Goal: Transaction & Acquisition: Purchase product/service

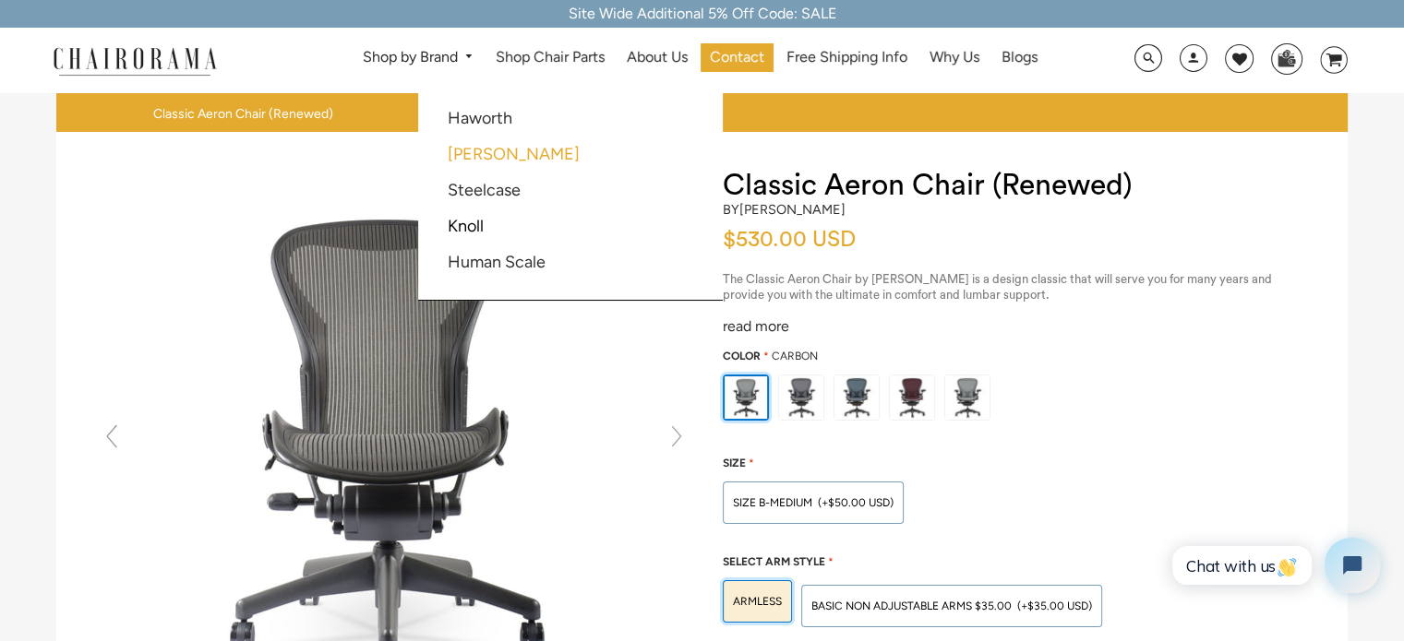
click at [485, 154] on link "[PERSON_NAME]" at bounding box center [514, 154] width 132 height 20
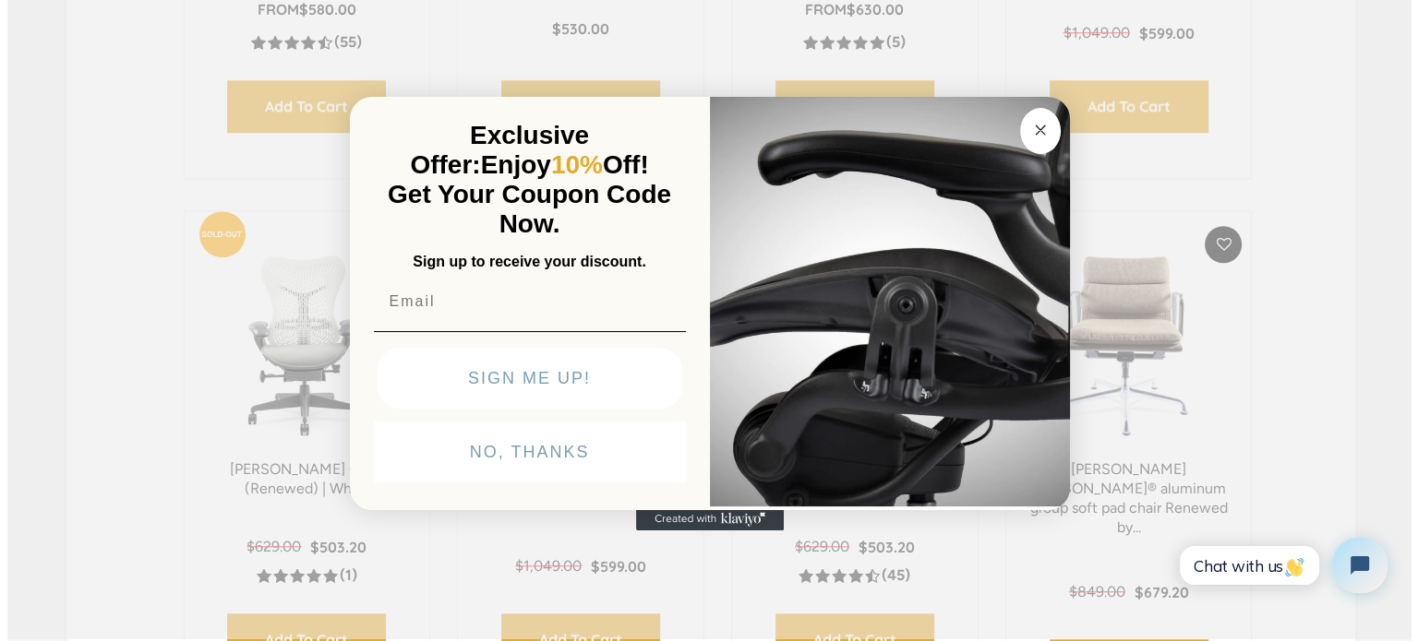
scroll to position [1477, 0]
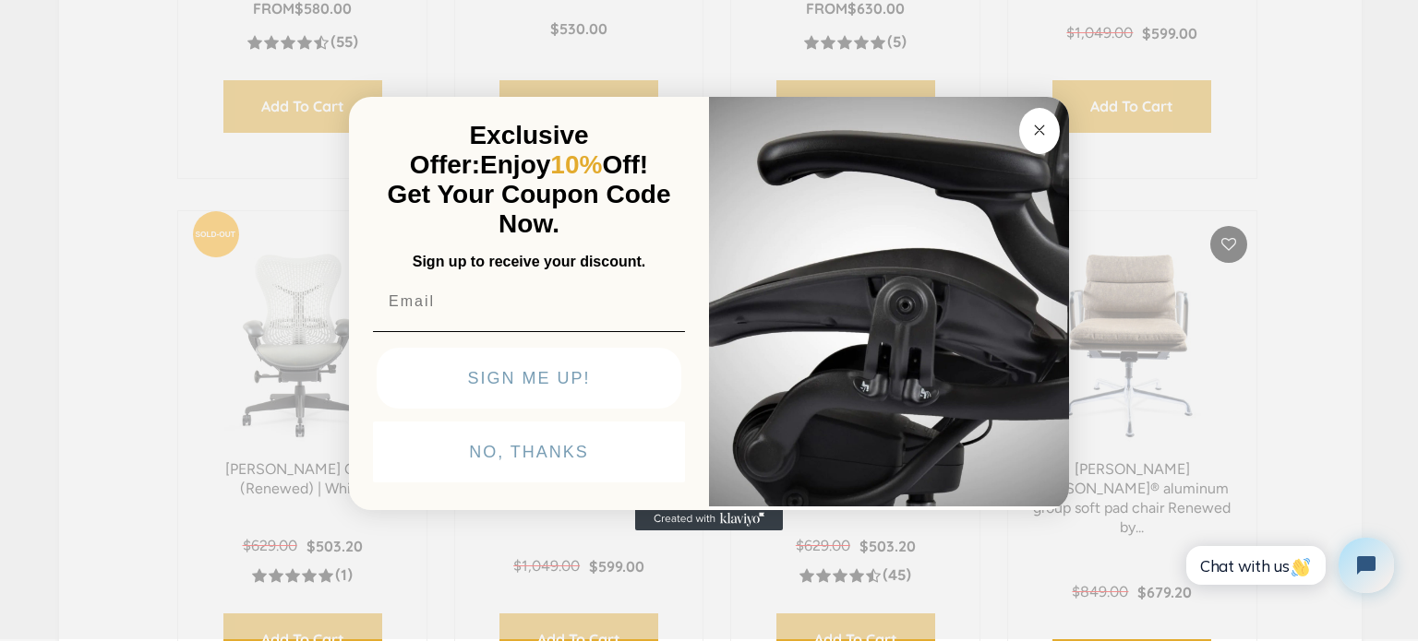
click at [1045, 135] on circle "Close dialog" at bounding box center [1039, 129] width 21 height 21
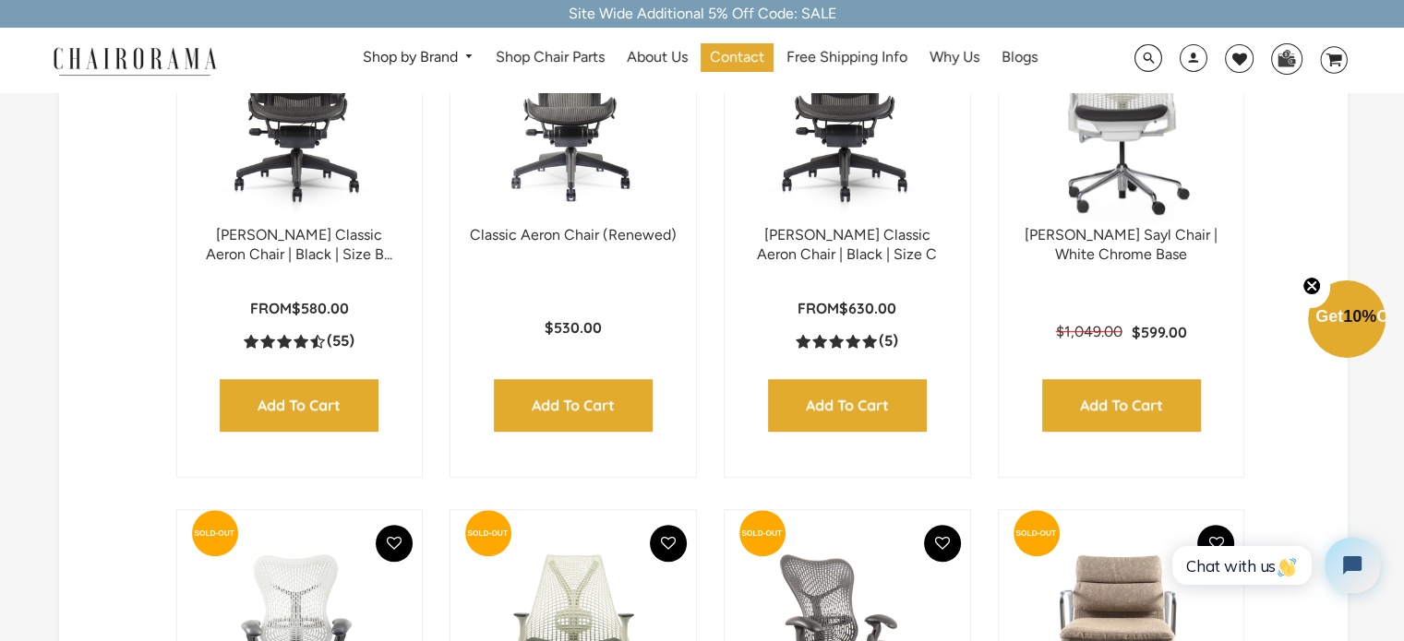
scroll to position [1012, 0]
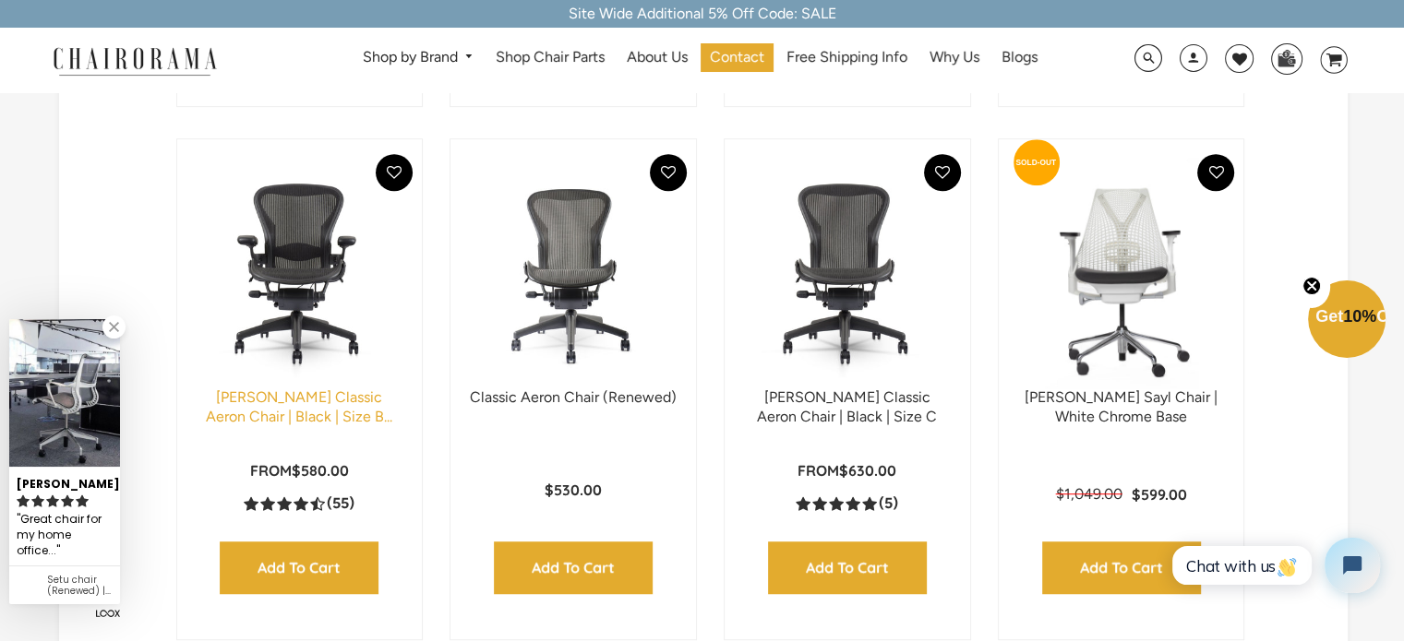
click at [292, 409] on link "Herman Miller Classic Aeron Chair | Black | Size B..." at bounding box center [299, 407] width 186 height 37
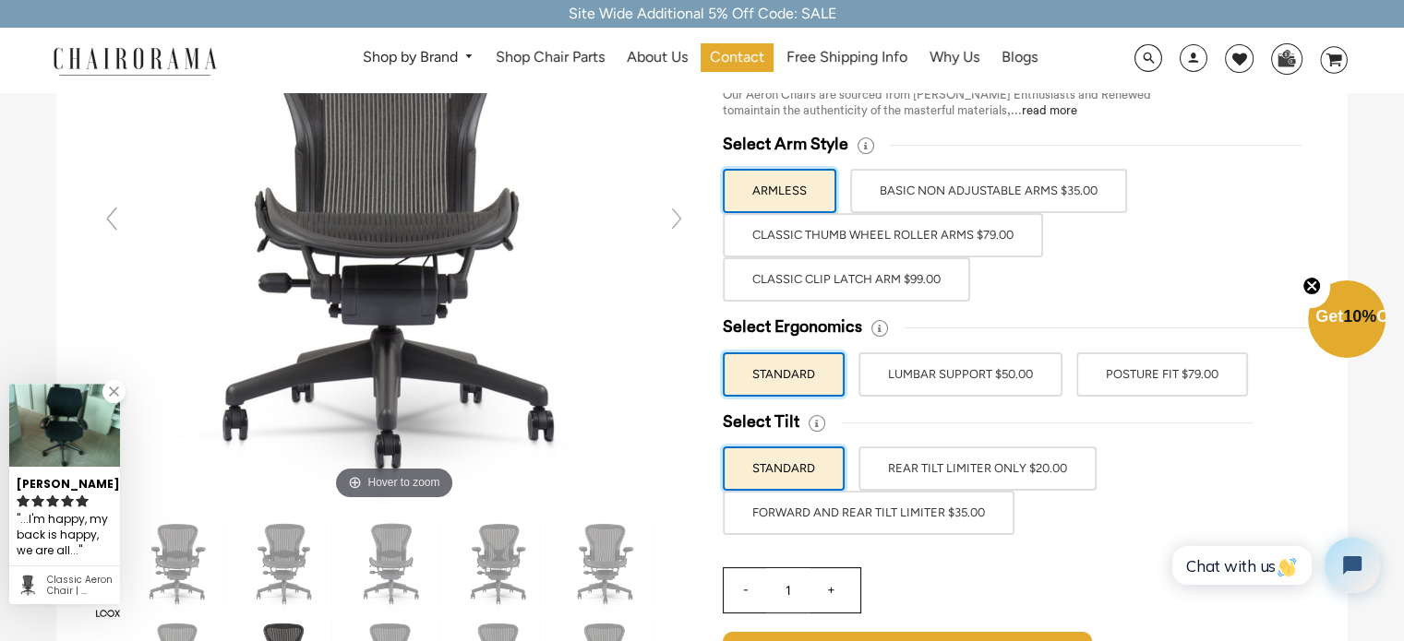
scroll to position [185, 0]
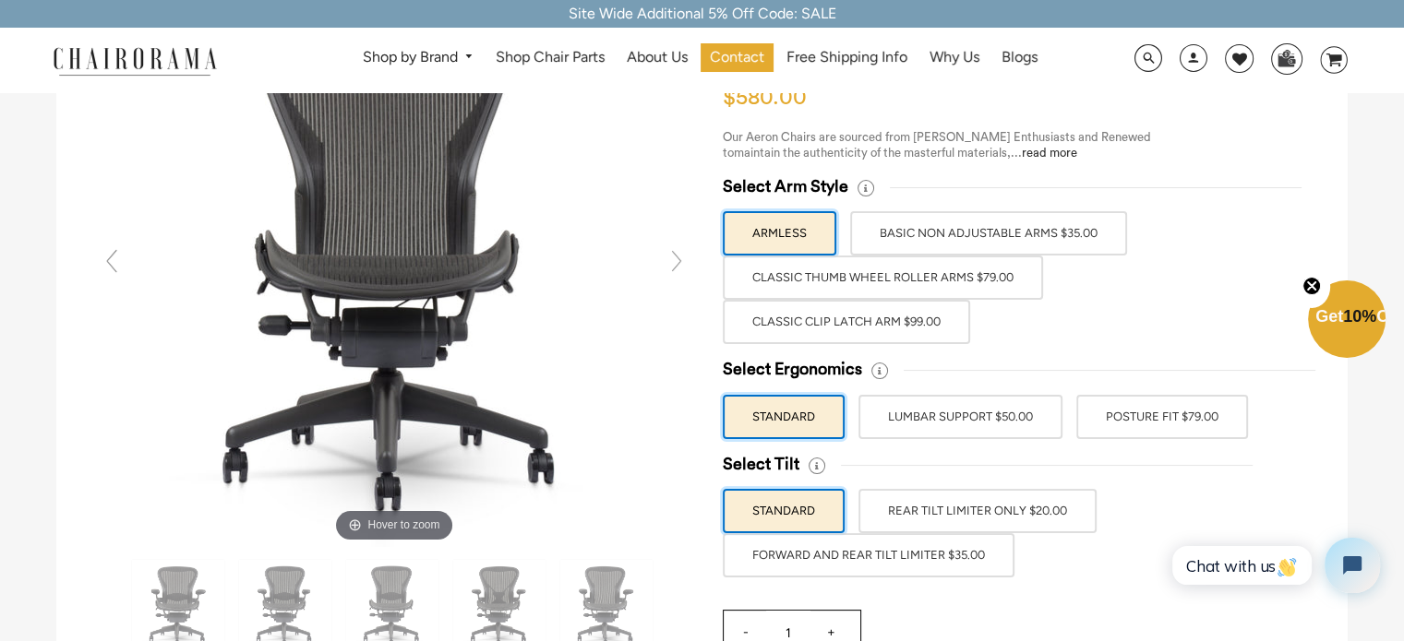
click at [982, 509] on label "REAR TILT LIMITER ONLY $20.00" at bounding box center [977, 511] width 238 height 44
click at [0, 0] on input "REAR TILT LIMITER ONLY $20.00" at bounding box center [0, 0] width 0 height 0
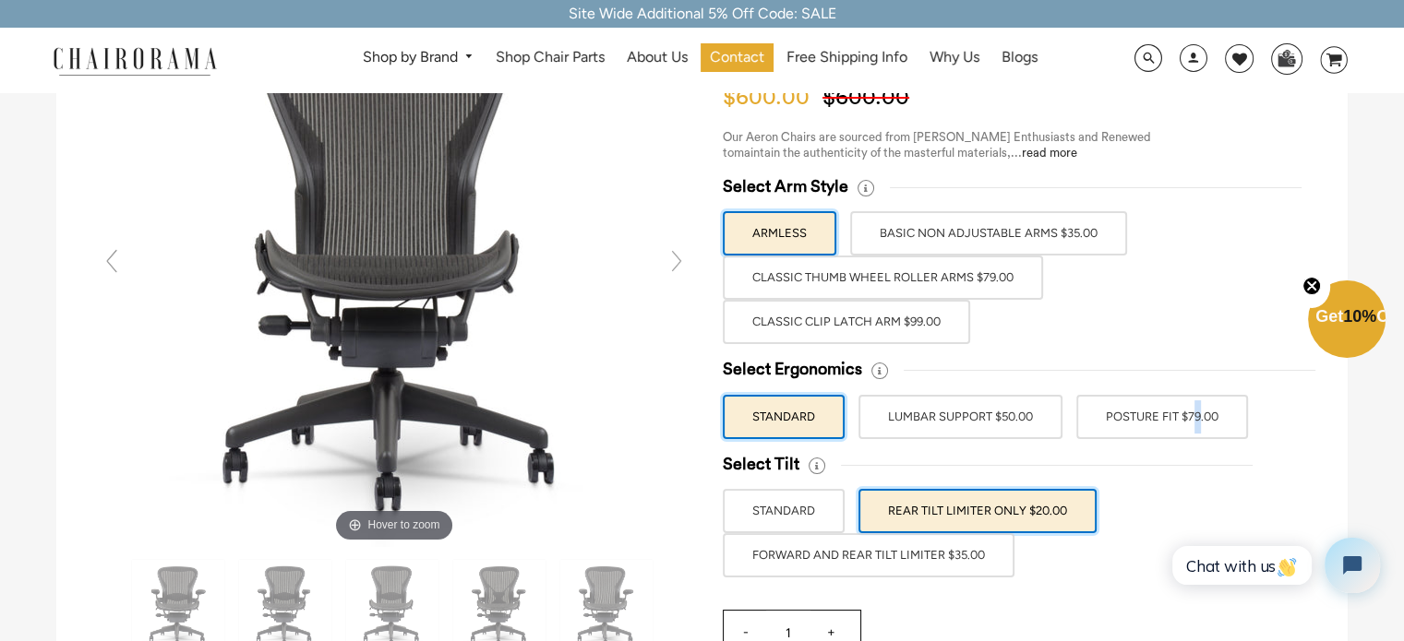
click at [1133, 422] on label "POSTURE FIT $79.00" at bounding box center [1162, 417] width 172 height 44
click at [1204, 424] on label "POSTURE FIT $79.00" at bounding box center [1162, 417] width 172 height 44
click at [0, 0] on input "POSTURE FIT $79.00" at bounding box center [0, 0] width 0 height 0
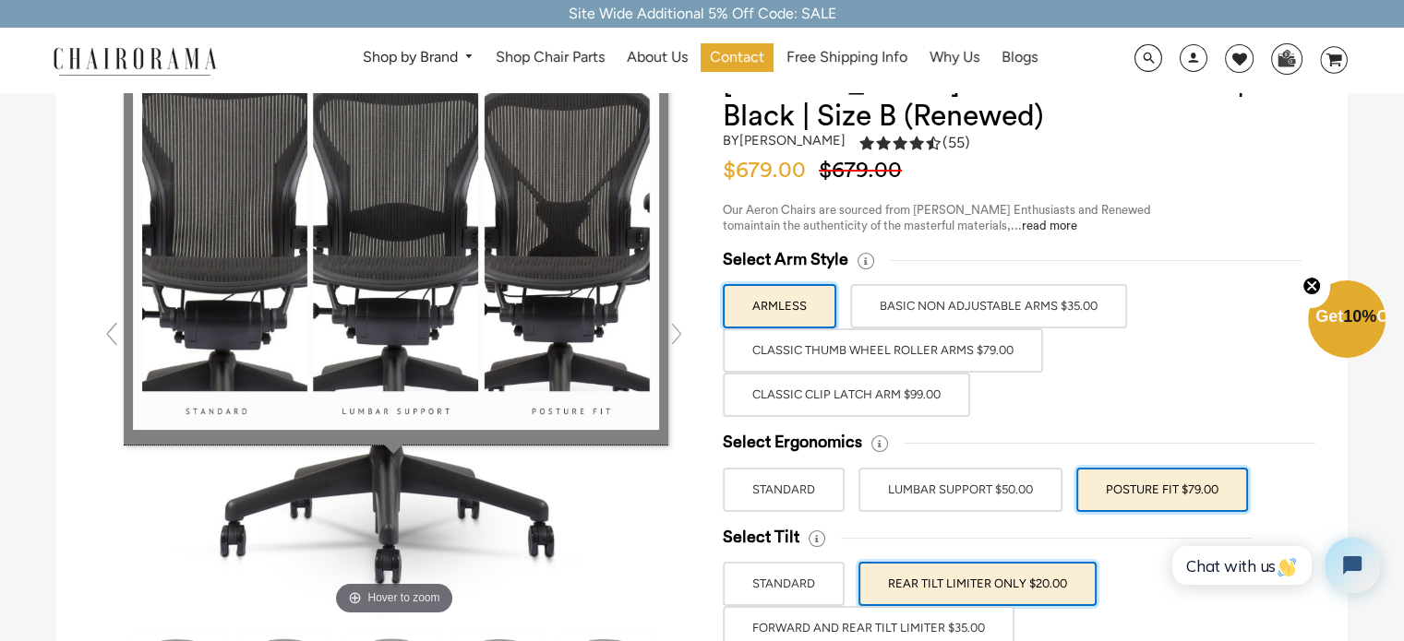
scroll to position [92, 0]
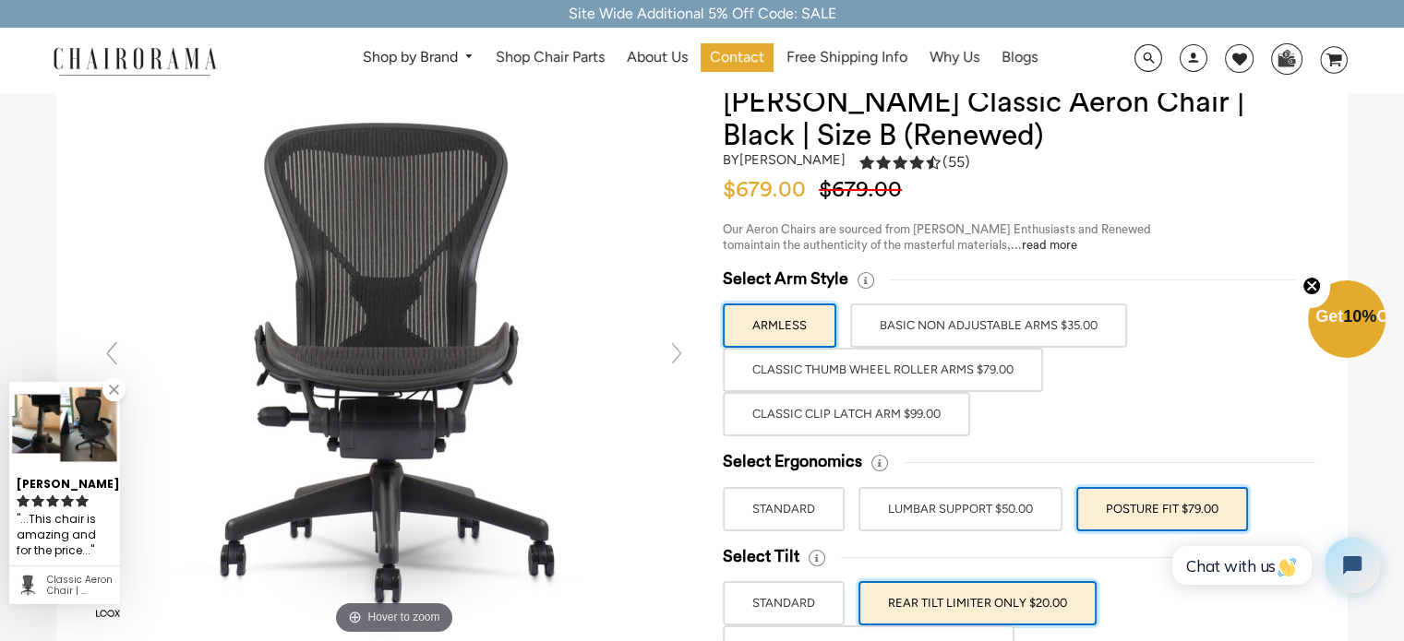
click at [1016, 334] on label "BASIC NON ADJUSTABLE ARMS $35.00" at bounding box center [988, 326] width 277 height 44
click at [0, 0] on input "BASIC NON ADJUSTABLE ARMS $35.00" at bounding box center [0, 0] width 0 height 0
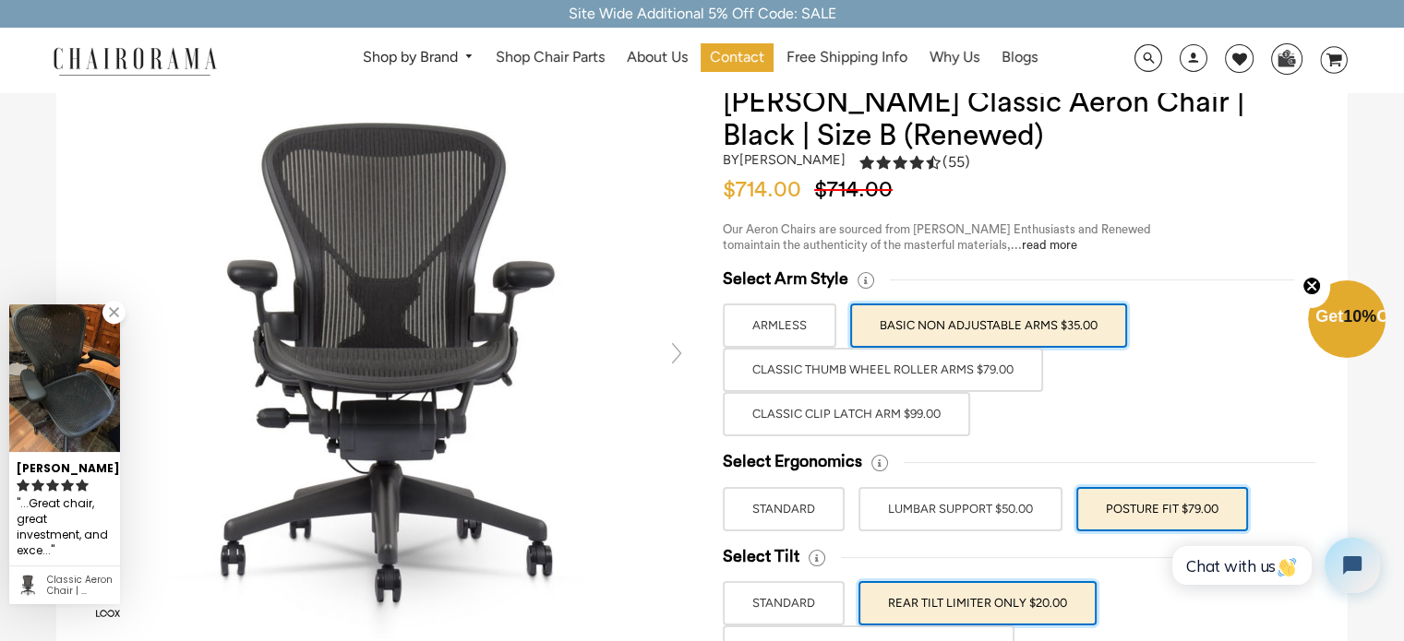
click at [797, 321] on label "ARMLESS" at bounding box center [780, 326] width 114 height 44
click at [0, 0] on input "ARMLESS" at bounding box center [0, 0] width 0 height 0
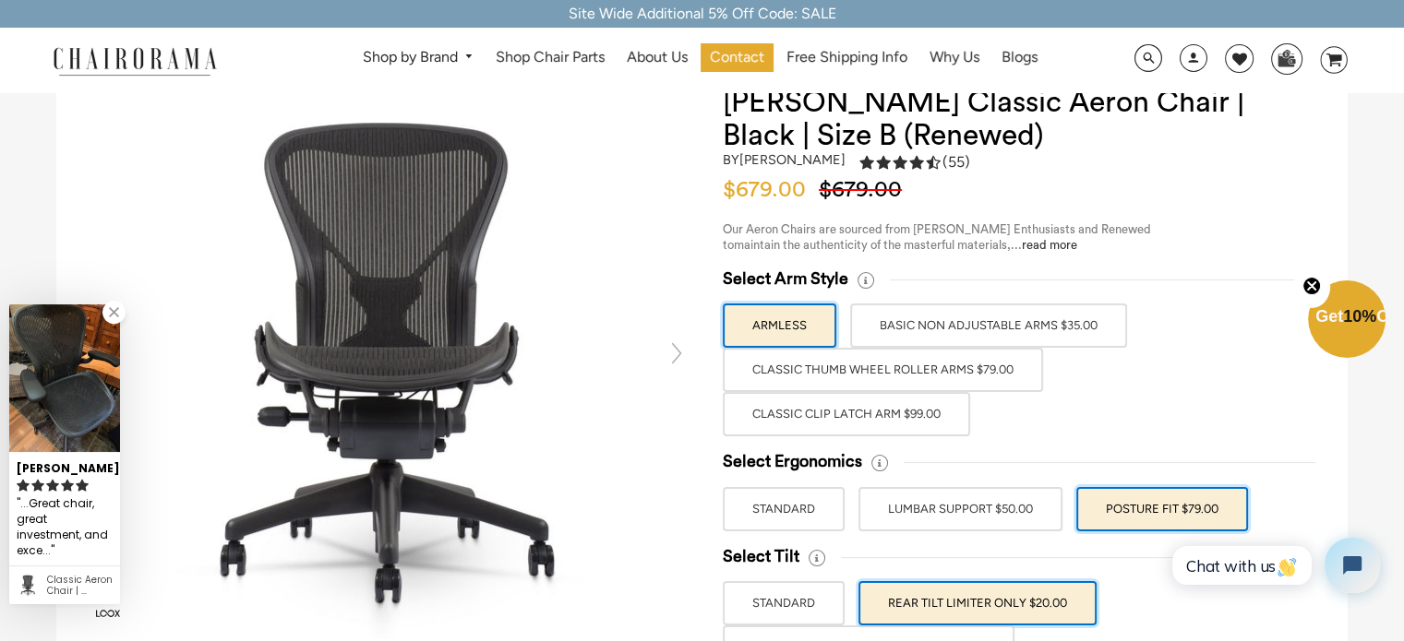
click at [889, 367] on label "Classic Thumb Wheel Roller Arms $79.00" at bounding box center [883, 370] width 320 height 44
click at [0, 0] on input "Classic Thumb Wheel Roller Arms $79.00" at bounding box center [0, 0] width 0 height 0
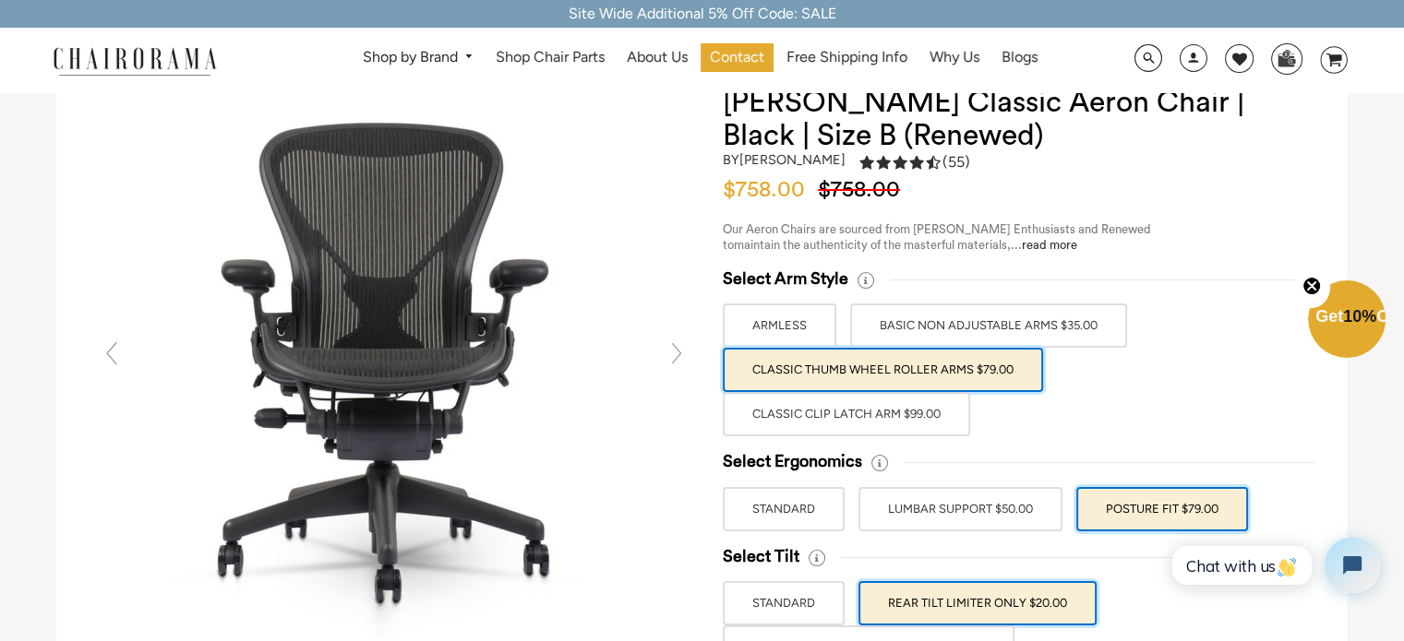
click at [896, 407] on label "Classic Clip Latch Arm $99.00" at bounding box center [846, 414] width 247 height 44
click at [0, 0] on input "Classic Clip Latch Arm $99.00" at bounding box center [0, 0] width 0 height 0
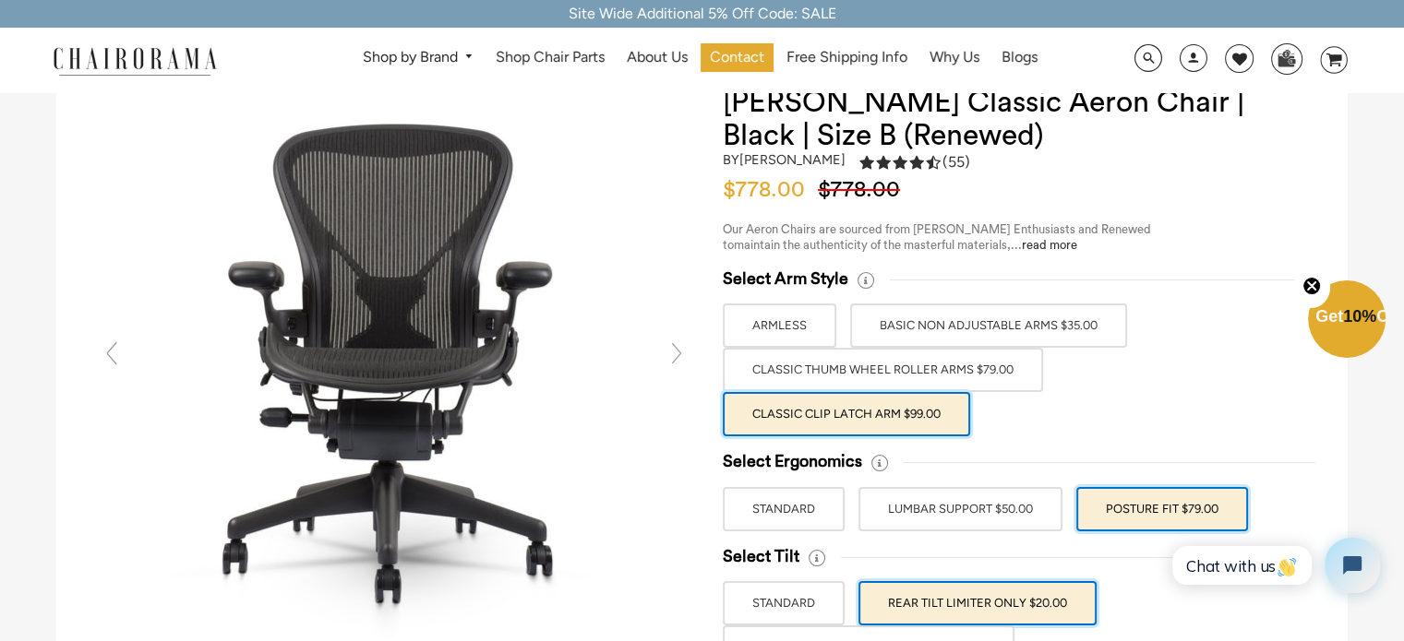
click at [902, 372] on label "Classic Thumb Wheel Roller Arms $79.00" at bounding box center [883, 370] width 320 height 44
click at [0, 0] on input "Classic Thumb Wheel Roller Arms $79.00" at bounding box center [0, 0] width 0 height 0
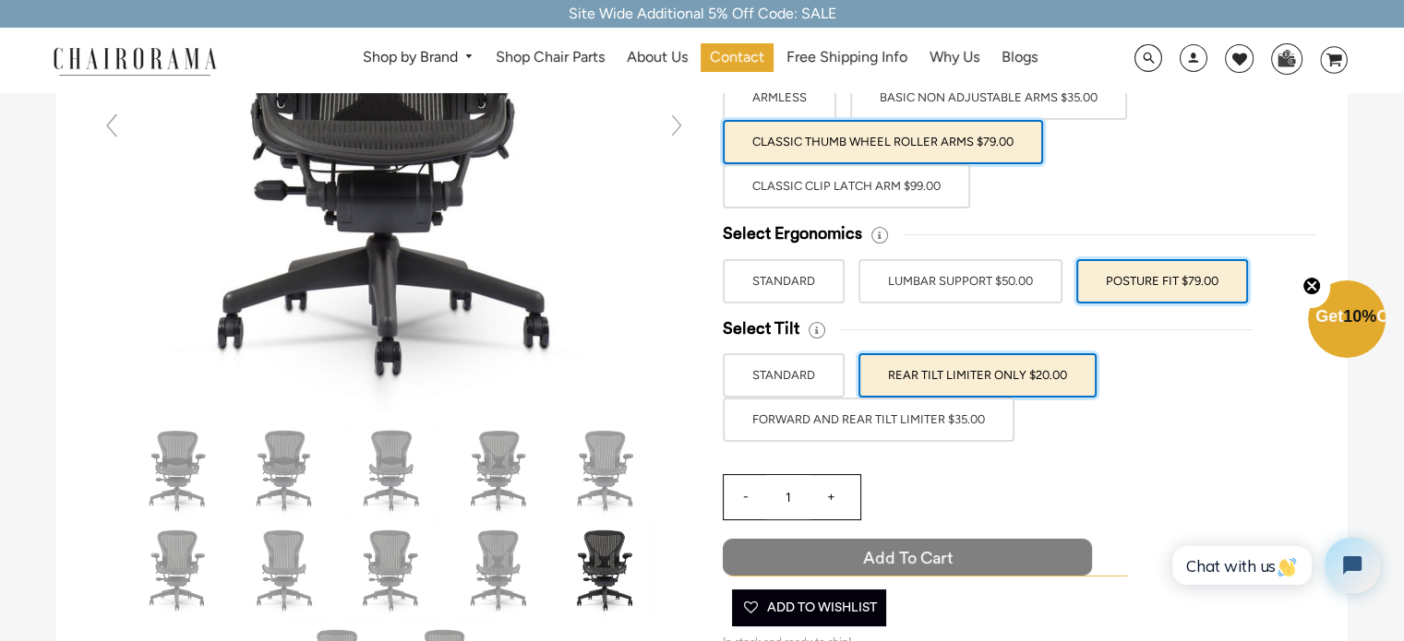
scroll to position [185, 0]
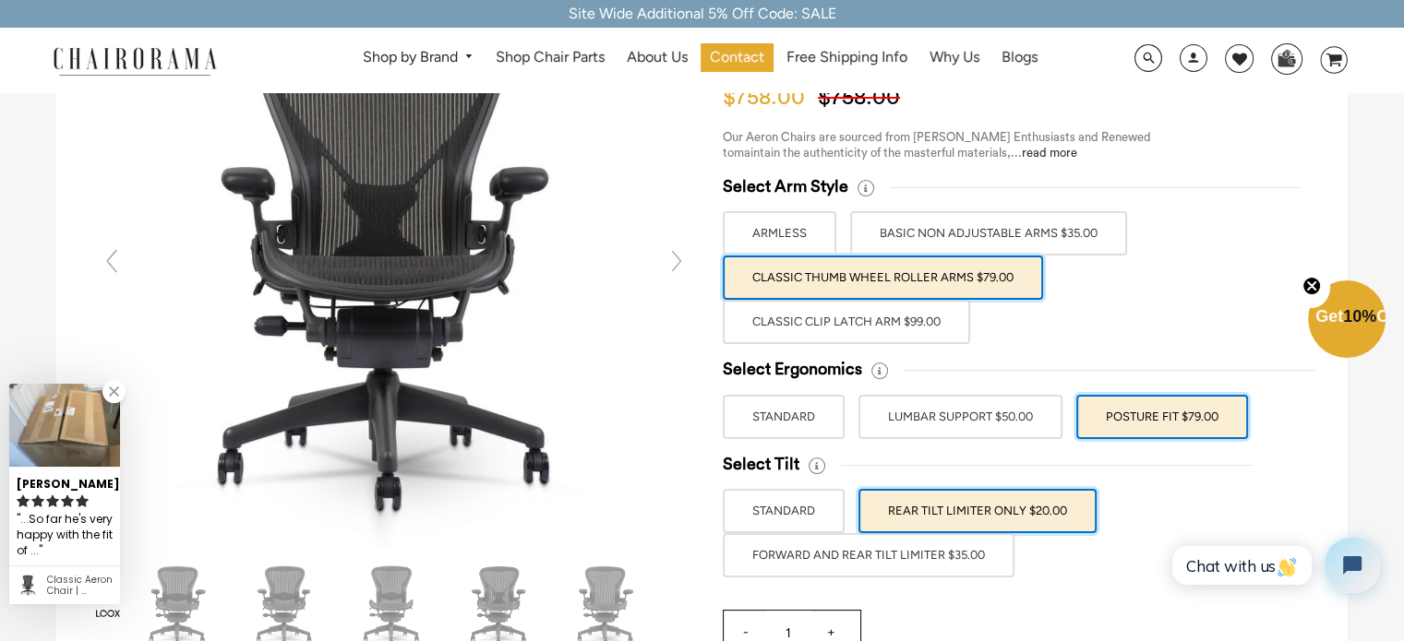
click at [893, 234] on label "BASIC NON ADJUSTABLE ARMS $35.00" at bounding box center [988, 233] width 277 height 44
click at [0, 0] on input "BASIC NON ADJUSTABLE ARMS $35.00" at bounding box center [0, 0] width 0 height 0
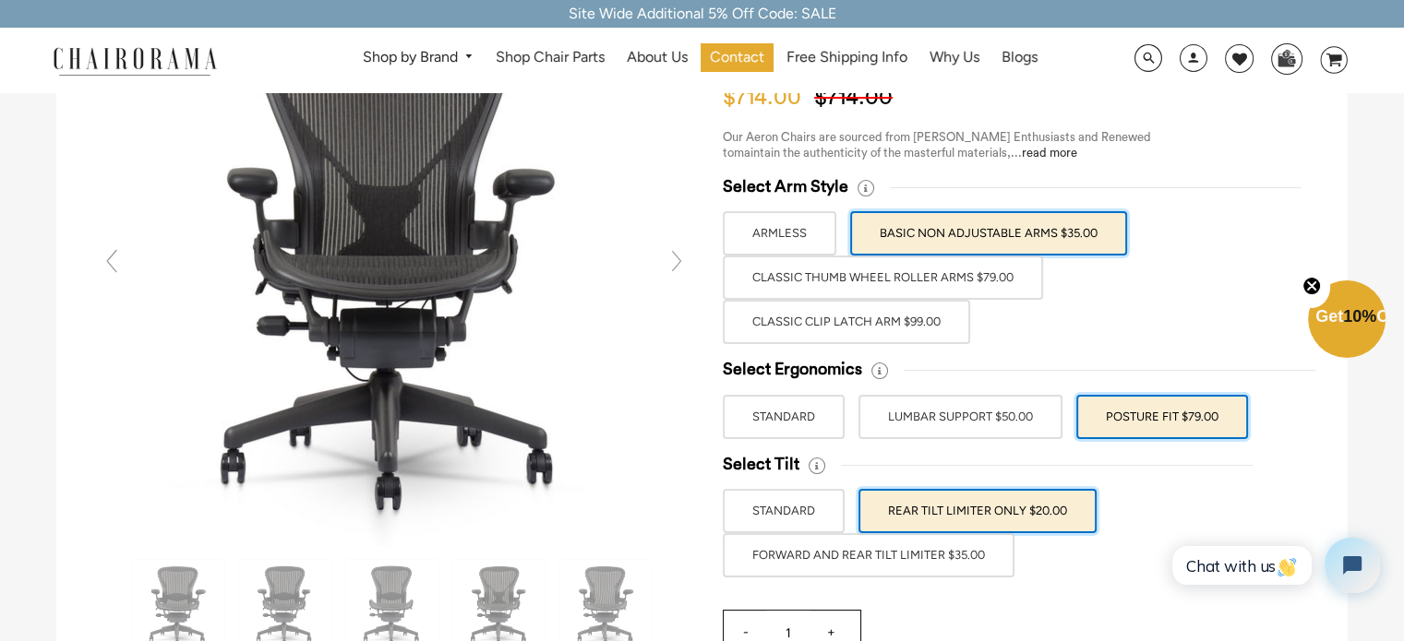
click at [891, 273] on label "Classic Thumb Wheel Roller Arms $79.00" at bounding box center [883, 278] width 320 height 44
click at [0, 0] on input "Classic Thumb Wheel Roller Arms $79.00" at bounding box center [0, 0] width 0 height 0
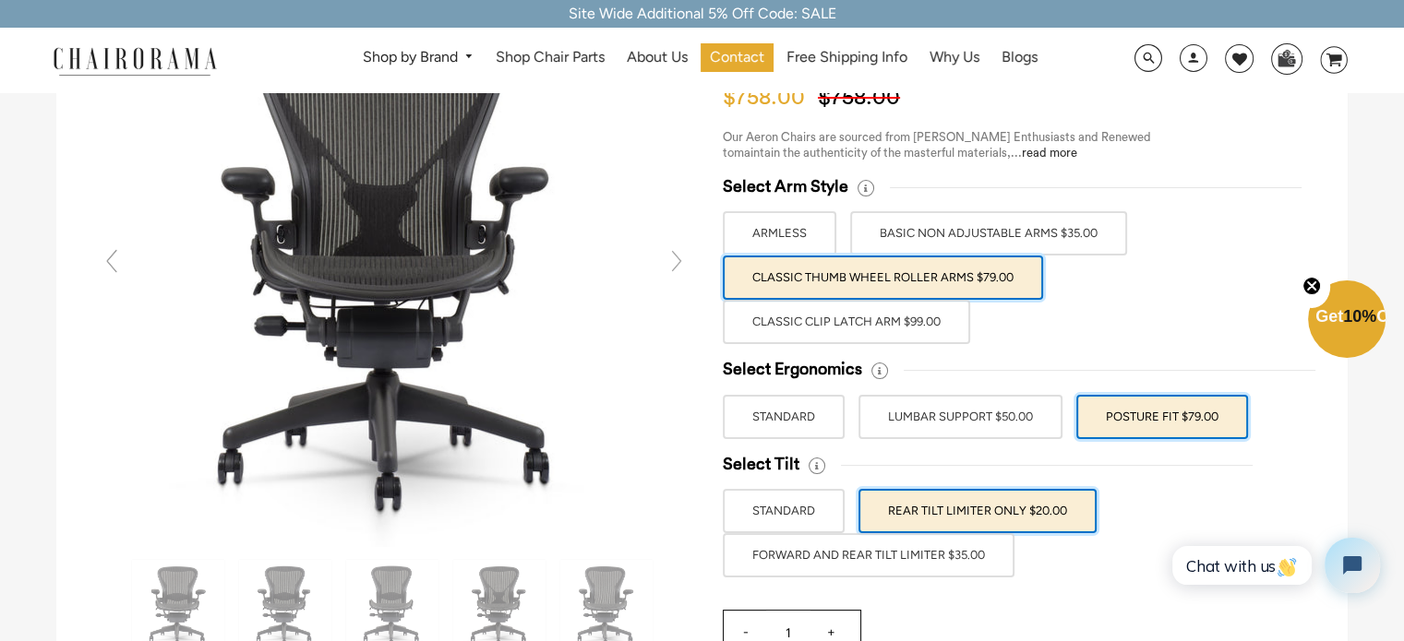
click at [901, 231] on label "BASIC NON ADJUSTABLE ARMS $35.00" at bounding box center [988, 233] width 277 height 44
click at [0, 0] on input "BASIC NON ADJUSTABLE ARMS $35.00" at bounding box center [0, 0] width 0 height 0
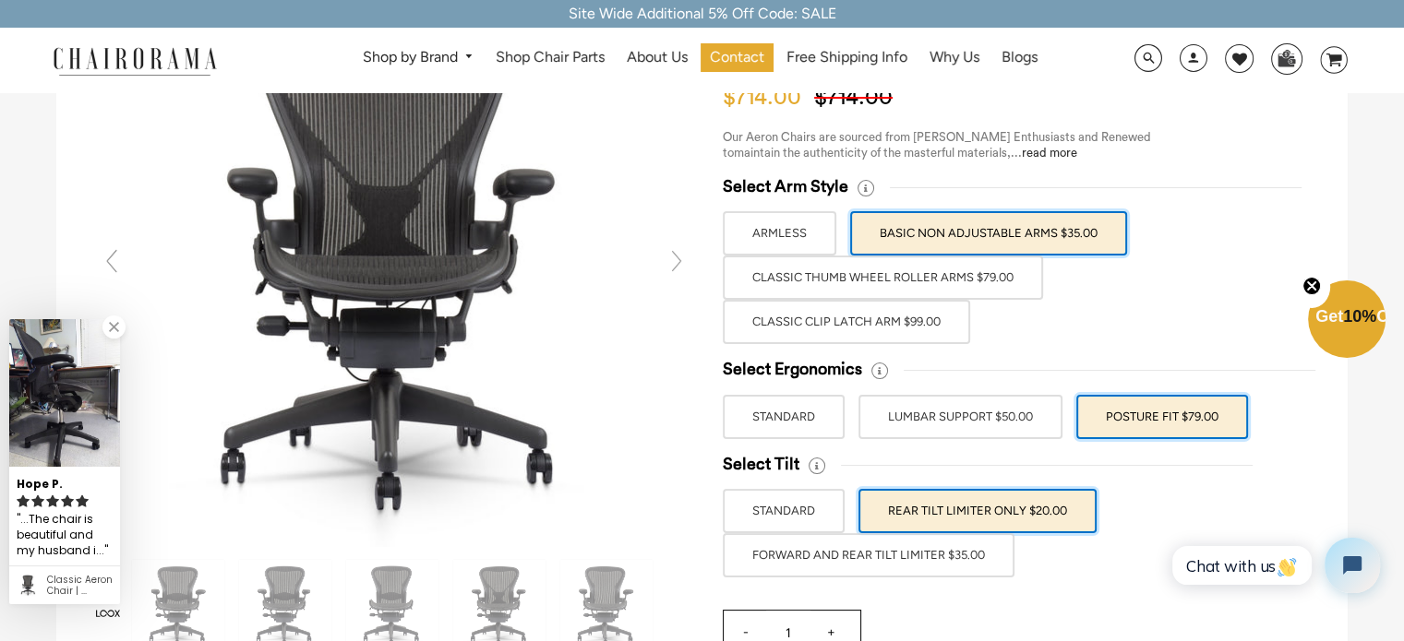
click at [868, 282] on label "Classic Thumb Wheel Roller Arms $79.00" at bounding box center [883, 278] width 320 height 44
click at [0, 0] on input "Classic Thumb Wheel Roller Arms $79.00" at bounding box center [0, 0] width 0 height 0
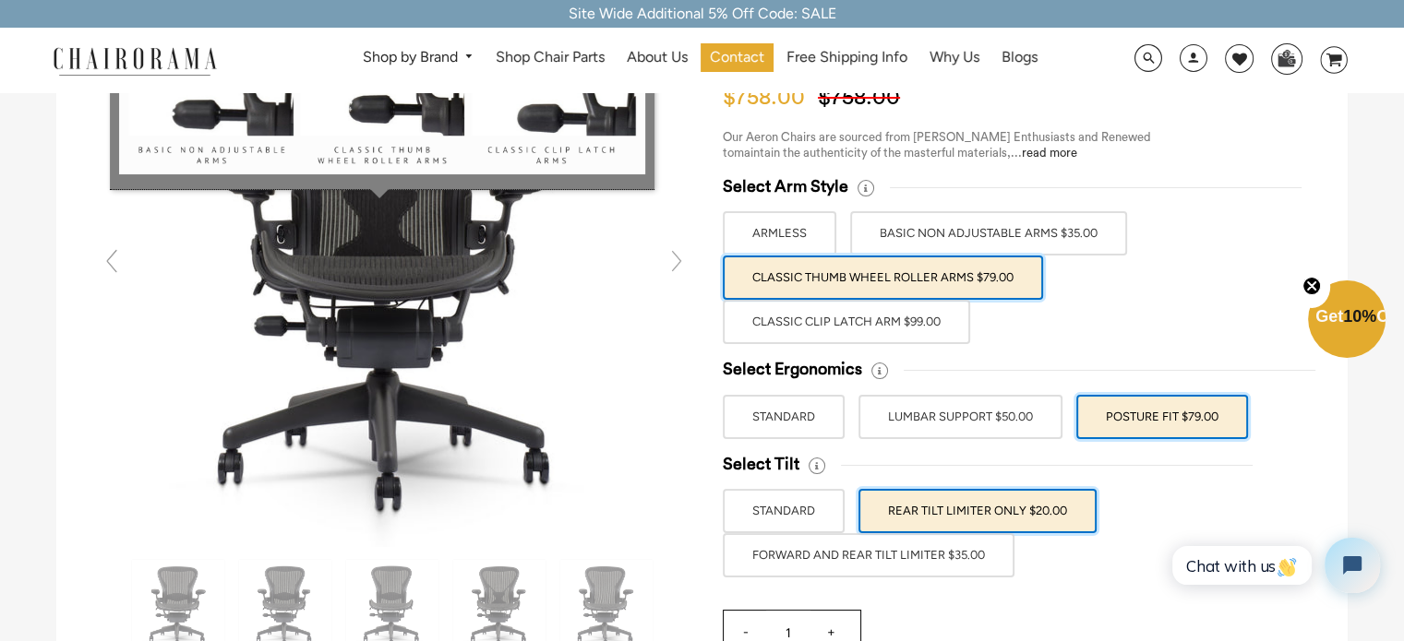
click at [868, 189] on icon at bounding box center [865, 188] width 17 height 17
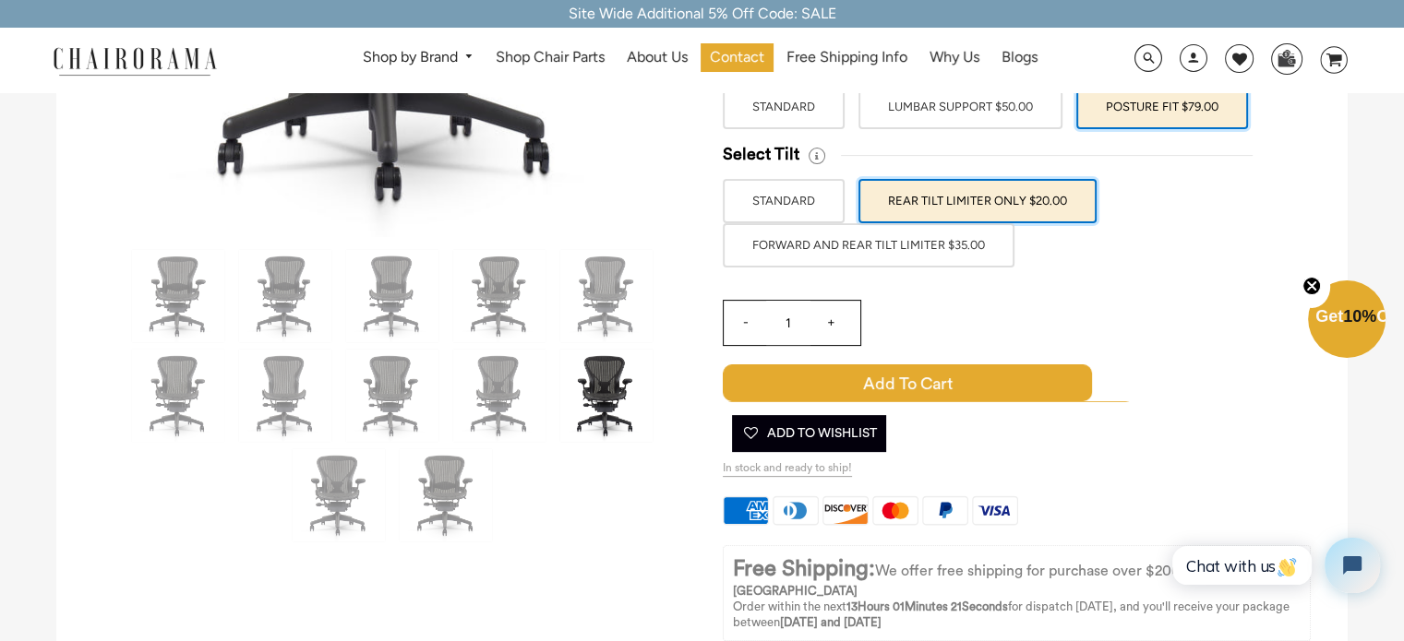
scroll to position [646, 0]
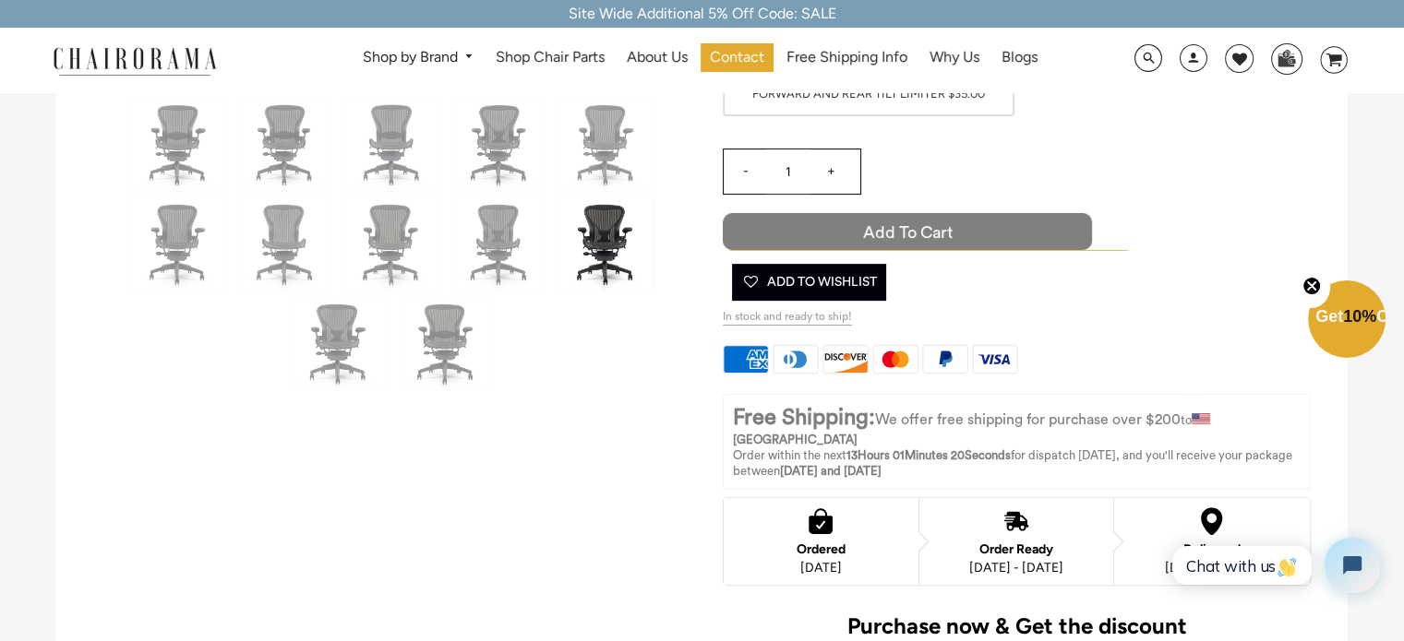
click at [958, 225] on span "Add to Cart" at bounding box center [907, 231] width 369 height 37
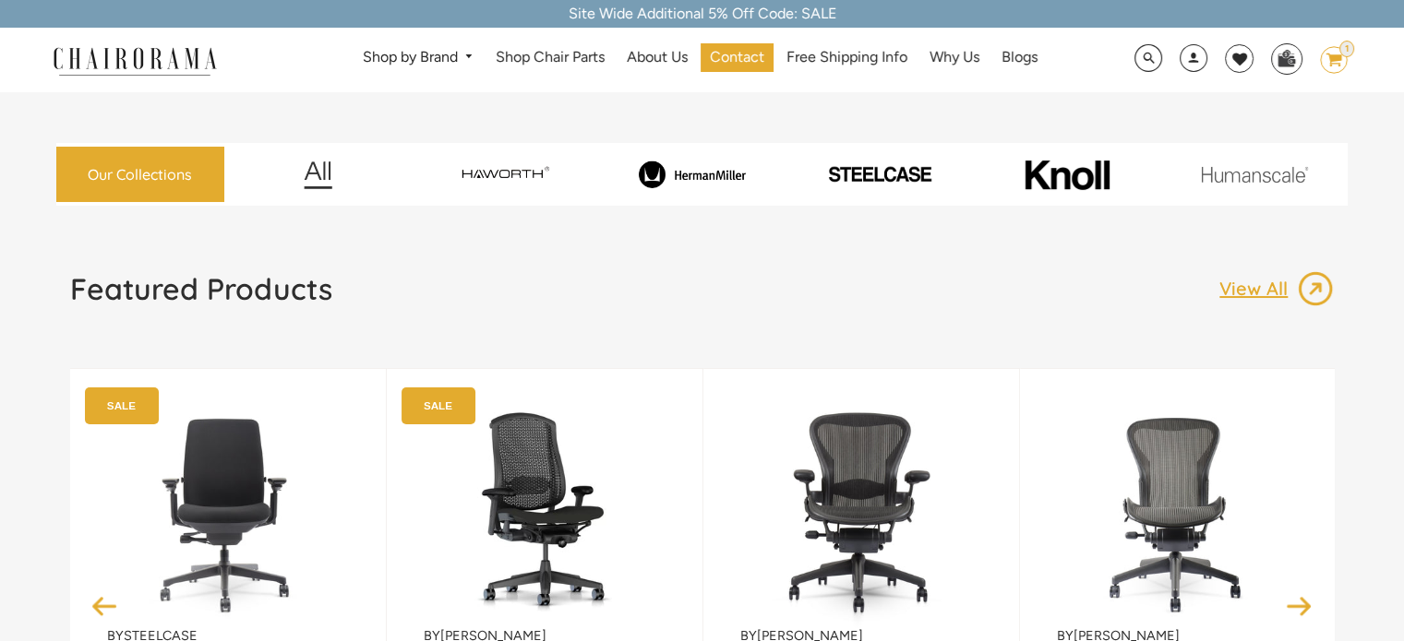
click at [732, 177] on img at bounding box center [692, 175] width 181 height 28
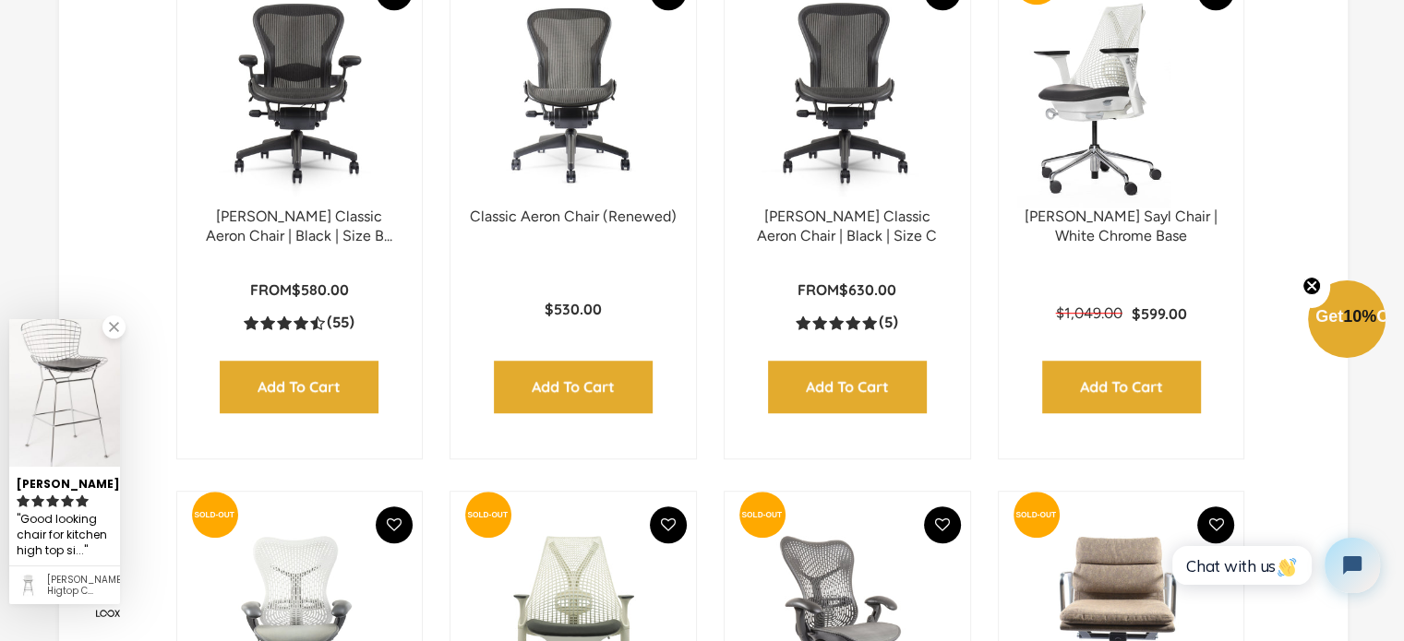
scroll to position [1200, 0]
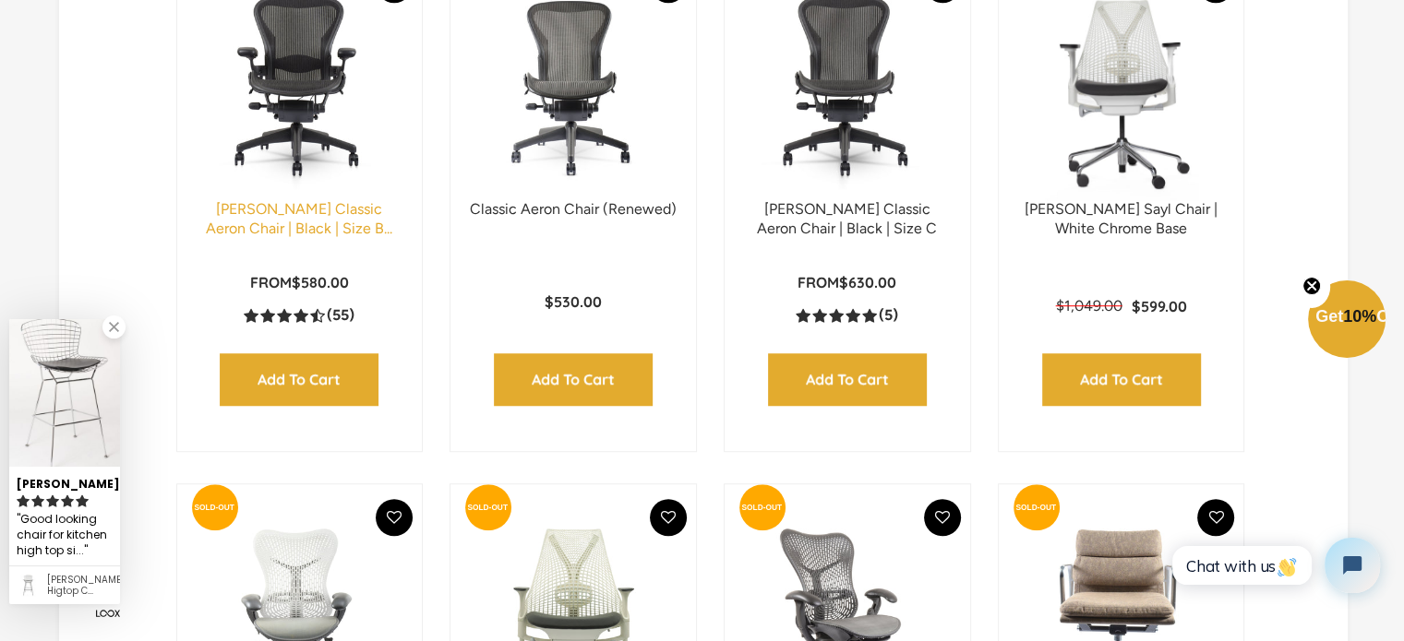
click at [331, 216] on link "Herman Miller Classic Aeron Chair | Black | Size B..." at bounding box center [299, 218] width 186 height 37
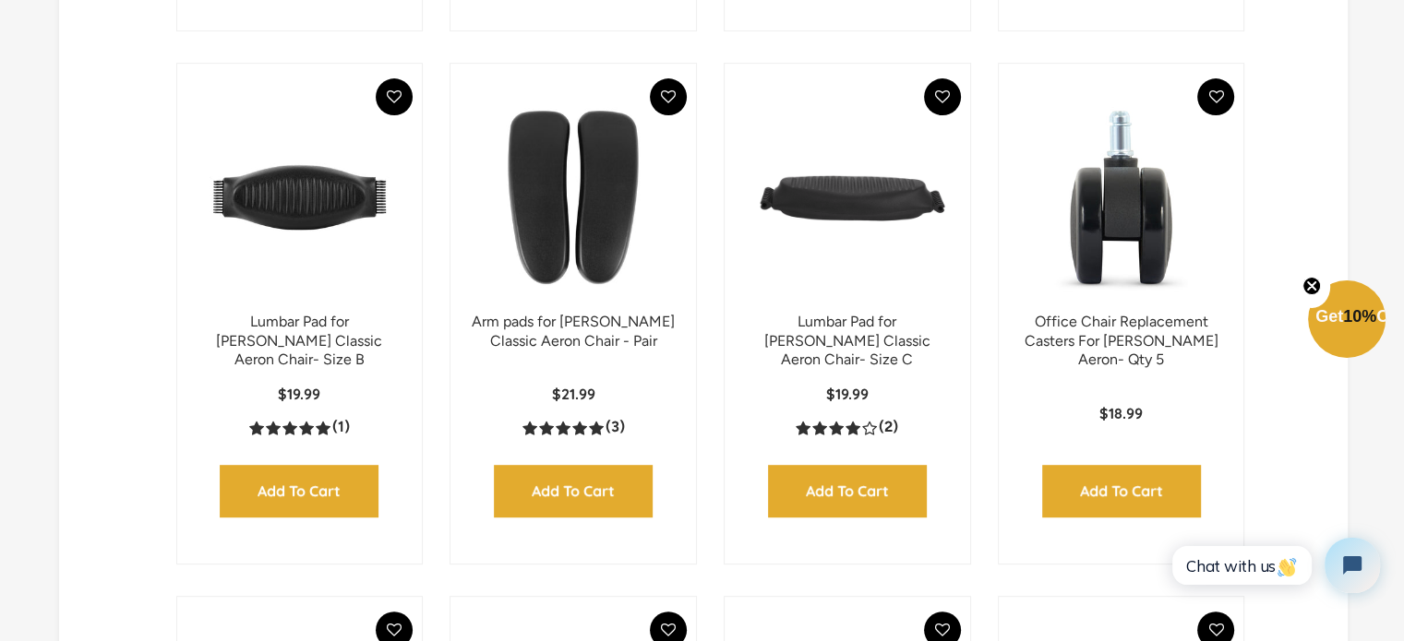
scroll to position [1205, 0]
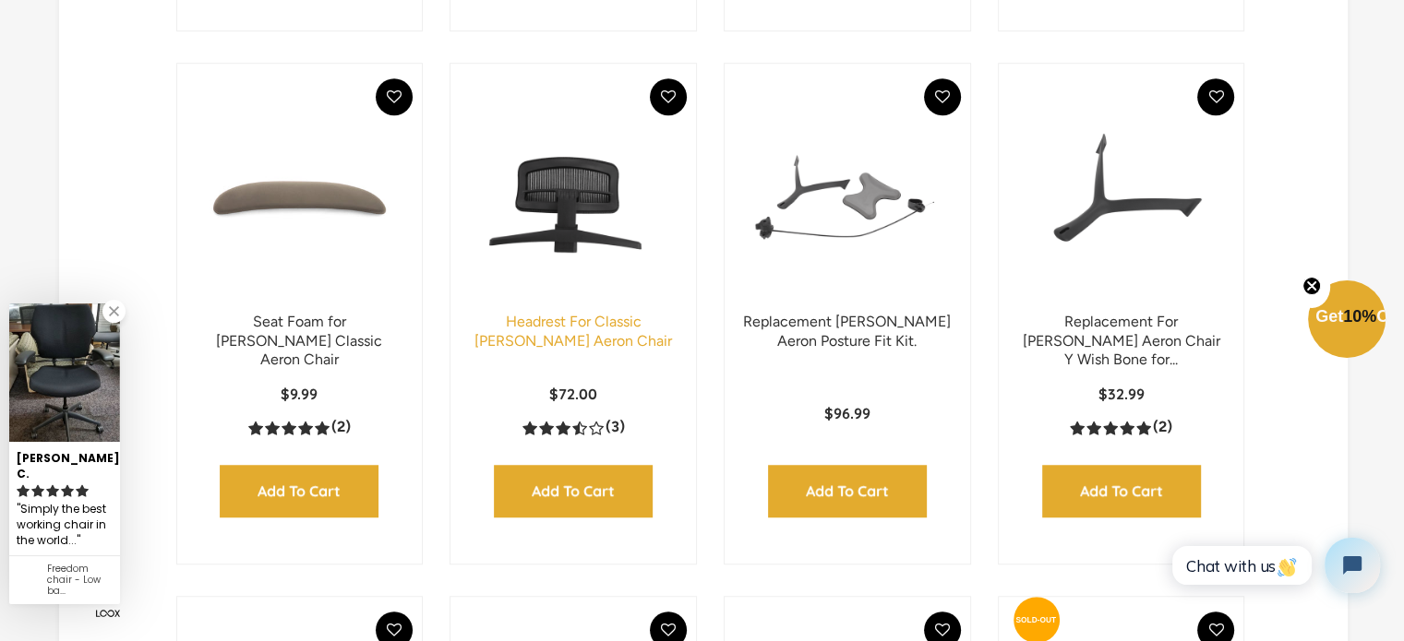
click at [590, 321] on link "Headrest For Classic [PERSON_NAME] Aeron Chair" at bounding box center [573, 331] width 198 height 37
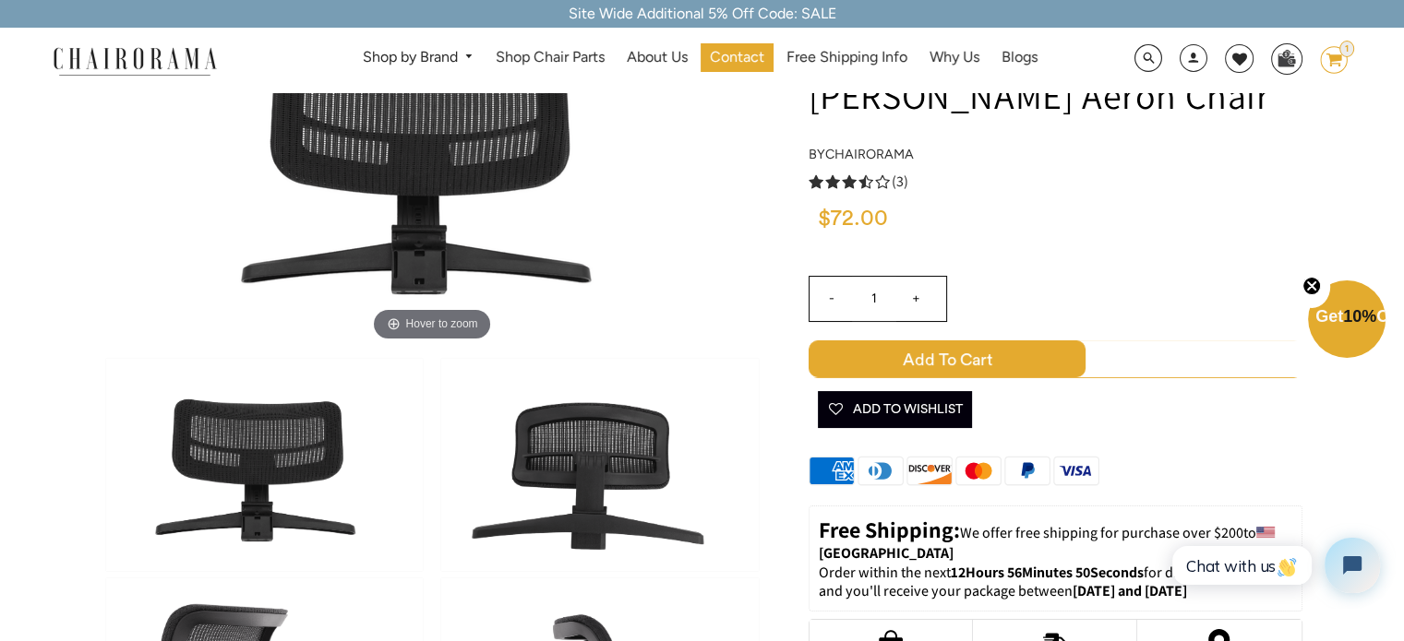
scroll to position [148, 0]
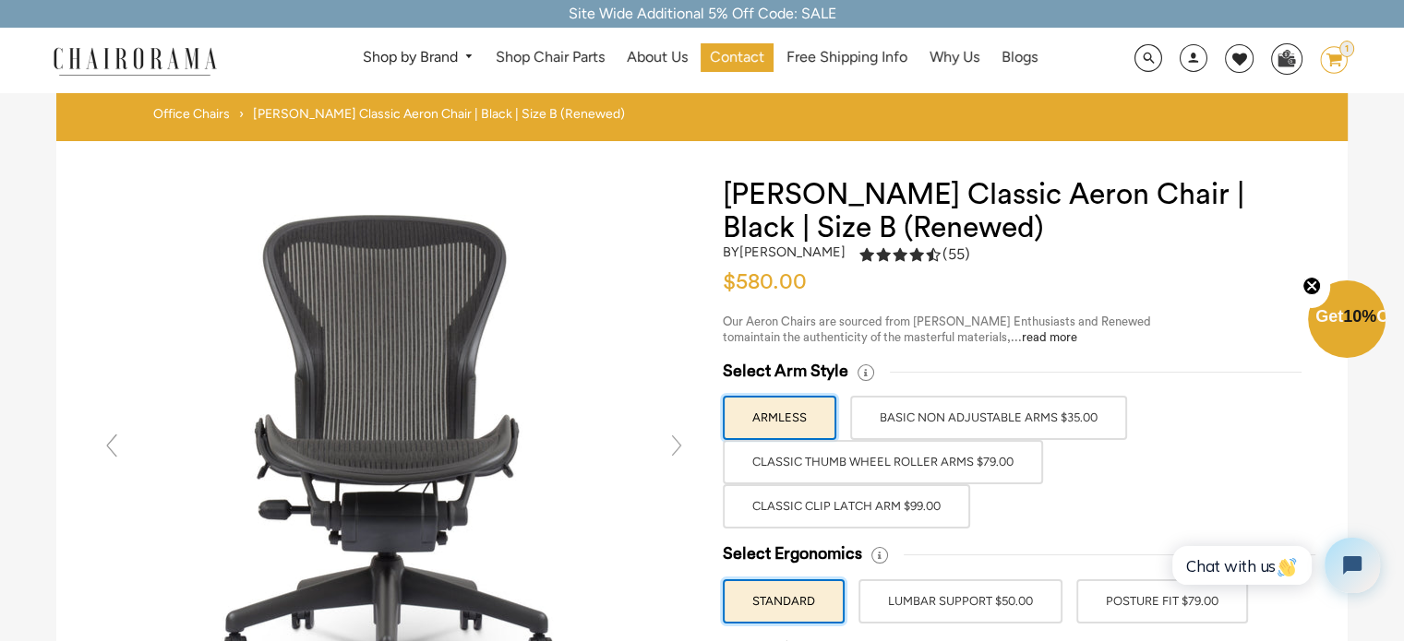
click at [1325, 61] on icon "image/svg+xml Layer 1" at bounding box center [1334, 61] width 28 height 30
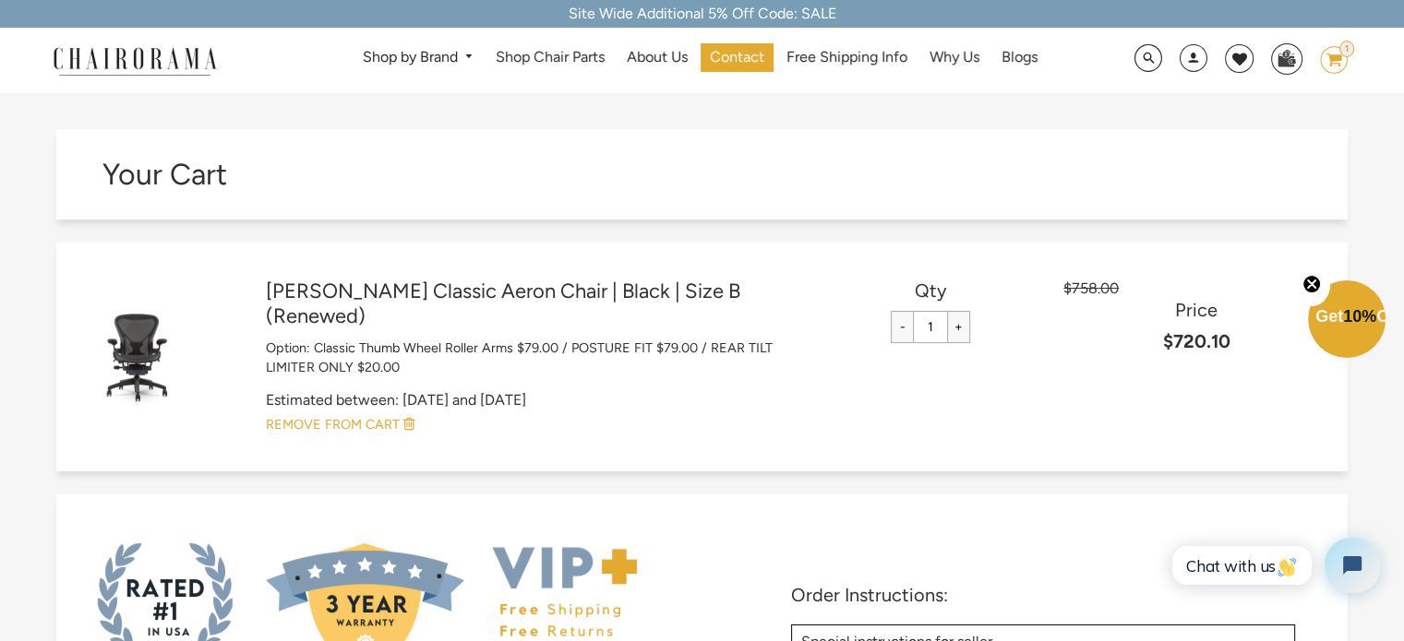
click at [417, 424] on link "REMOVE FROM CART" at bounding box center [797, 424] width 1063 height 19
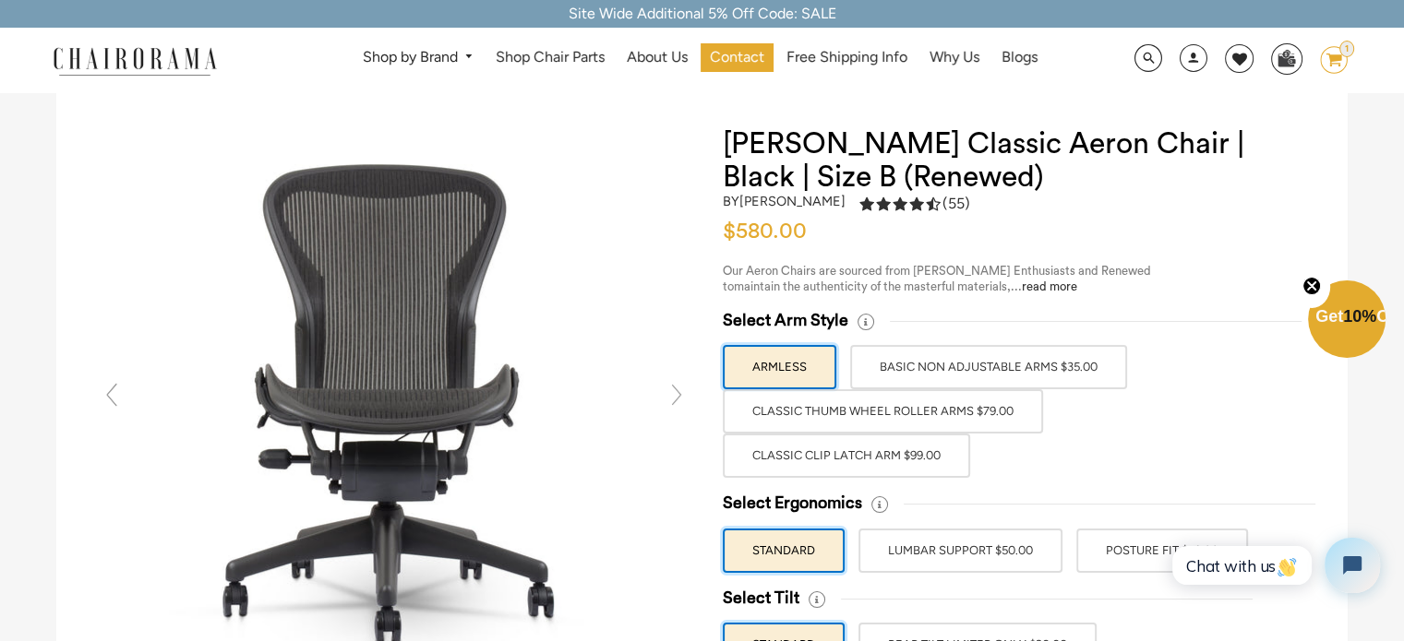
scroll to position [92, 0]
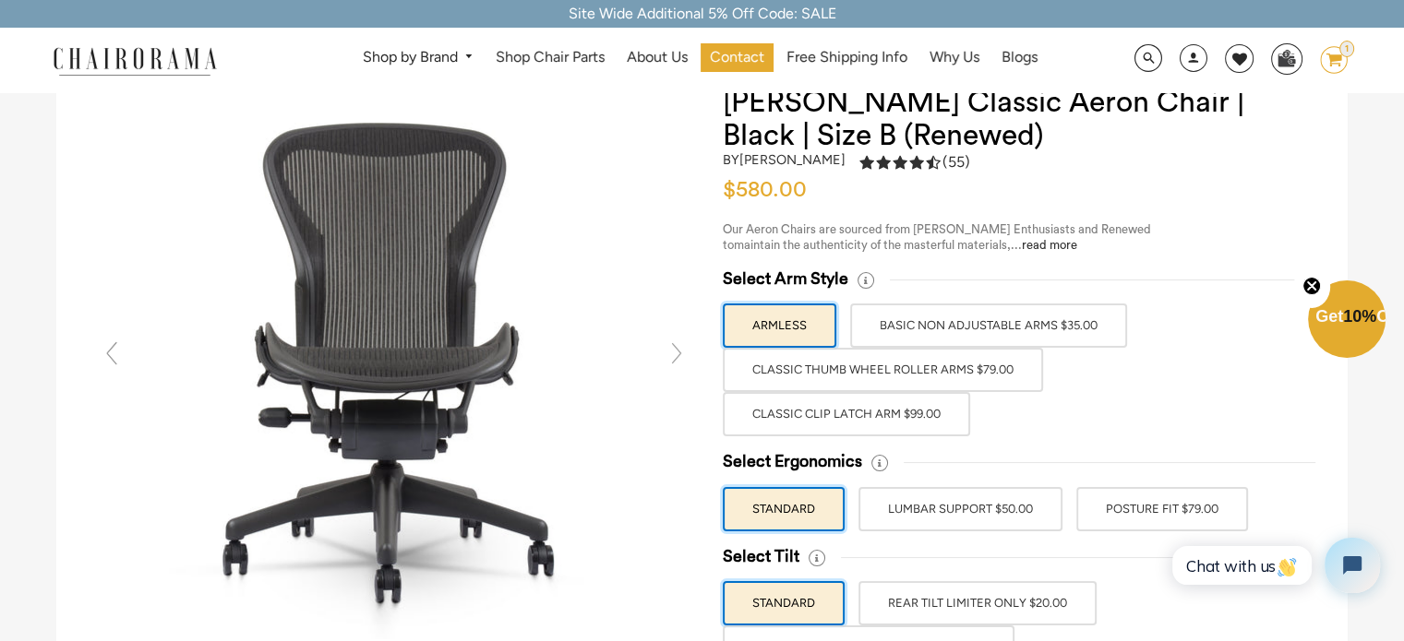
click at [967, 162] on span "(55)" at bounding box center [956, 162] width 28 height 19
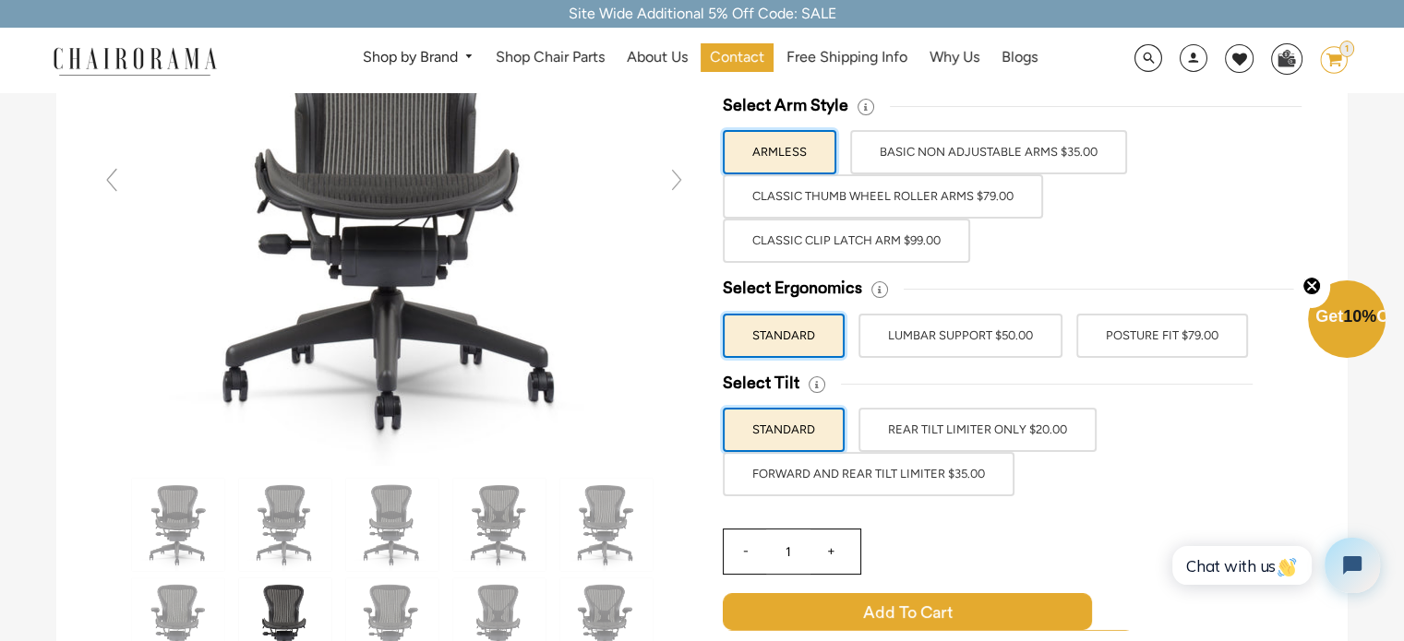
scroll to position [81, 0]
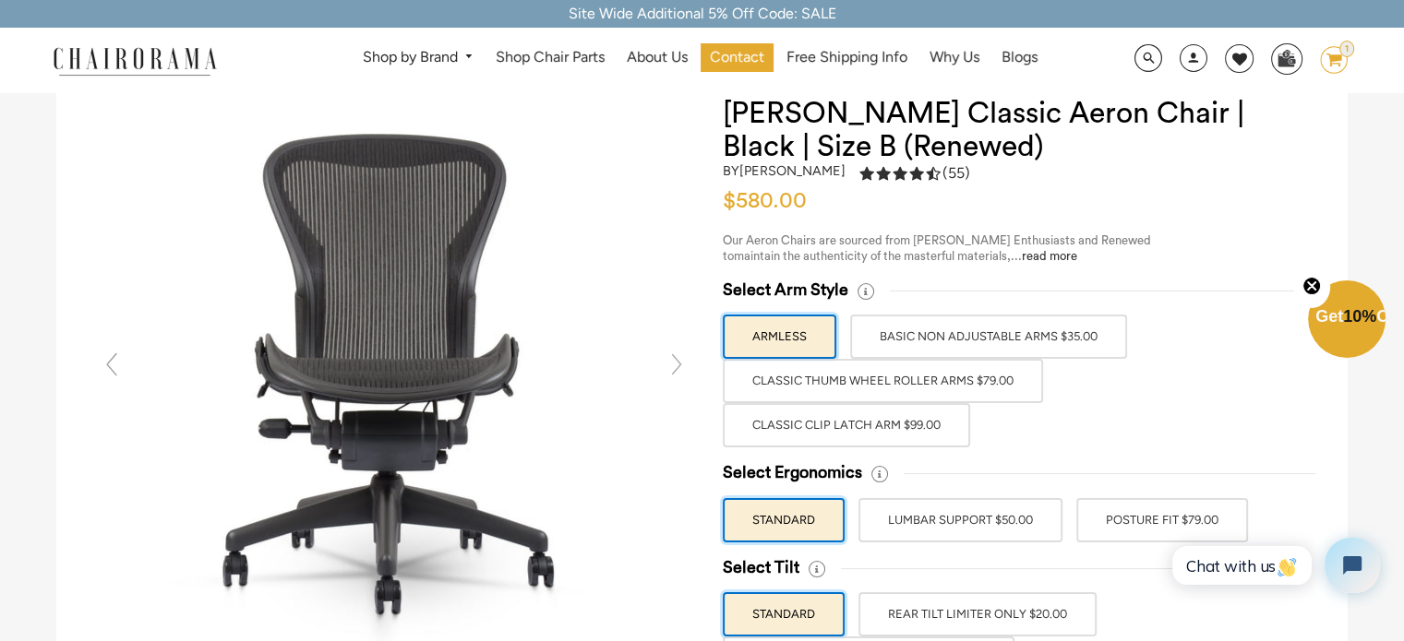
click at [1012, 376] on label "Classic Thumb Wheel Roller Arms $79.00" at bounding box center [883, 381] width 320 height 44
click at [0, 0] on input "Classic Thumb Wheel Roller Arms $79.00" at bounding box center [0, 0] width 0 height 0
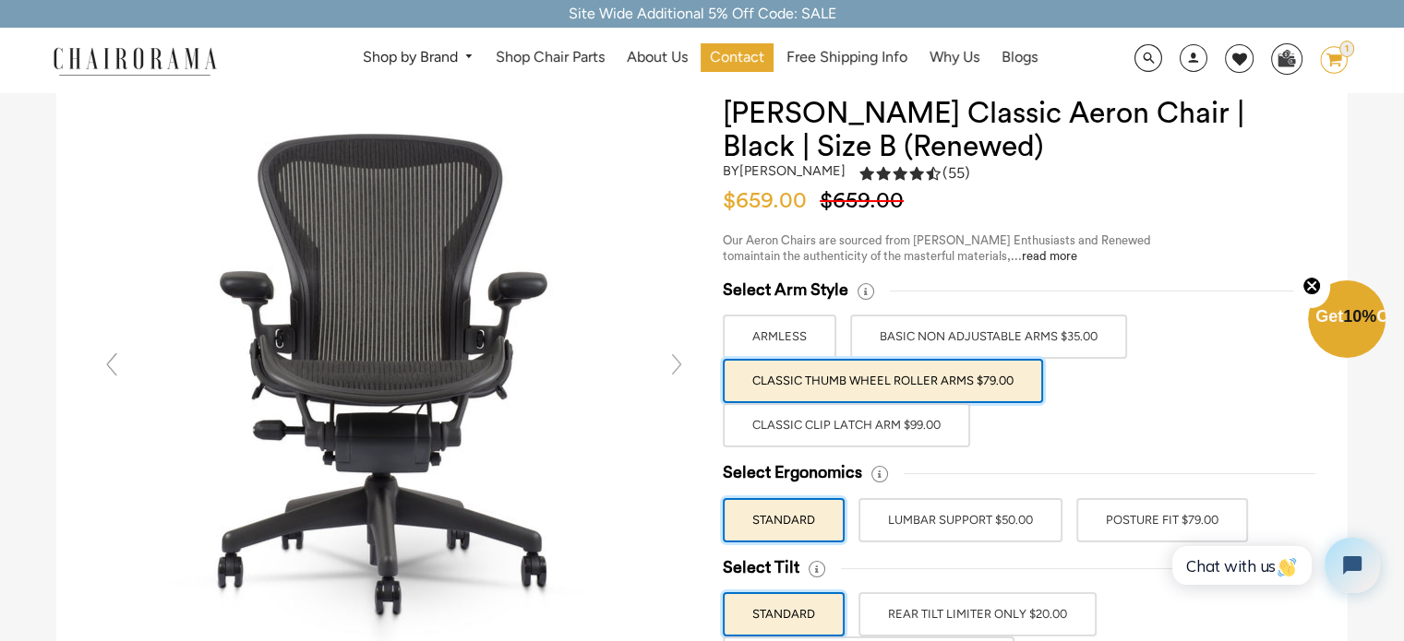
click at [923, 429] on label "Classic Clip Latch Arm $99.00" at bounding box center [846, 425] width 247 height 44
click at [0, 0] on input "Classic Clip Latch Arm $99.00" at bounding box center [0, 0] width 0 height 0
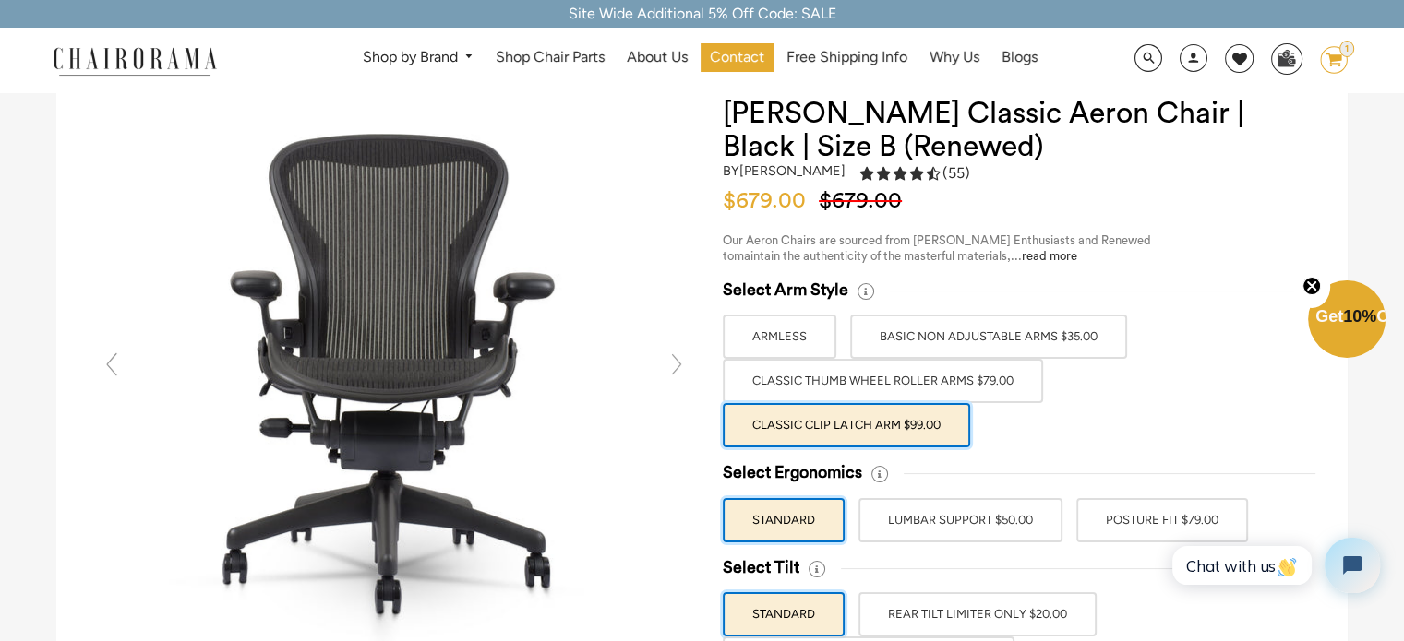
click at [936, 378] on label "Classic Thumb Wheel Roller Arms $79.00" at bounding box center [883, 381] width 320 height 44
click at [0, 0] on input "Classic Thumb Wheel Roller Arms $79.00" at bounding box center [0, 0] width 0 height 0
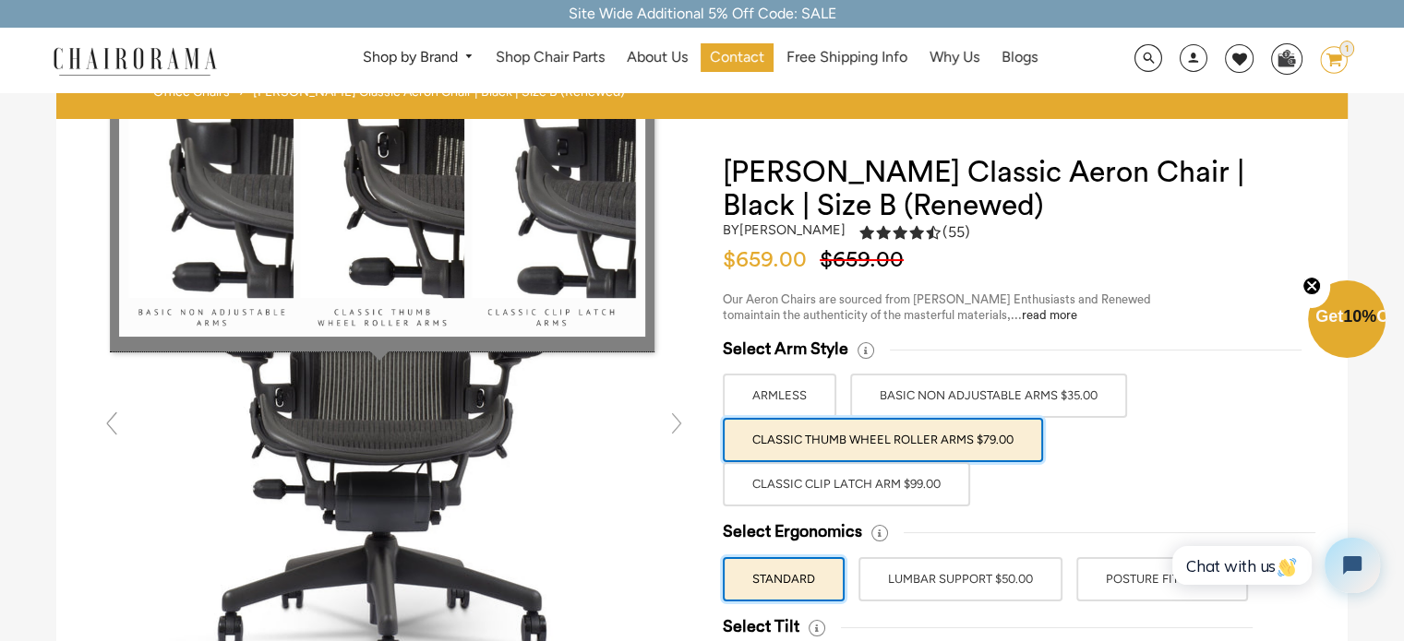
scroll to position [0, 0]
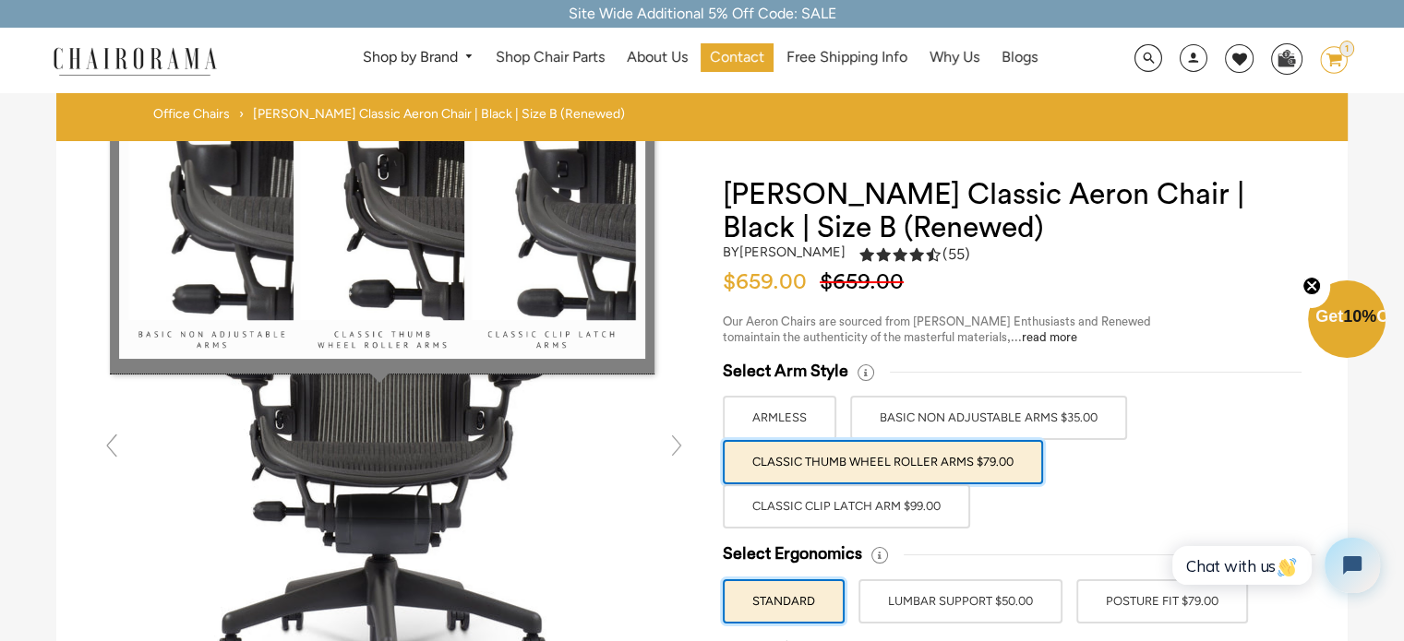
click at [862, 371] on icon at bounding box center [865, 373] width 17 height 17
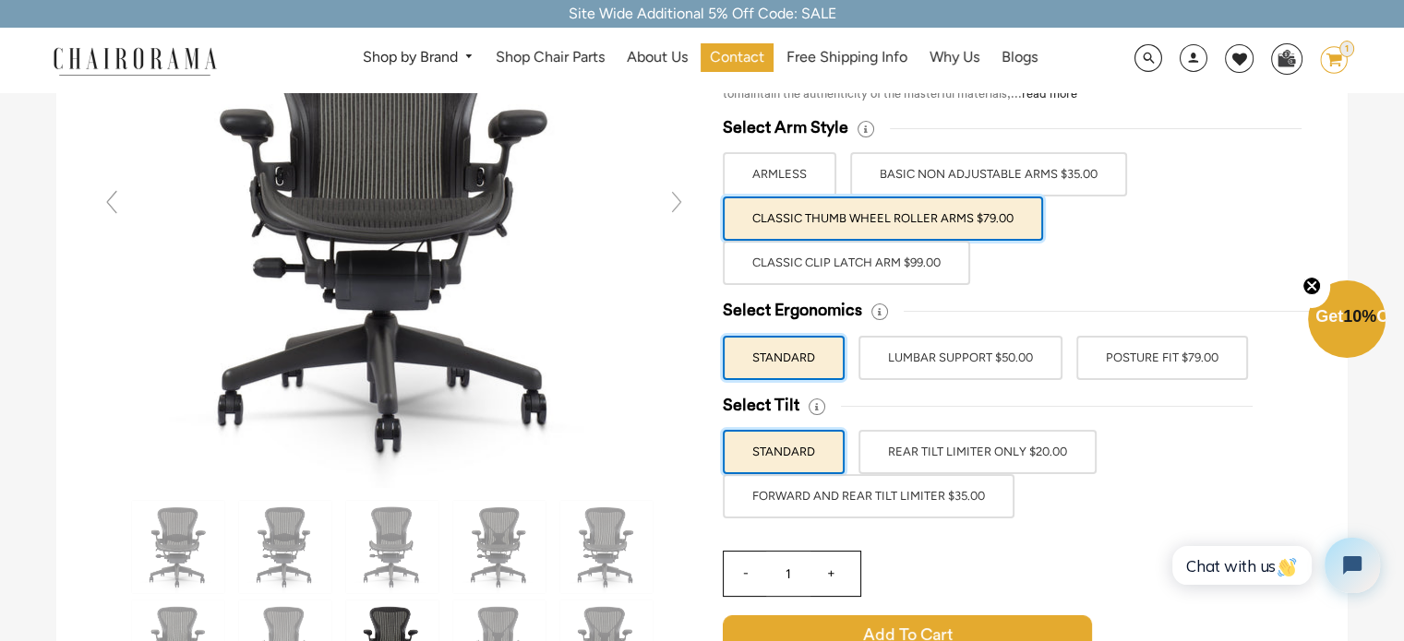
scroll to position [277, 0]
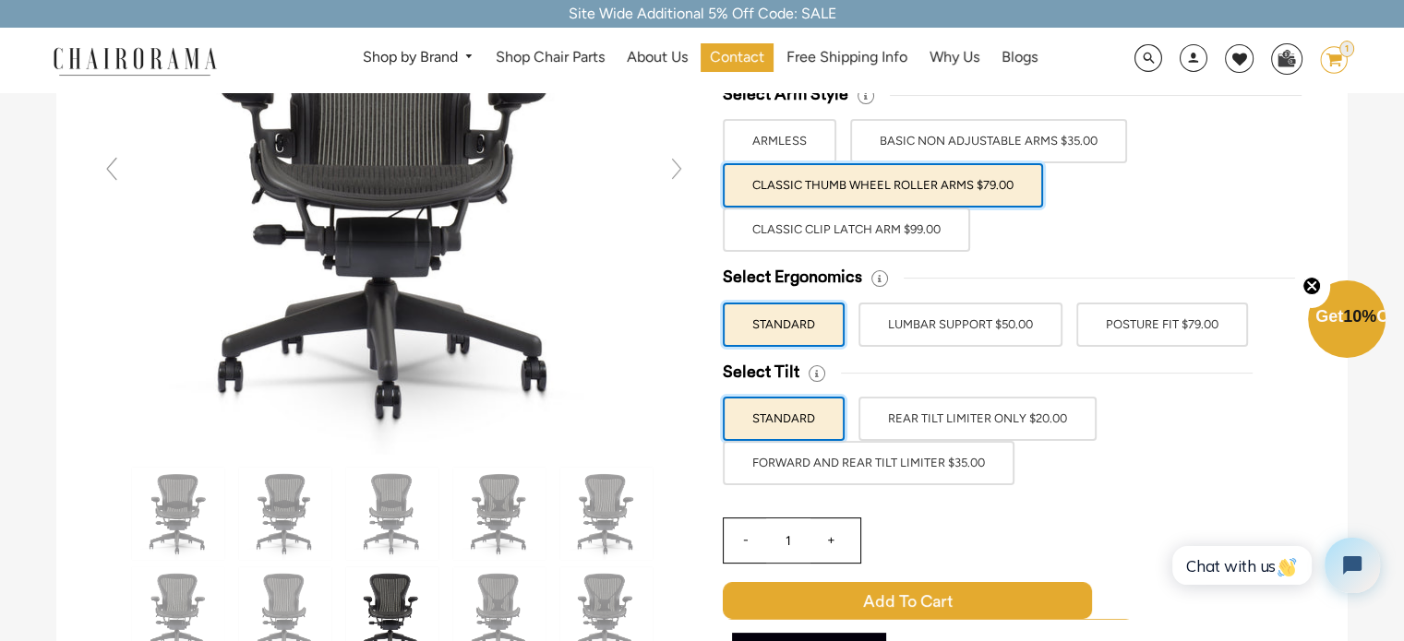
click at [1156, 328] on label "POSTURE FIT $79.00" at bounding box center [1162, 325] width 172 height 44
click at [0, 0] on input "POSTURE FIT $79.00" at bounding box center [0, 0] width 0 height 0
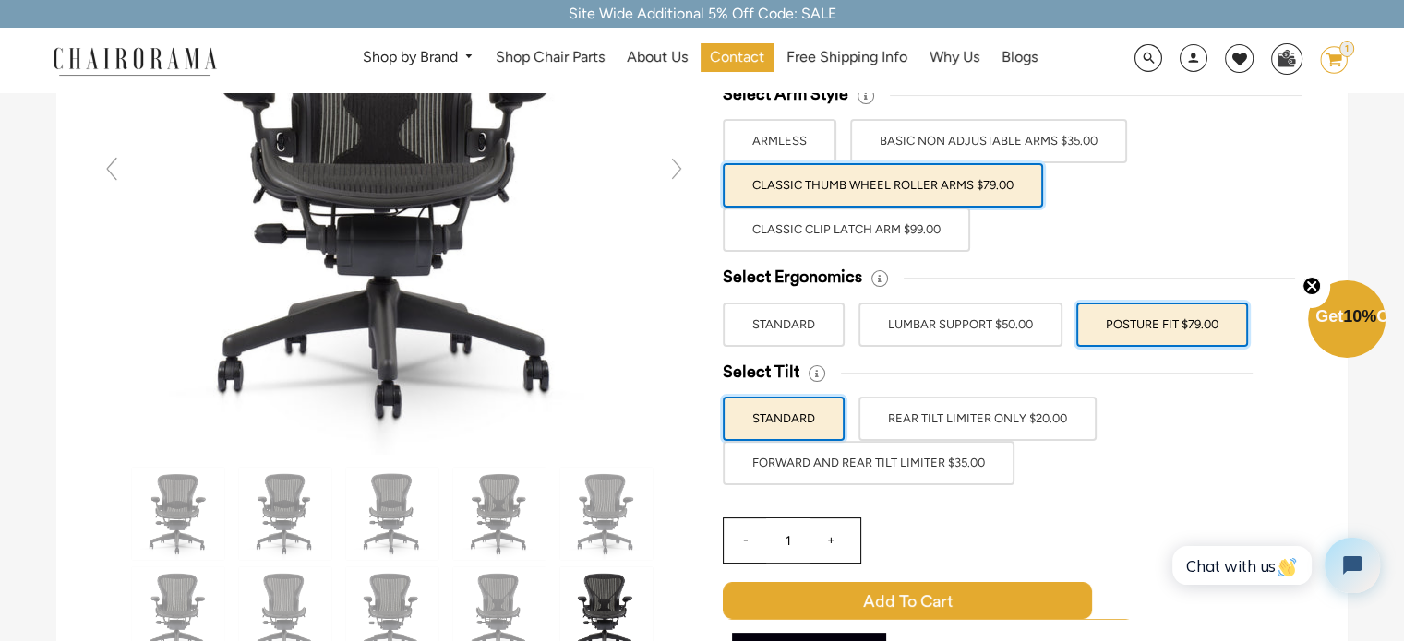
scroll to position [185, 0]
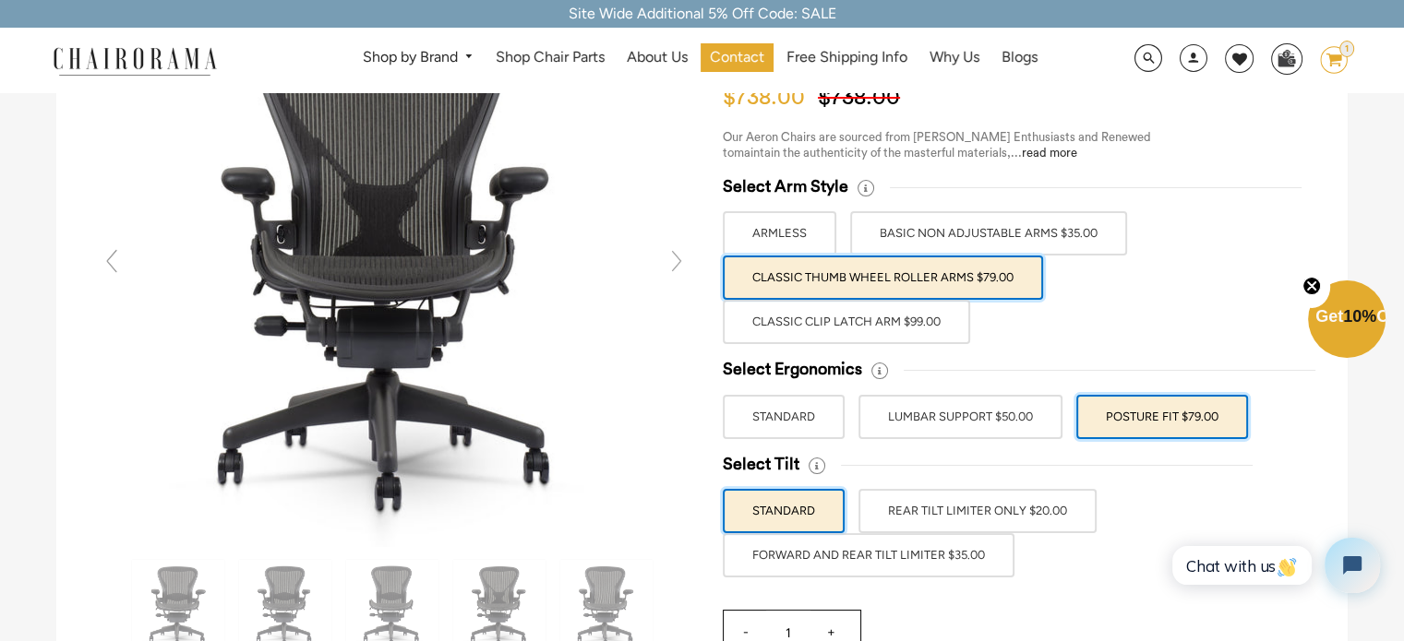
click at [964, 502] on label "REAR TILT LIMITER ONLY $20.00" at bounding box center [977, 511] width 238 height 44
click at [0, 0] on input "REAR TILT LIMITER ONLY $20.00" at bounding box center [0, 0] width 0 height 0
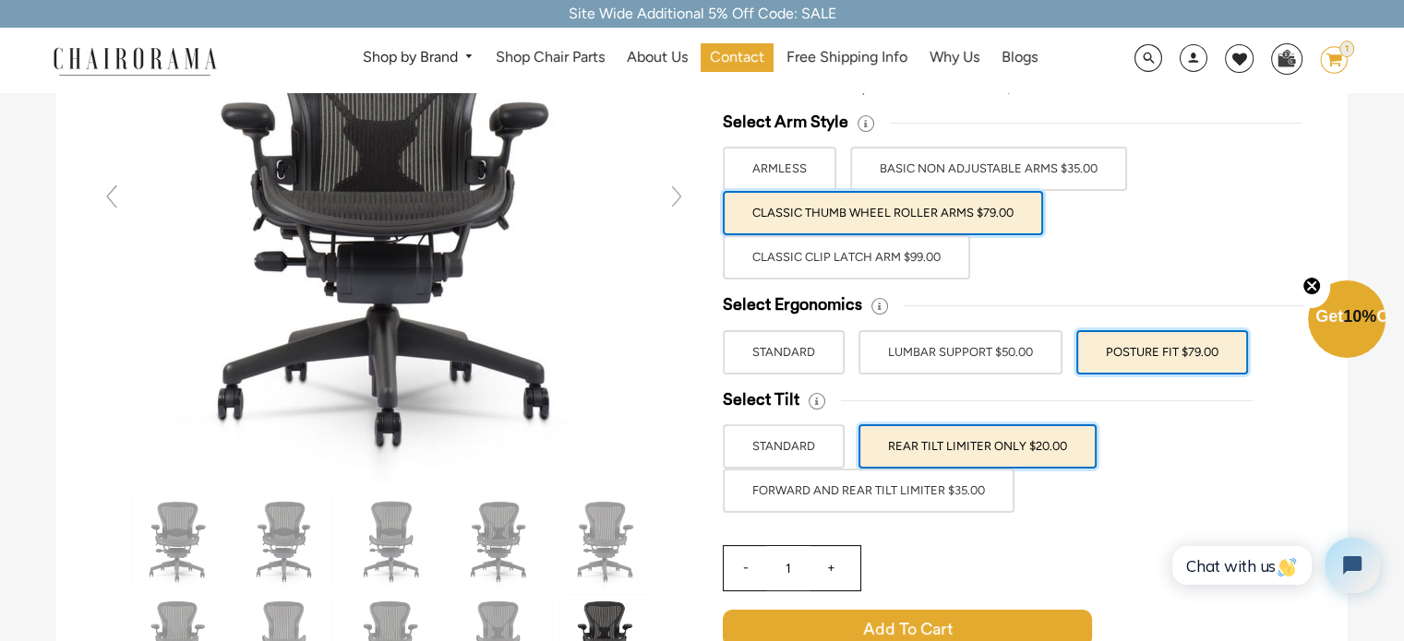
scroll to position [0, 0]
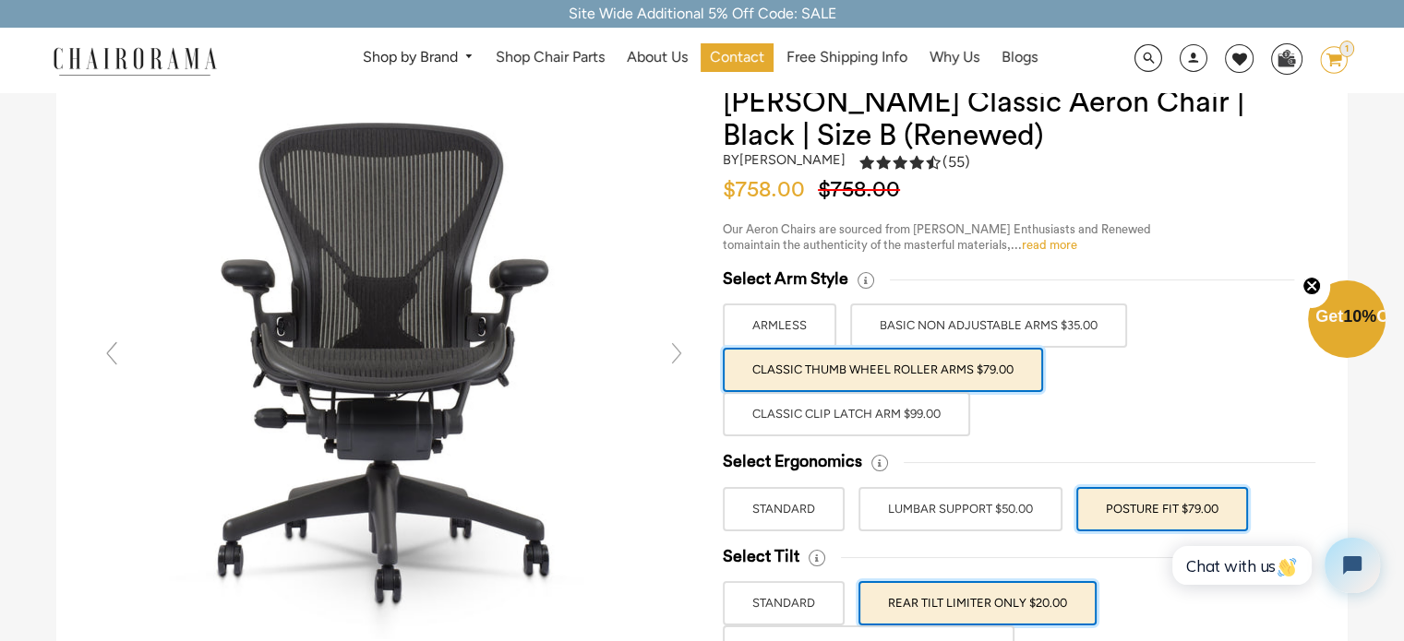
click at [1069, 244] on link "read more" at bounding box center [1049, 245] width 55 height 12
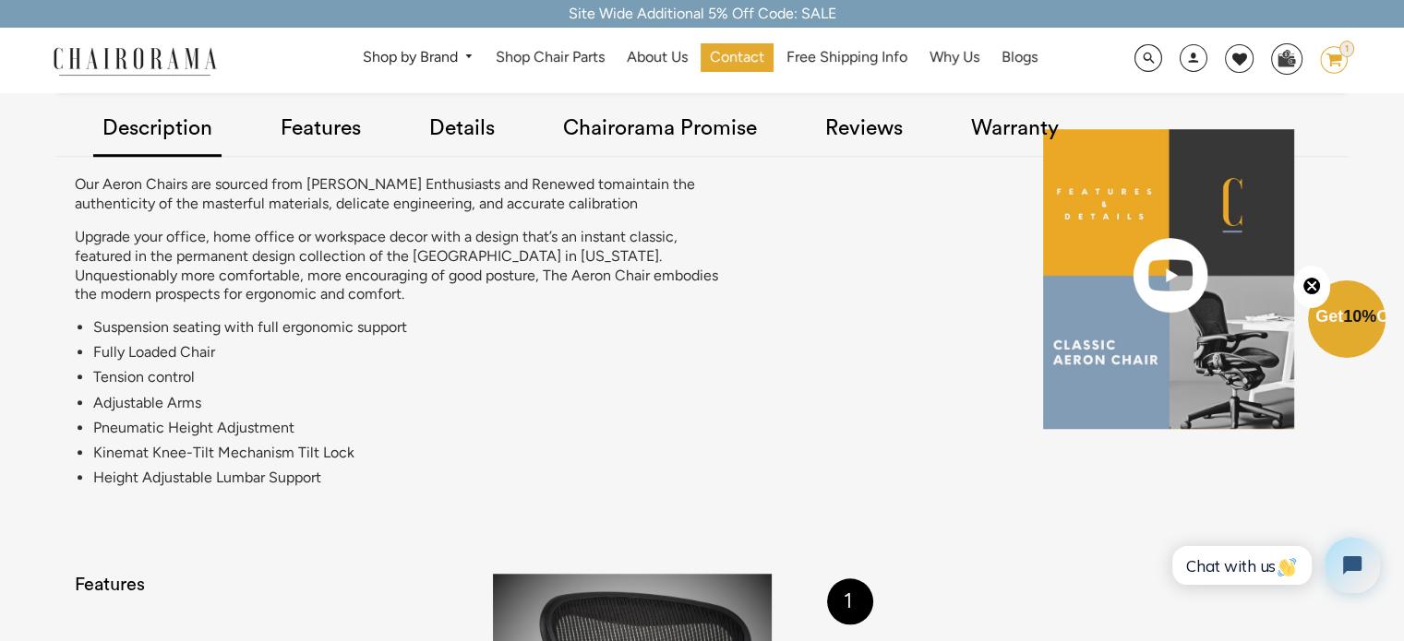
scroll to position [1308, 0]
click at [348, 106] on link "Features" at bounding box center [320, 130] width 99 height 104
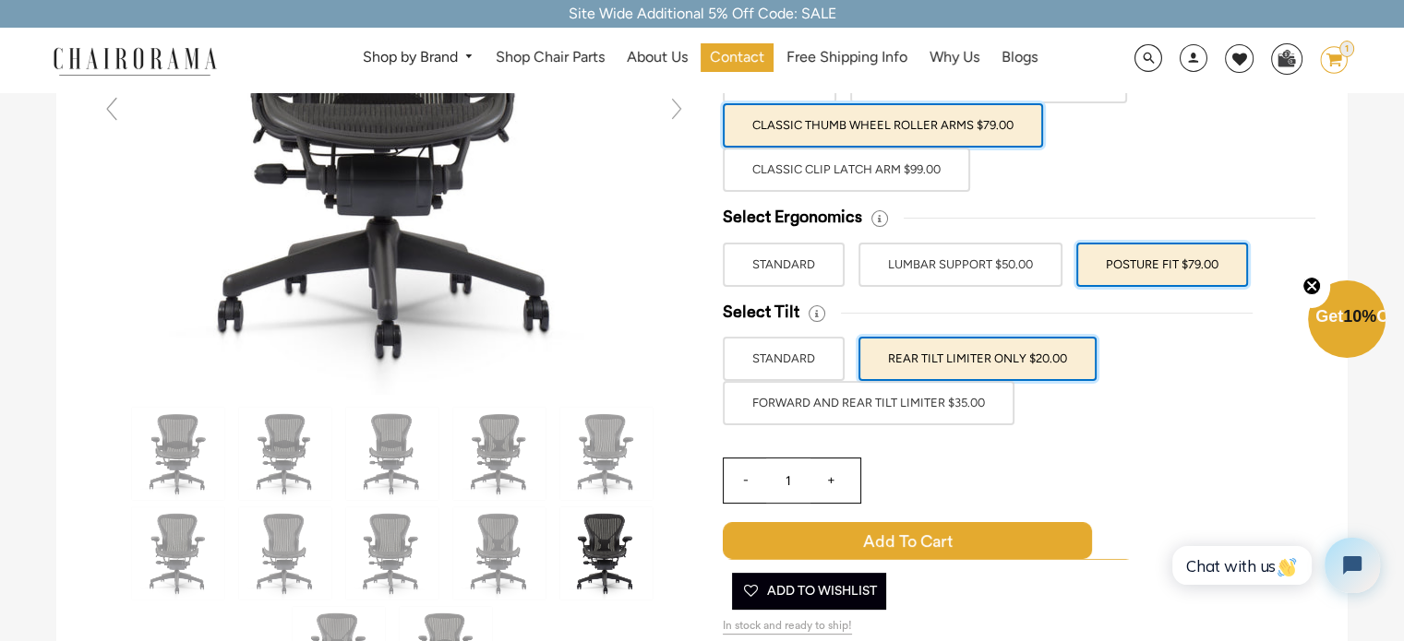
scroll to position [369, 0]
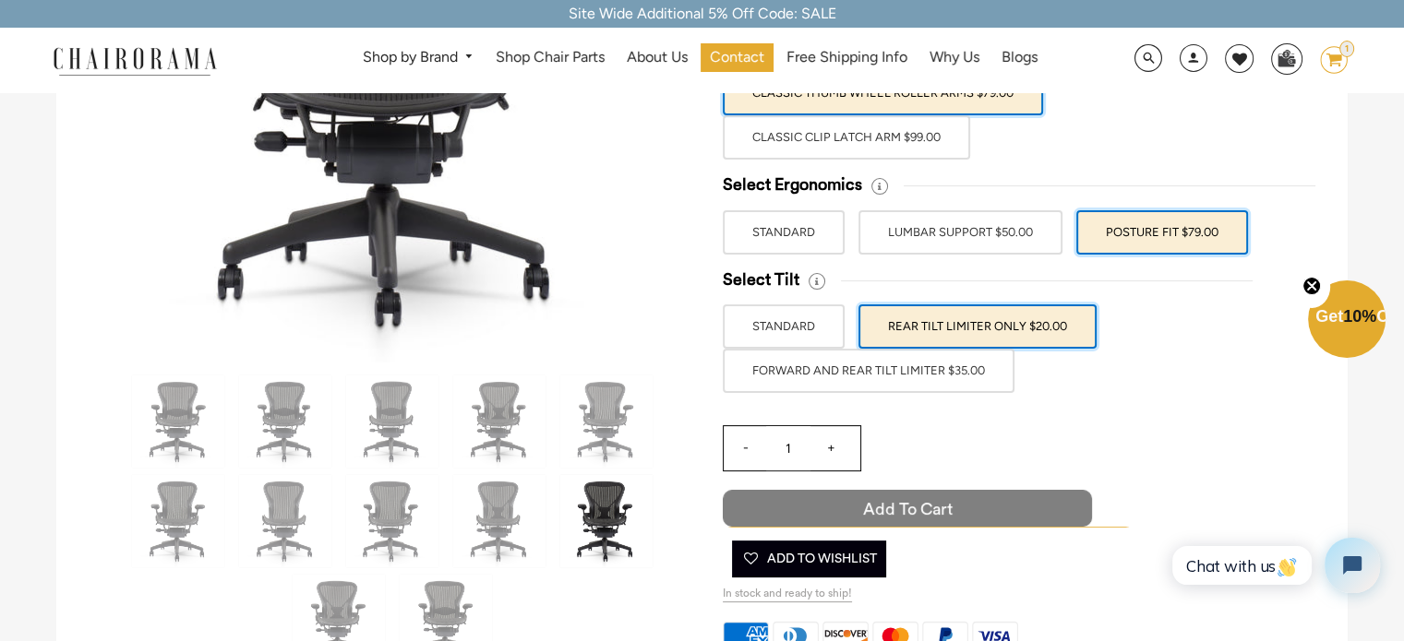
click at [984, 498] on span "Add to Cart" at bounding box center [907, 508] width 369 height 37
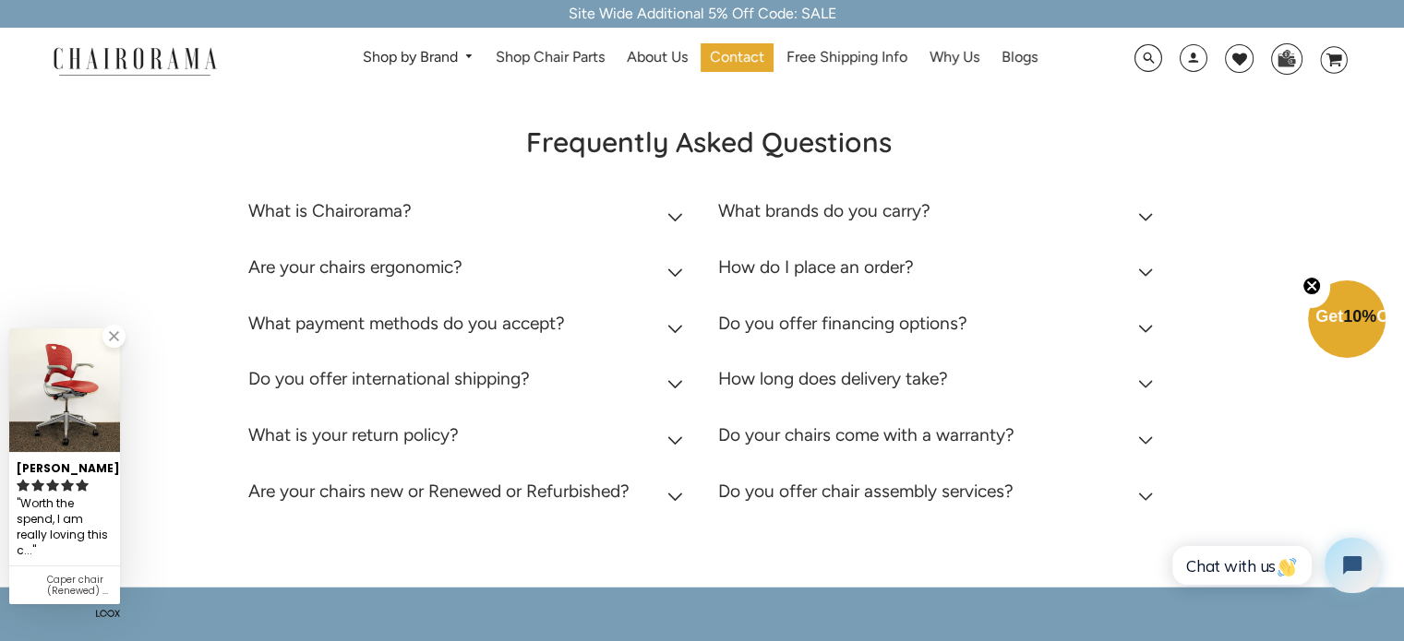
scroll to position [4892, 0]
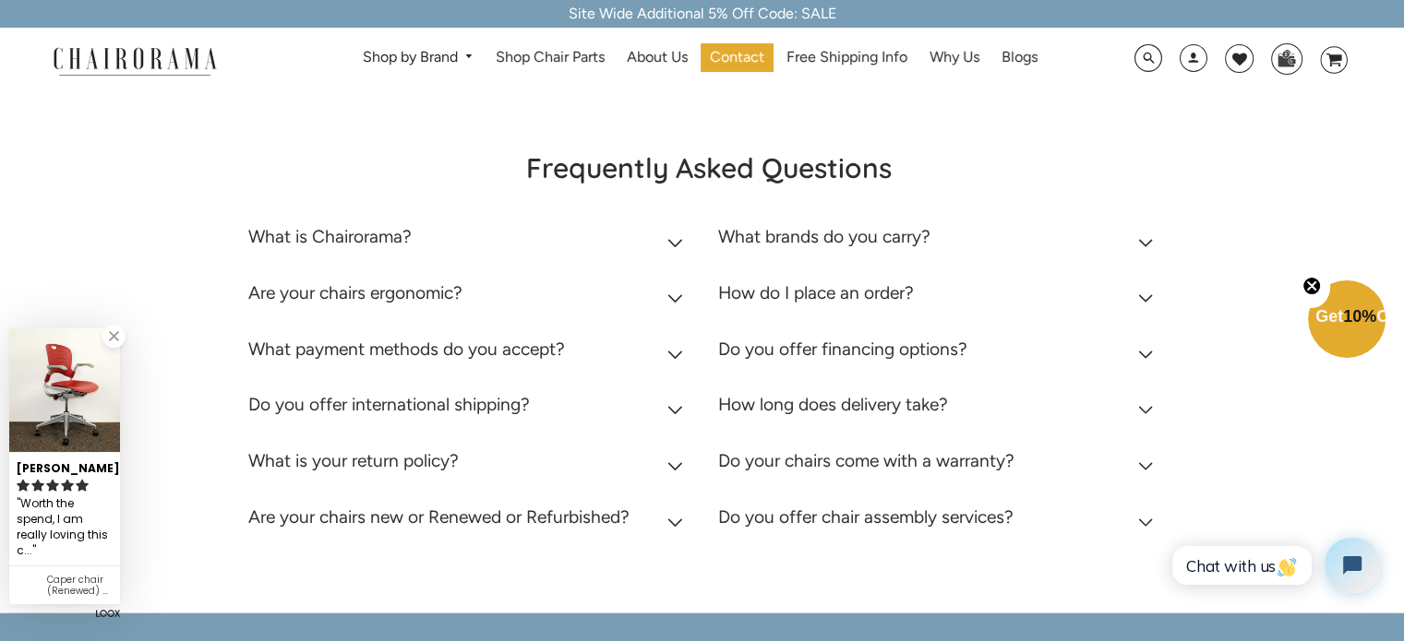
click at [670, 466] on icon at bounding box center [675, 466] width 16 height 9
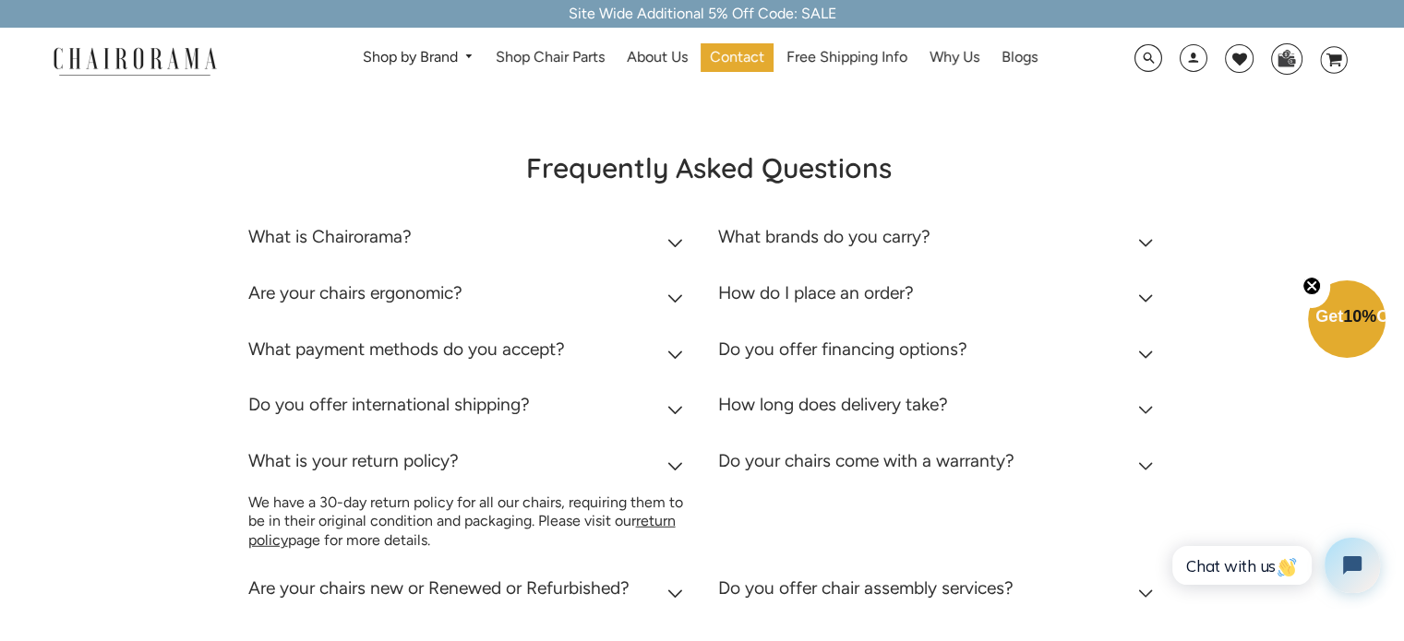
click at [672, 462] on icon at bounding box center [675, 466] width 16 height 9
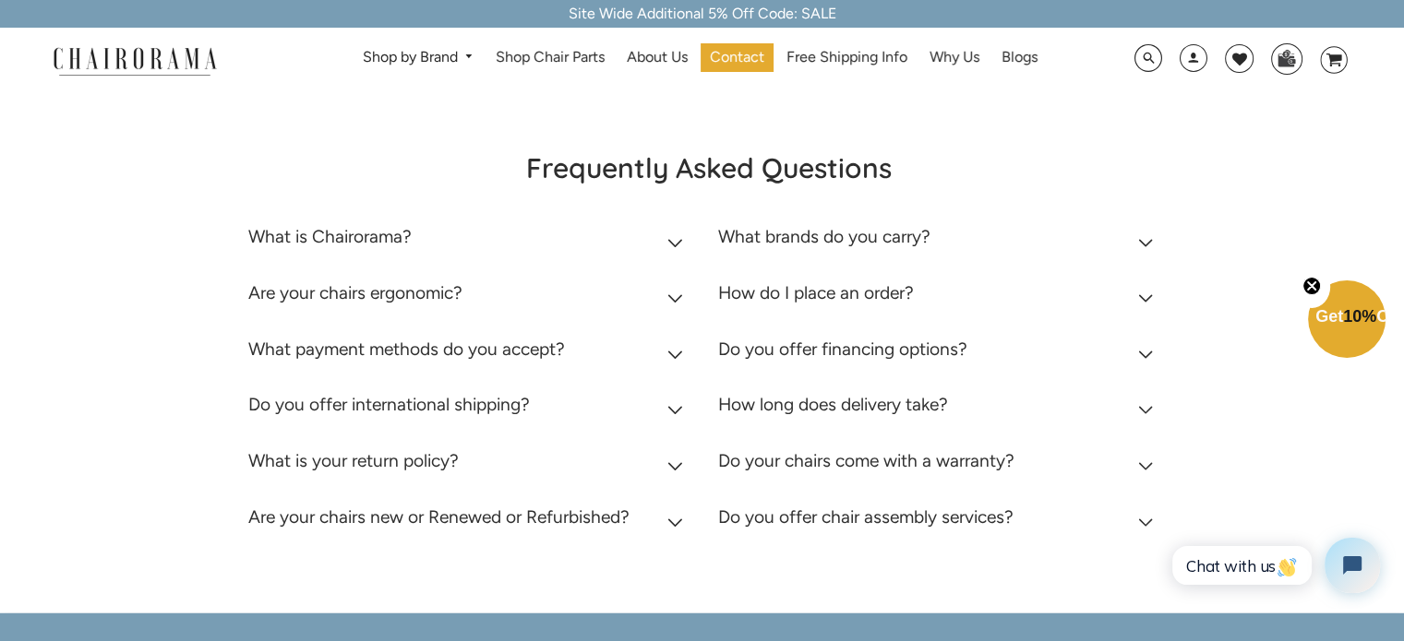
click at [645, 523] on summary "Are your chairs new or Renewed or Refurbished?" at bounding box center [468, 522] width 443 height 56
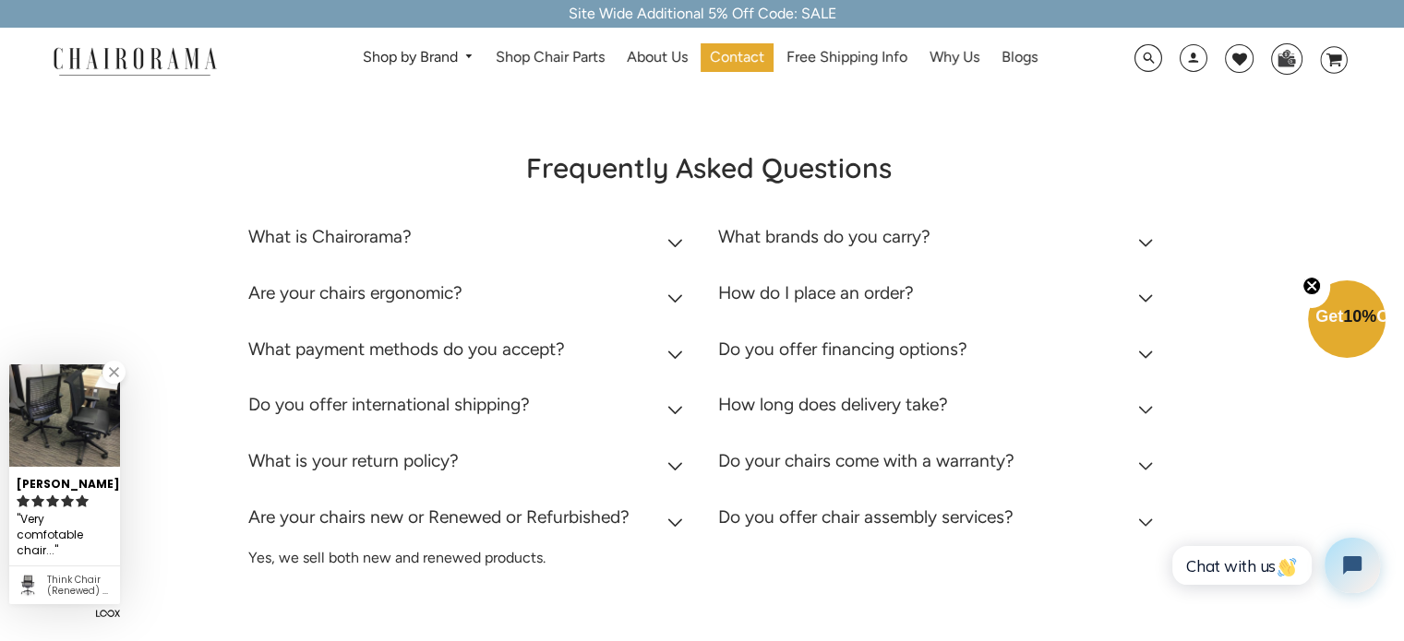
click at [672, 520] on icon at bounding box center [675, 523] width 16 height 9
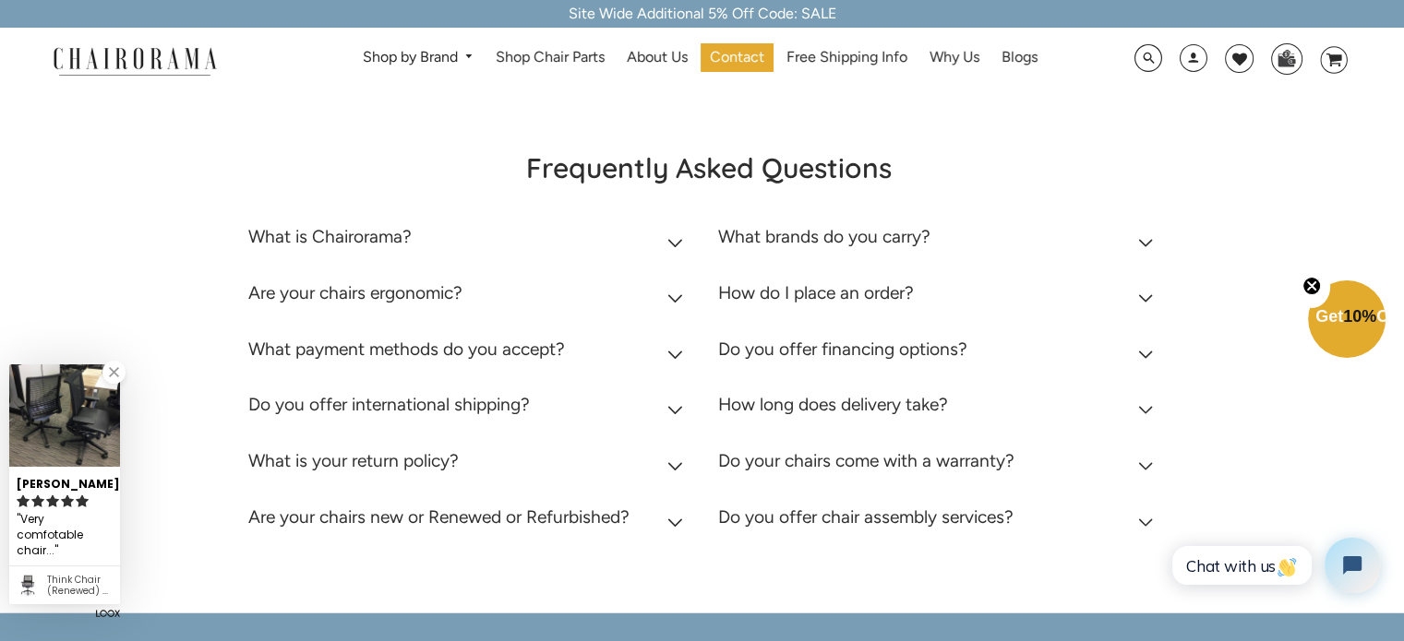
click at [1115, 245] on summary "What brands do you carry?" at bounding box center [939, 241] width 443 height 56
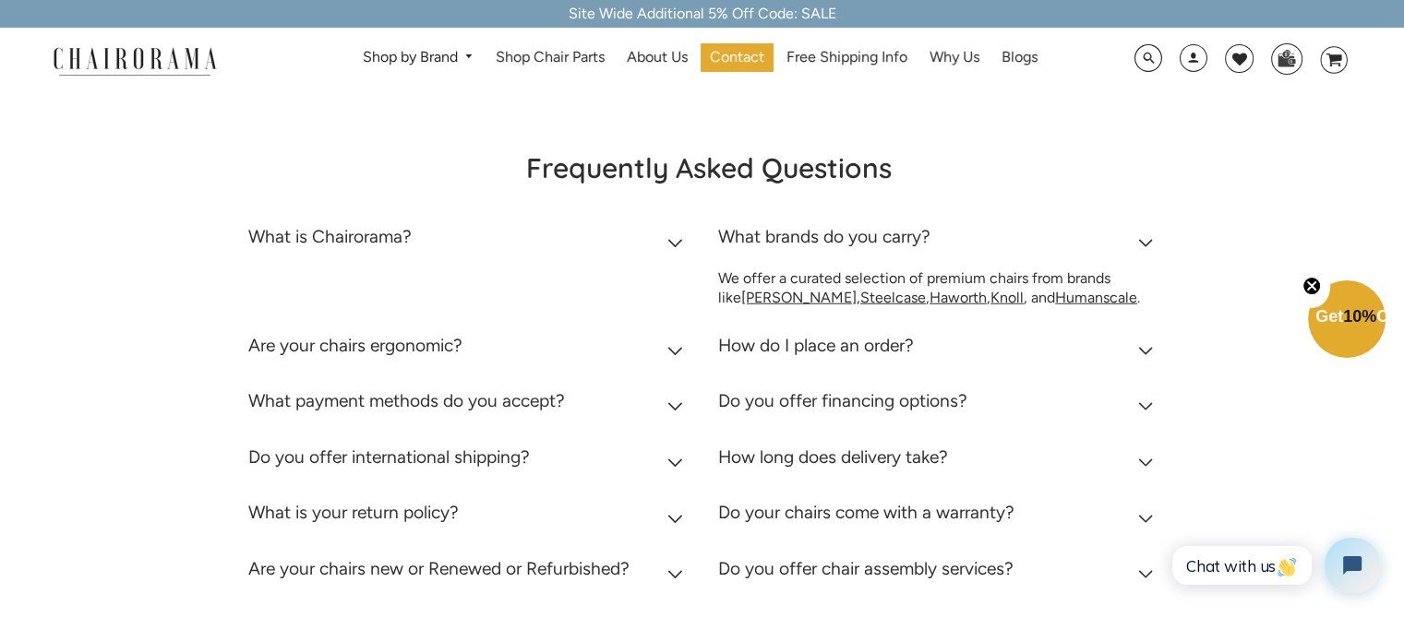
click at [1115, 245] on summary "What brands do you carry?" at bounding box center [939, 241] width 443 height 56
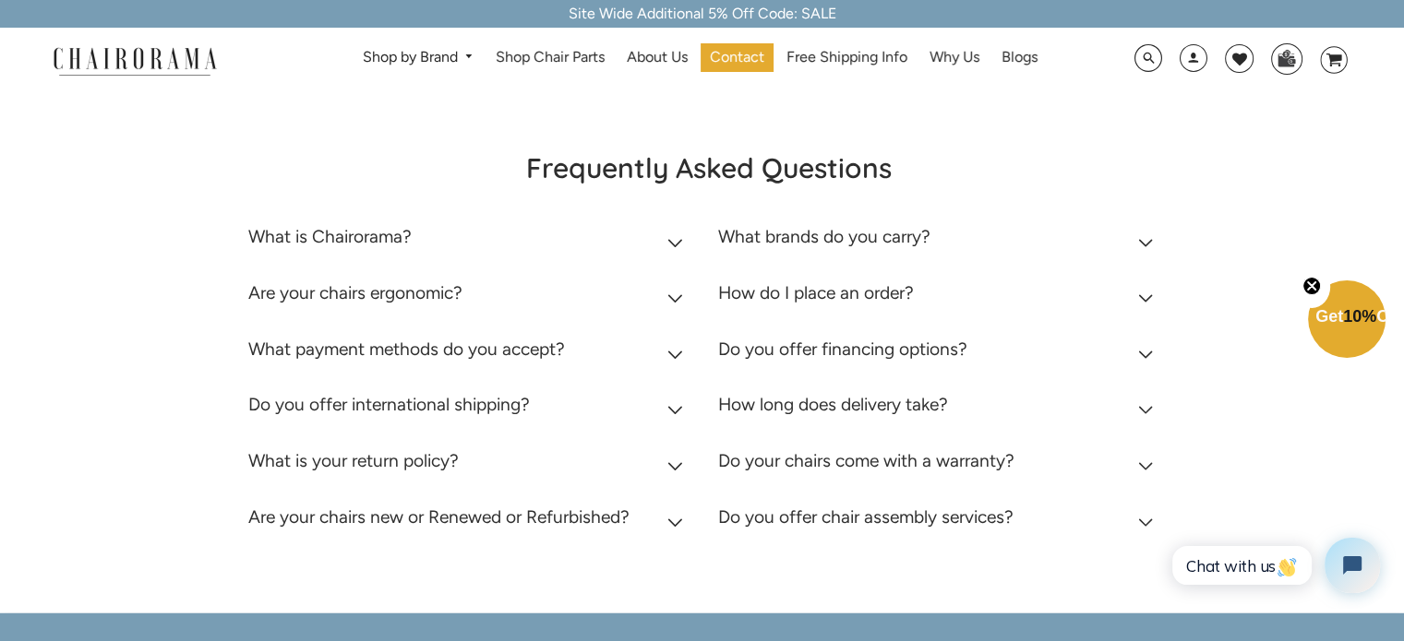
click at [1040, 468] on summary "Do your chairs come with a warranty?" at bounding box center [939, 465] width 443 height 56
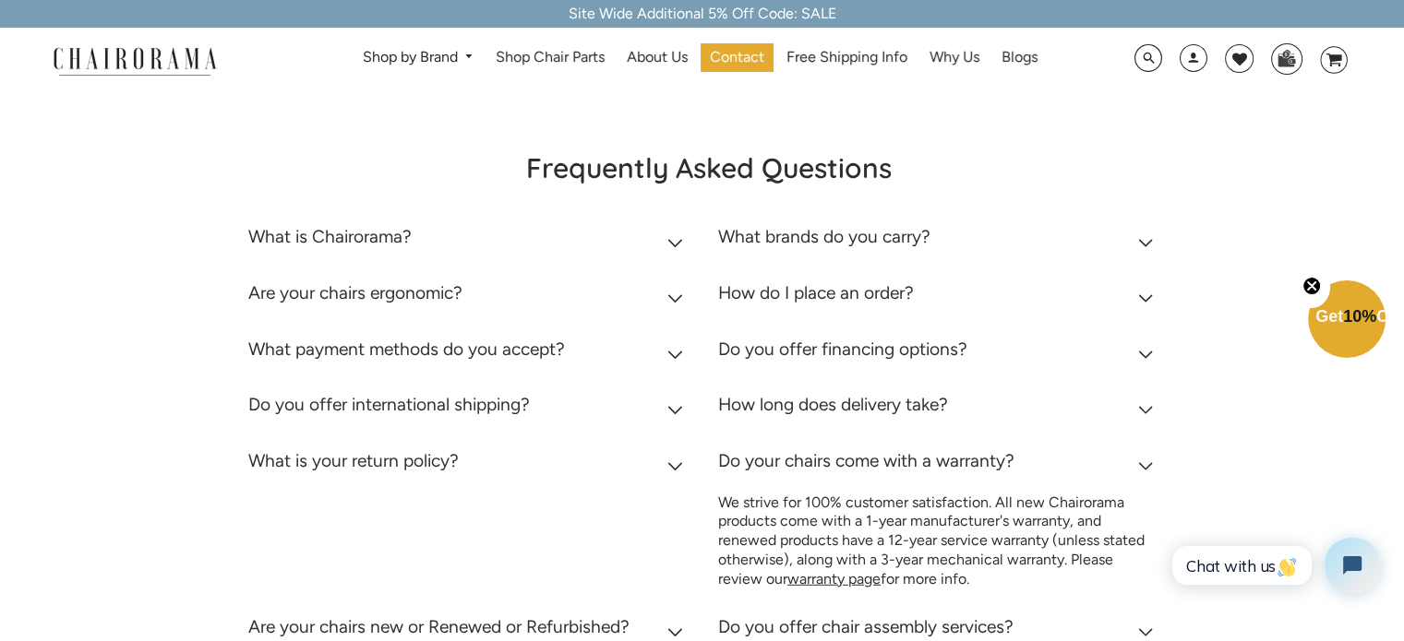
click at [1049, 458] on summary "Do your chairs come with a warranty?" at bounding box center [939, 465] width 443 height 56
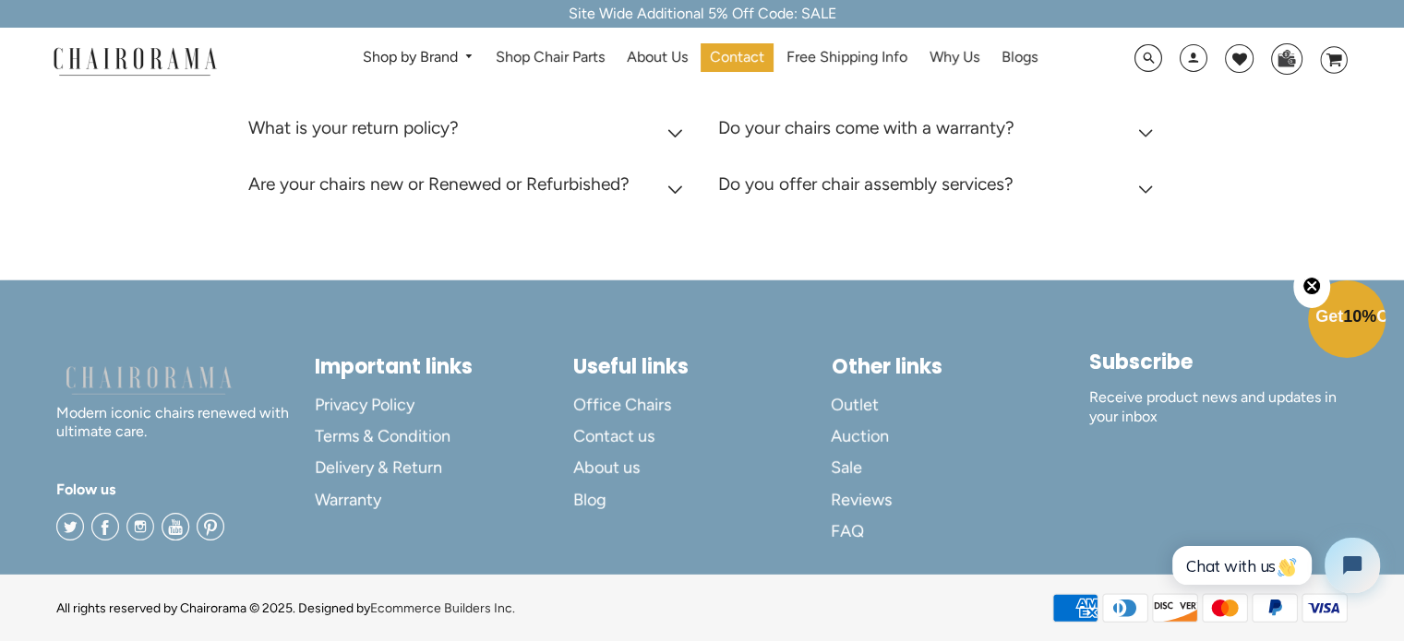
scroll to position [5228, 0]
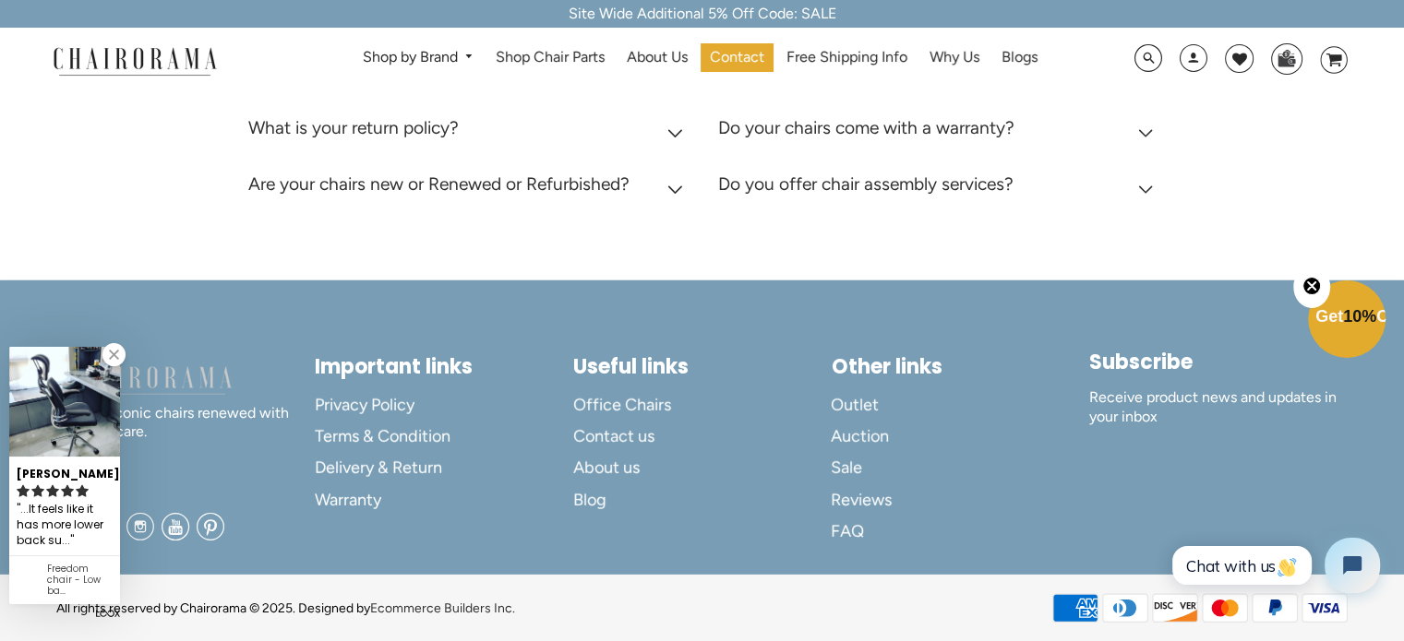
click at [188, 71] on img at bounding box center [134, 60] width 185 height 32
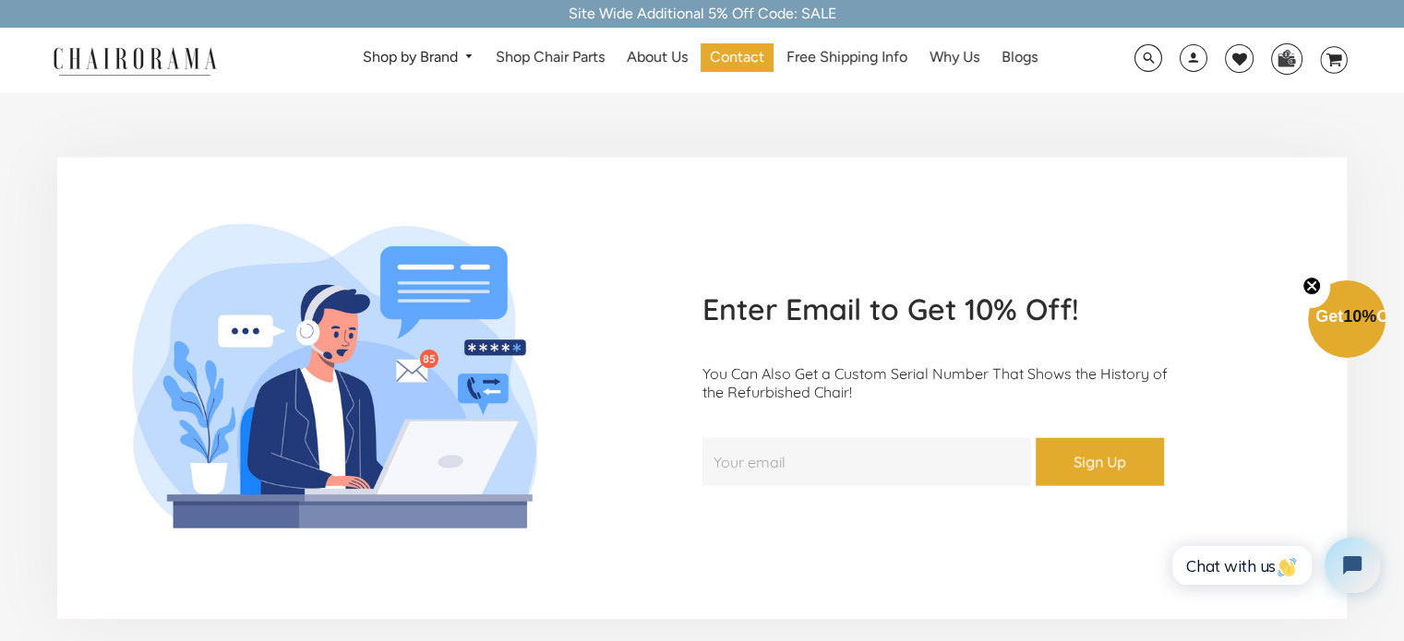
scroll to position [4336, 0]
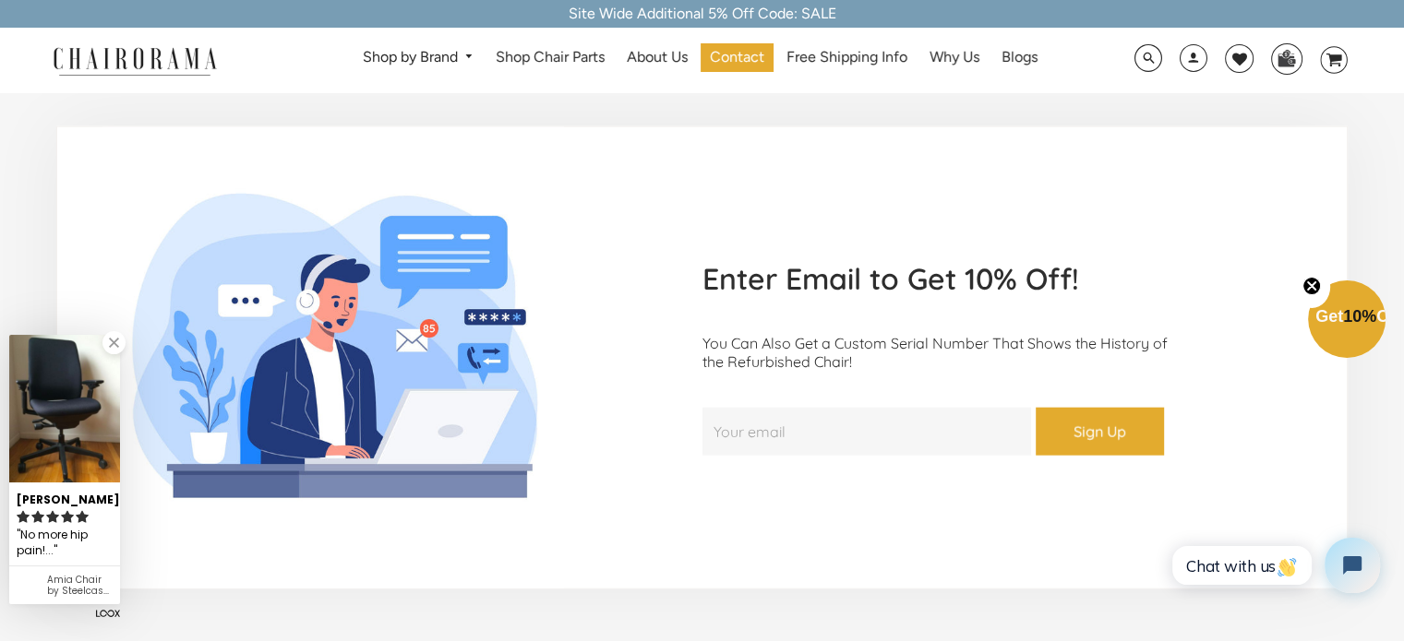
click at [893, 408] on input "Your email" at bounding box center [866, 432] width 329 height 48
click at [1318, 346] on span "Get 10% Off" at bounding box center [1347, 320] width 78 height 78
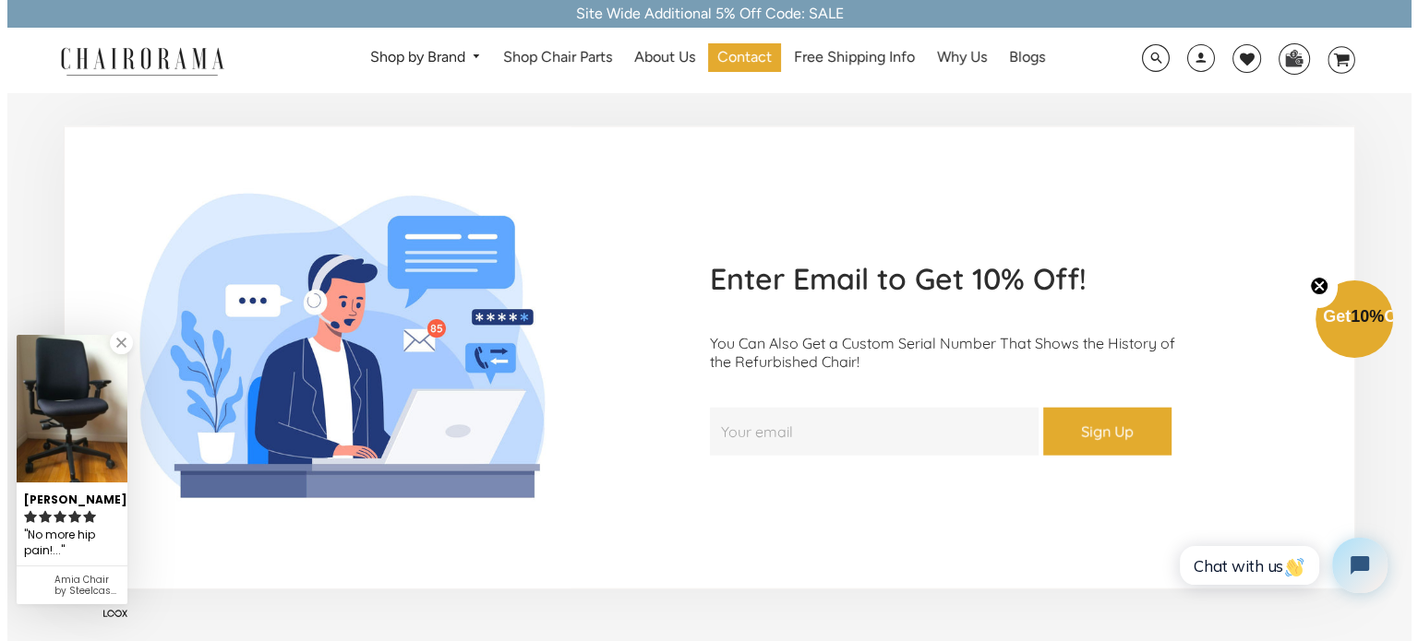
scroll to position [4338, 0]
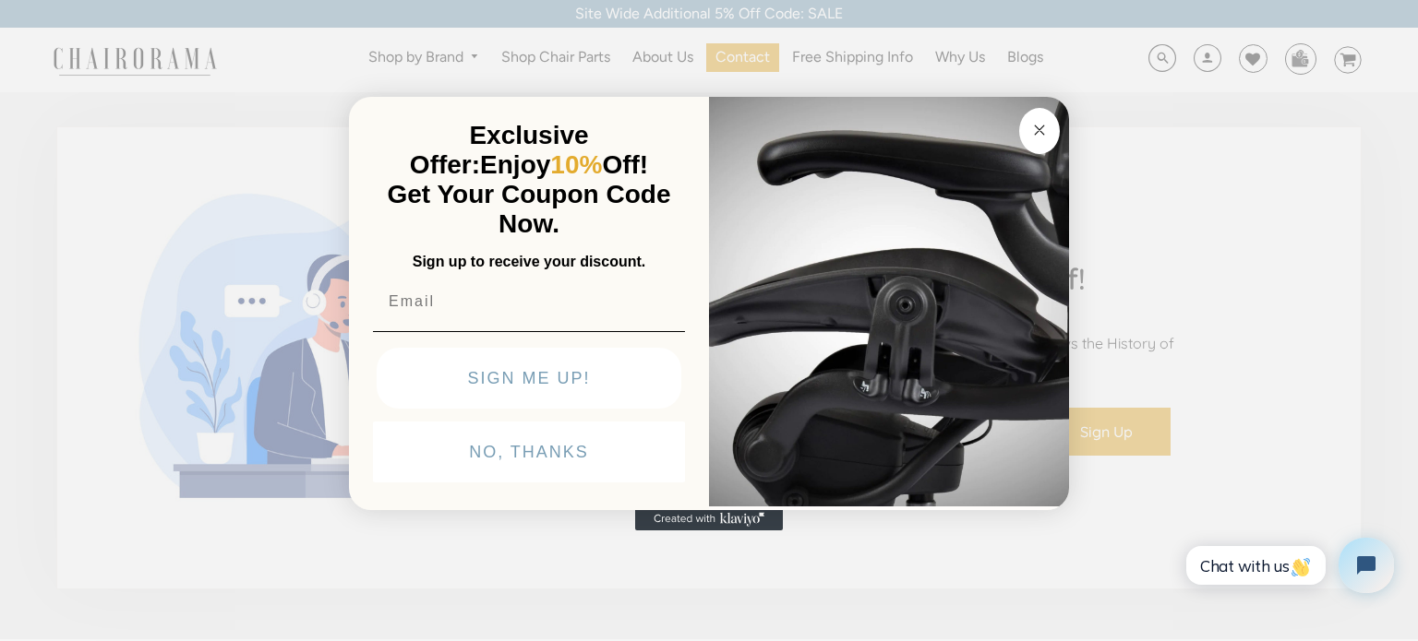
click at [476, 302] on input "Email" at bounding box center [529, 301] width 312 height 37
type input "jiho1995@gmail.com"
click at [549, 370] on button "SIGN ME UP!" at bounding box center [529, 378] width 305 height 61
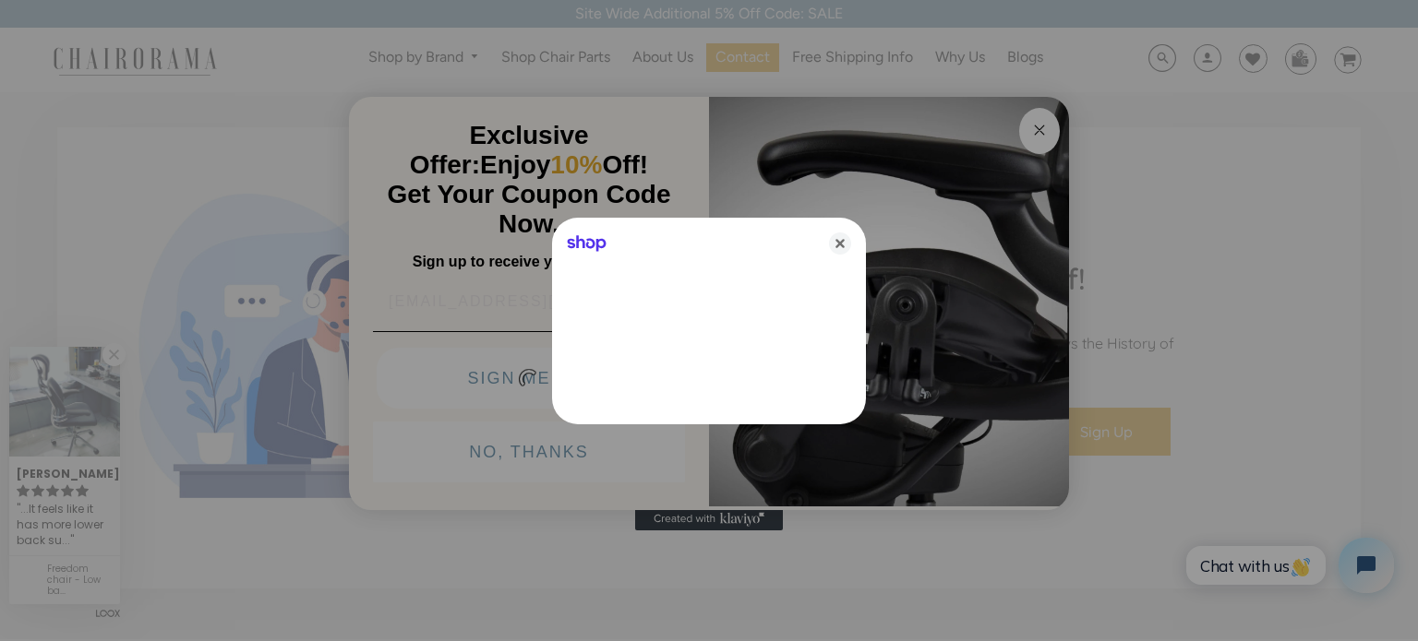
scroll to position [0, 0]
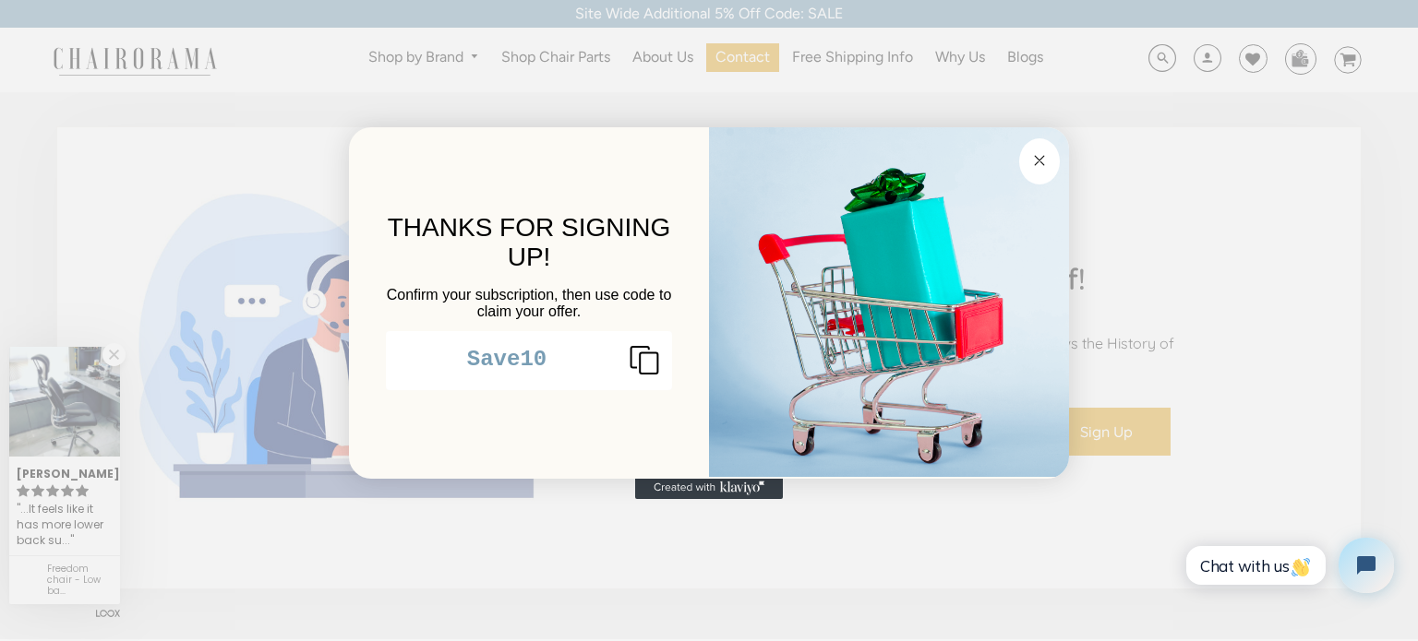
click at [640, 373] on rect "Copy coupon code" at bounding box center [649, 363] width 18 height 20
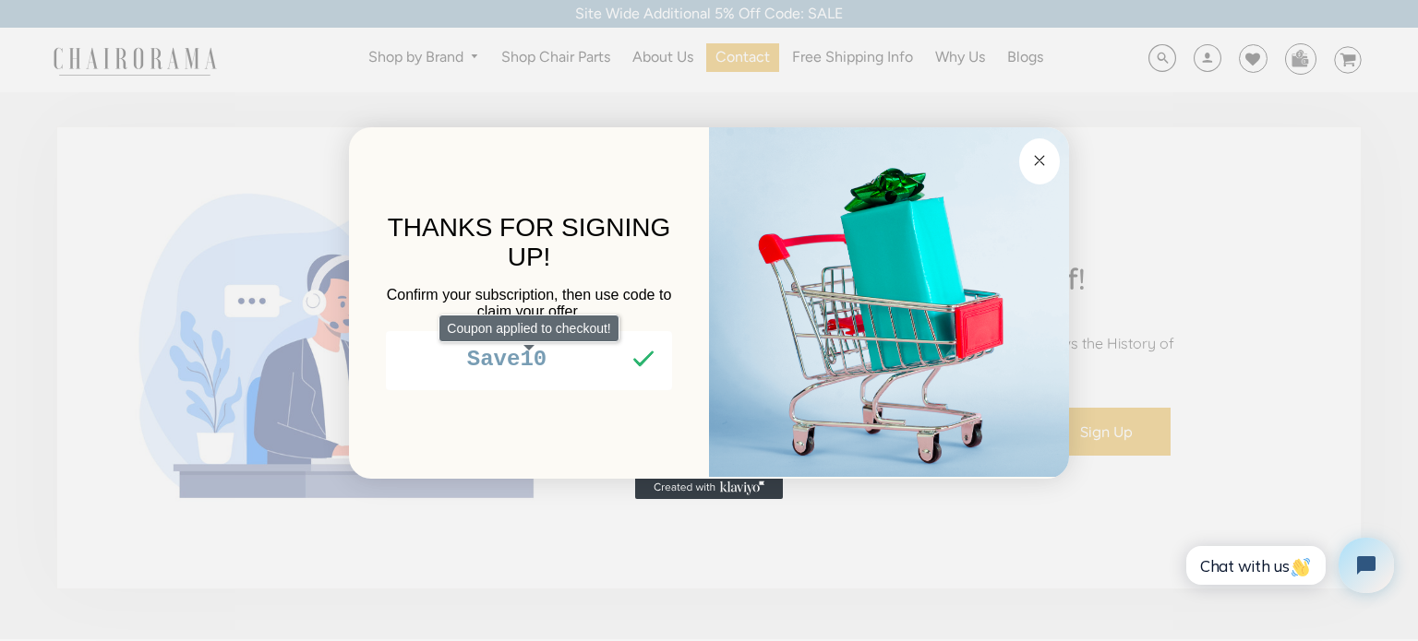
click at [1038, 163] on circle "Close dialog" at bounding box center [1039, 160] width 21 height 21
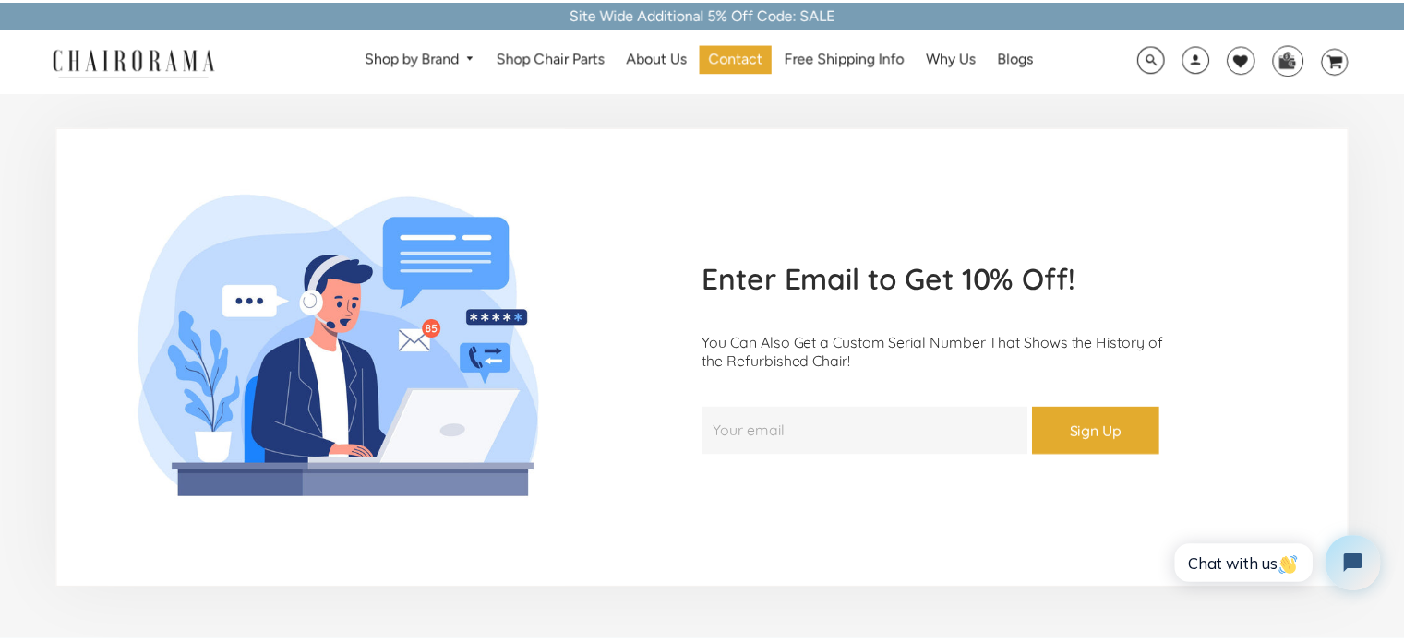
scroll to position [4336, 0]
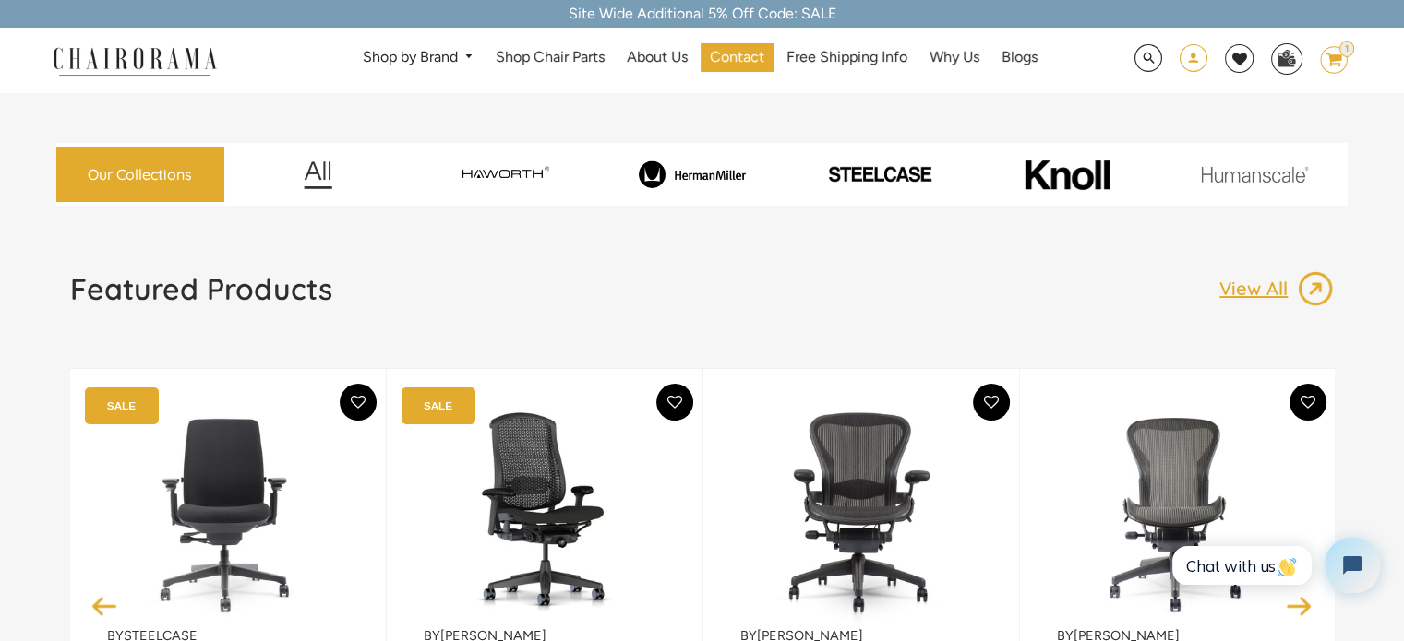
click at [1197, 57] on span at bounding box center [1194, 60] width 28 height 34
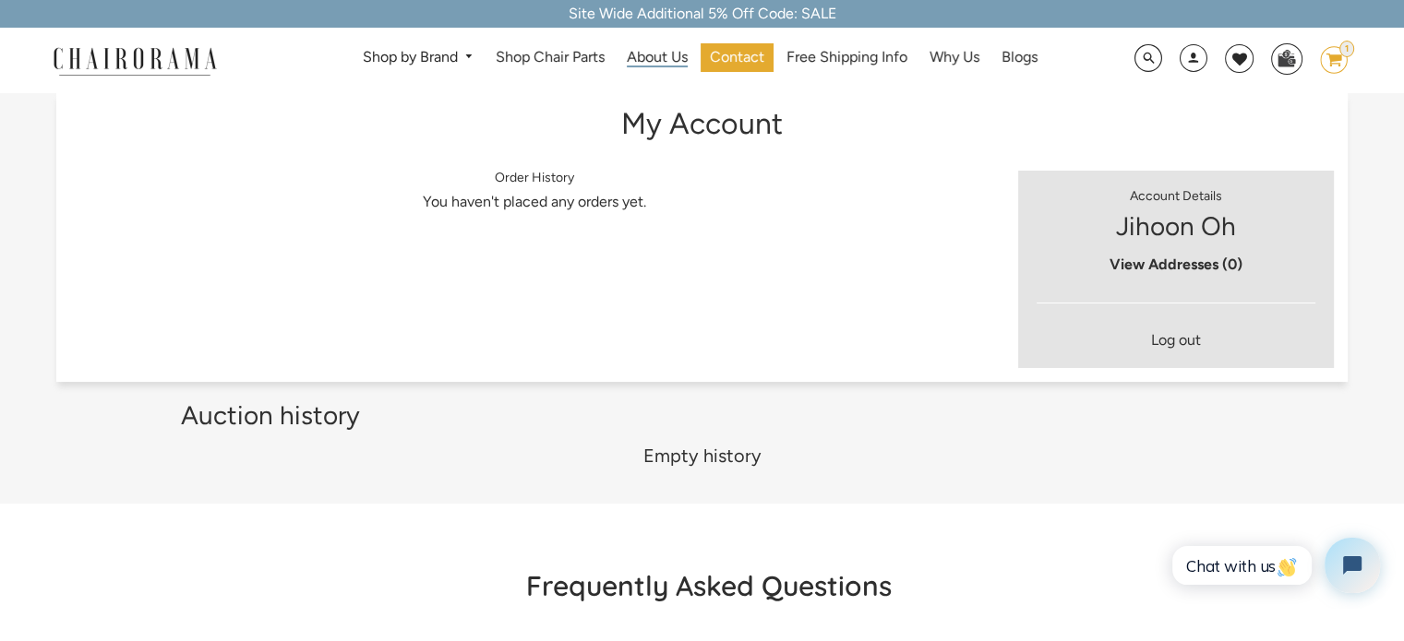
click at [653, 58] on span "About Us" at bounding box center [657, 57] width 61 height 19
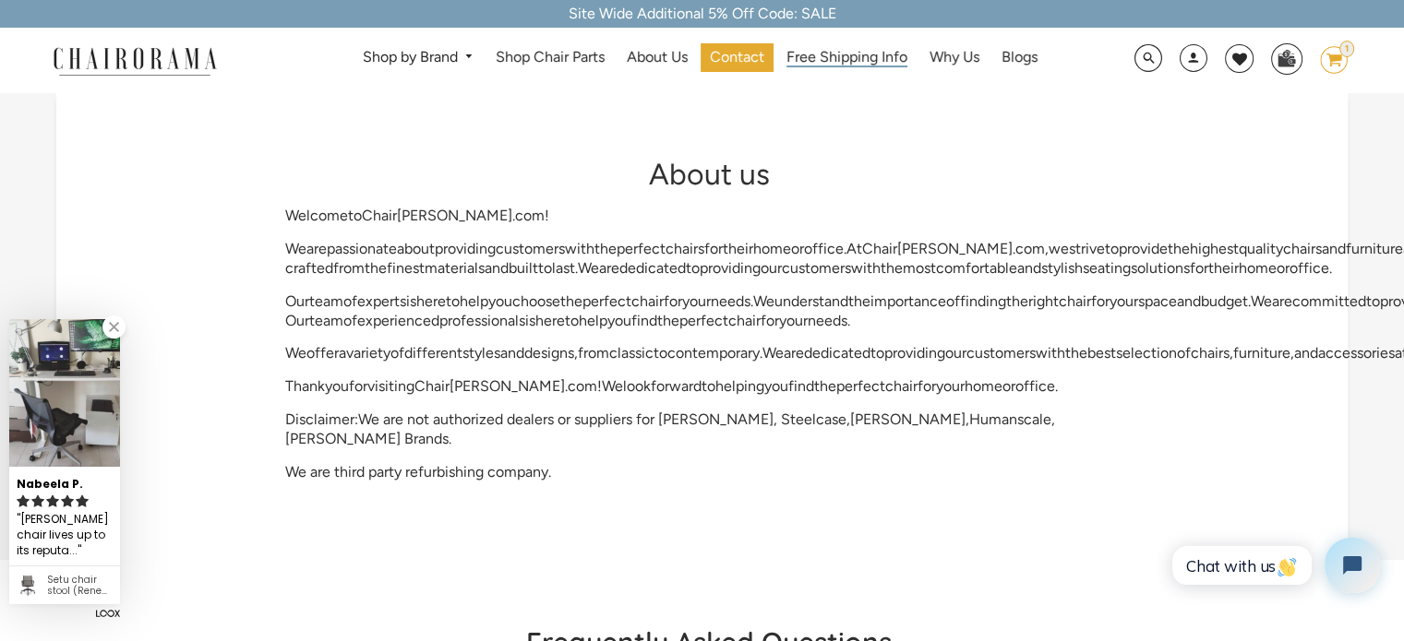
click at [850, 65] on span "Free Shipping Info" at bounding box center [846, 57] width 121 height 19
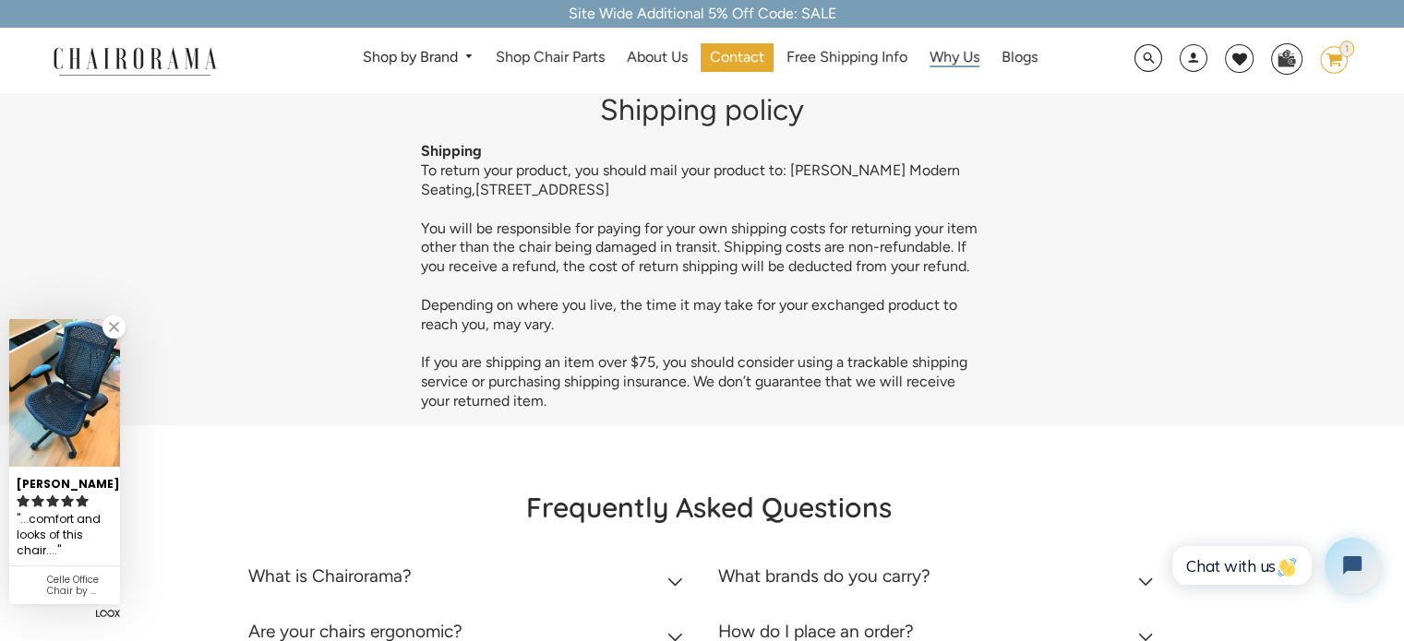
click at [949, 56] on span "Why Us" at bounding box center [954, 57] width 50 height 19
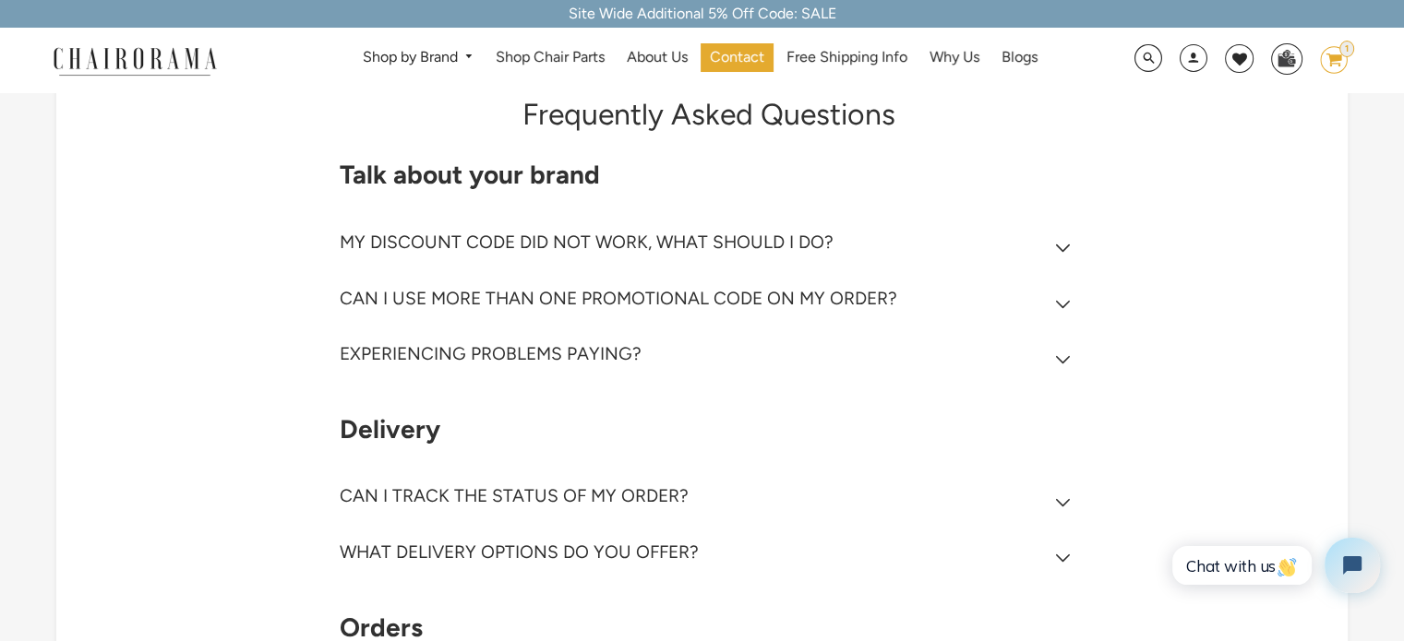
scroll to position [92, 0]
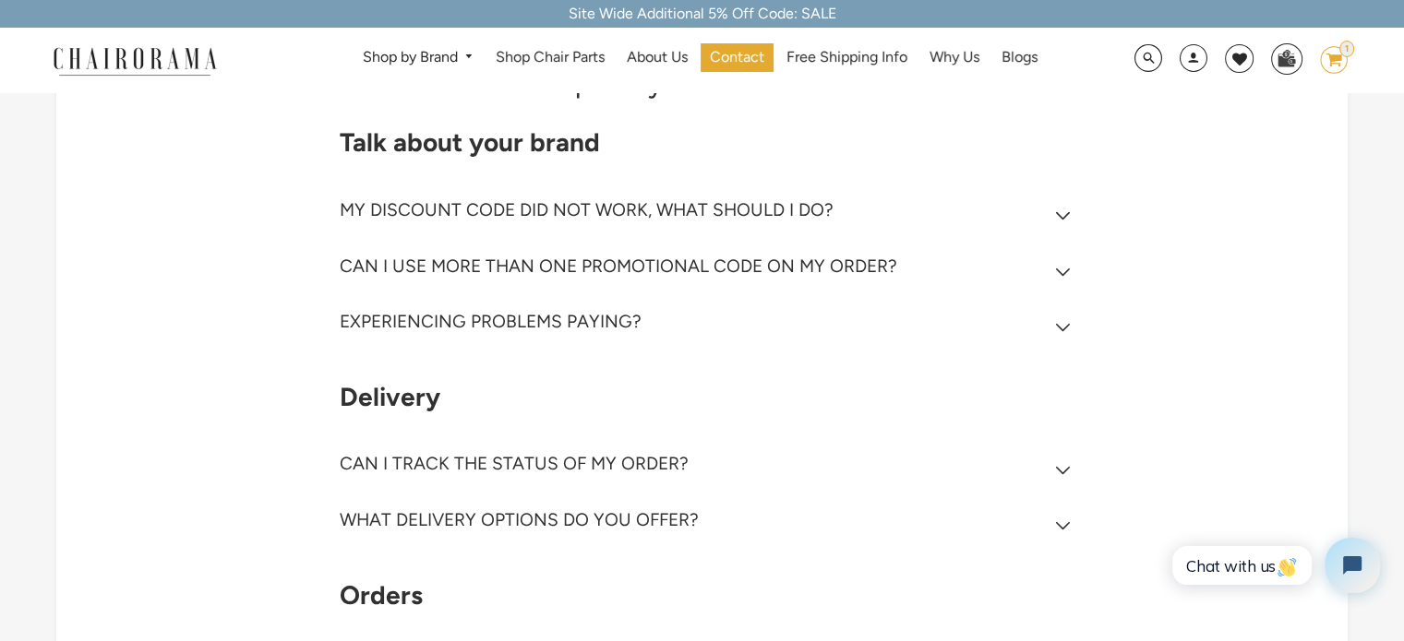
click at [1047, 269] on summary "CAN I USE MORE THAN ONE PROMOTIONAL CODE ON MY ORDER?" at bounding box center [709, 271] width 738 height 56
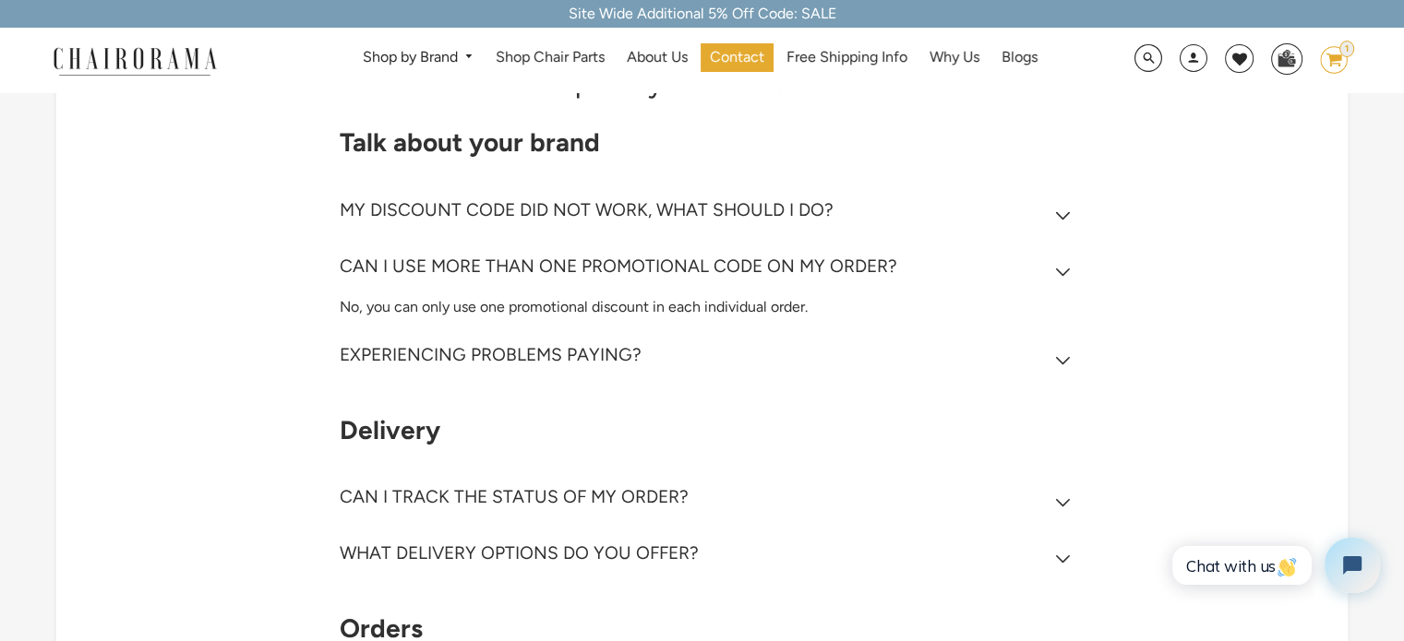
click at [1047, 269] on summary "CAN I USE MORE THAN ONE PROMOTIONAL CODE ON MY ORDER?" at bounding box center [709, 271] width 738 height 56
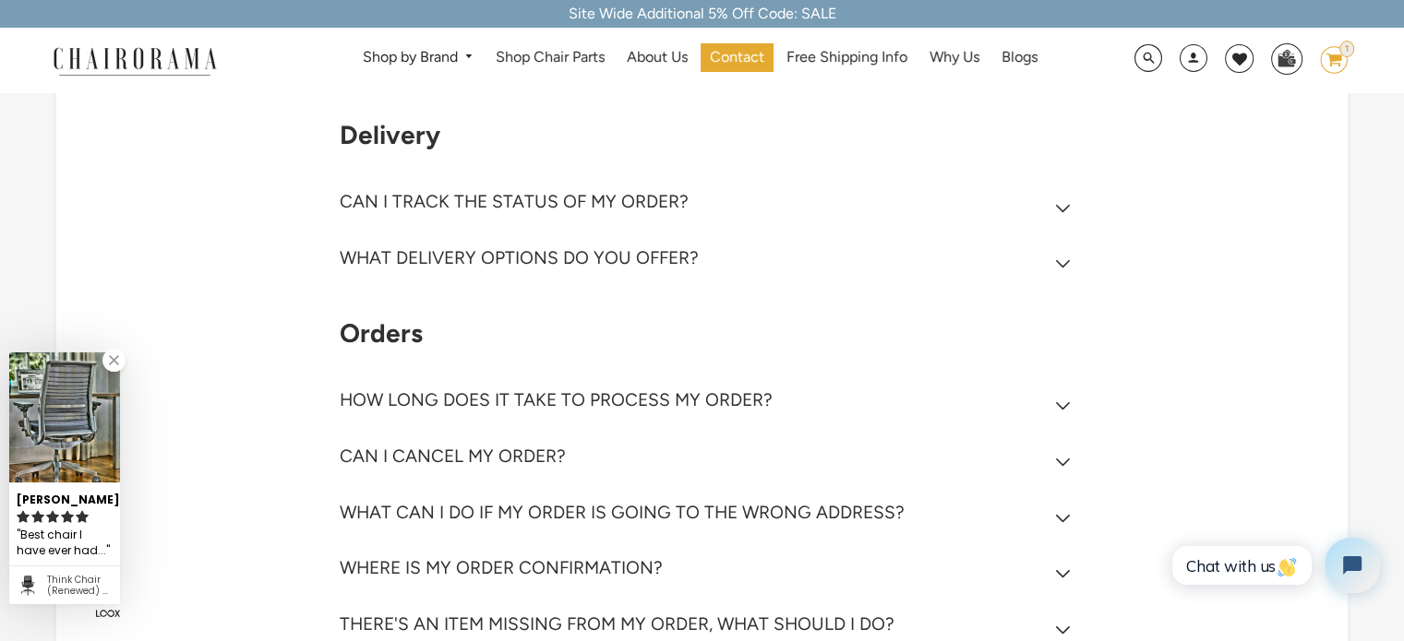
scroll to position [369, 0]
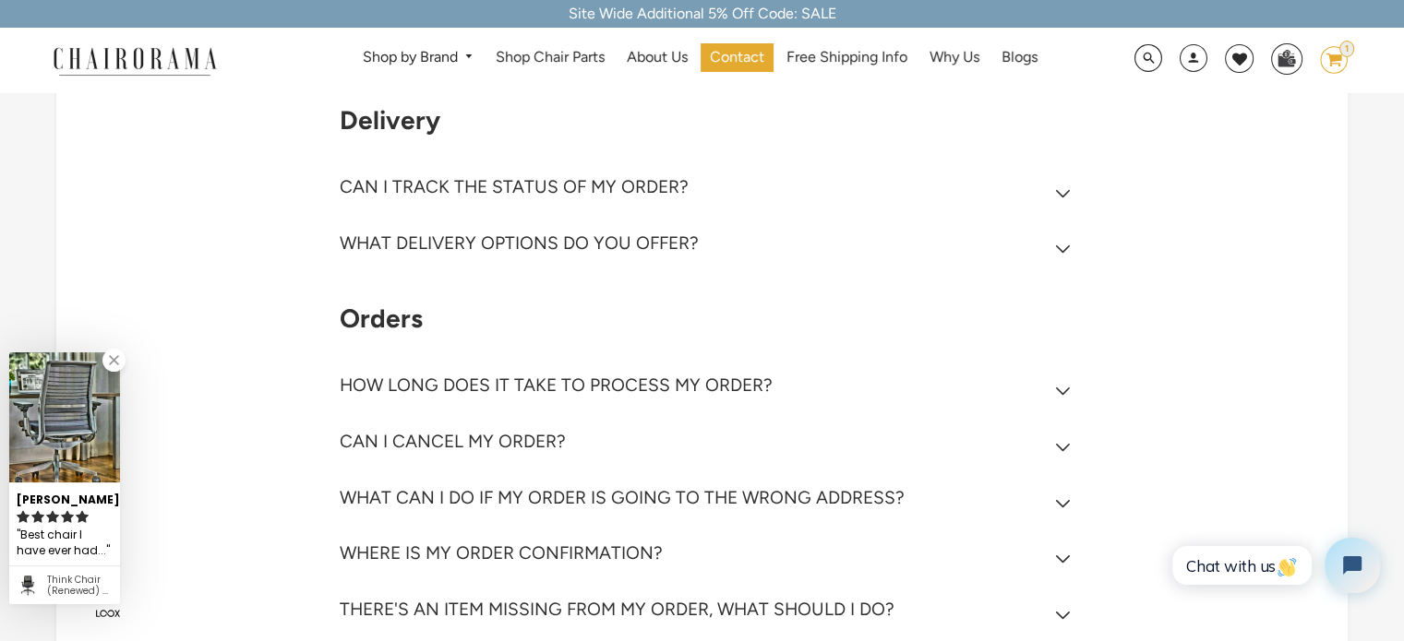
click at [1035, 189] on summary "CAN I TRACK THE STATUS OF MY ORDER?" at bounding box center [709, 191] width 738 height 56
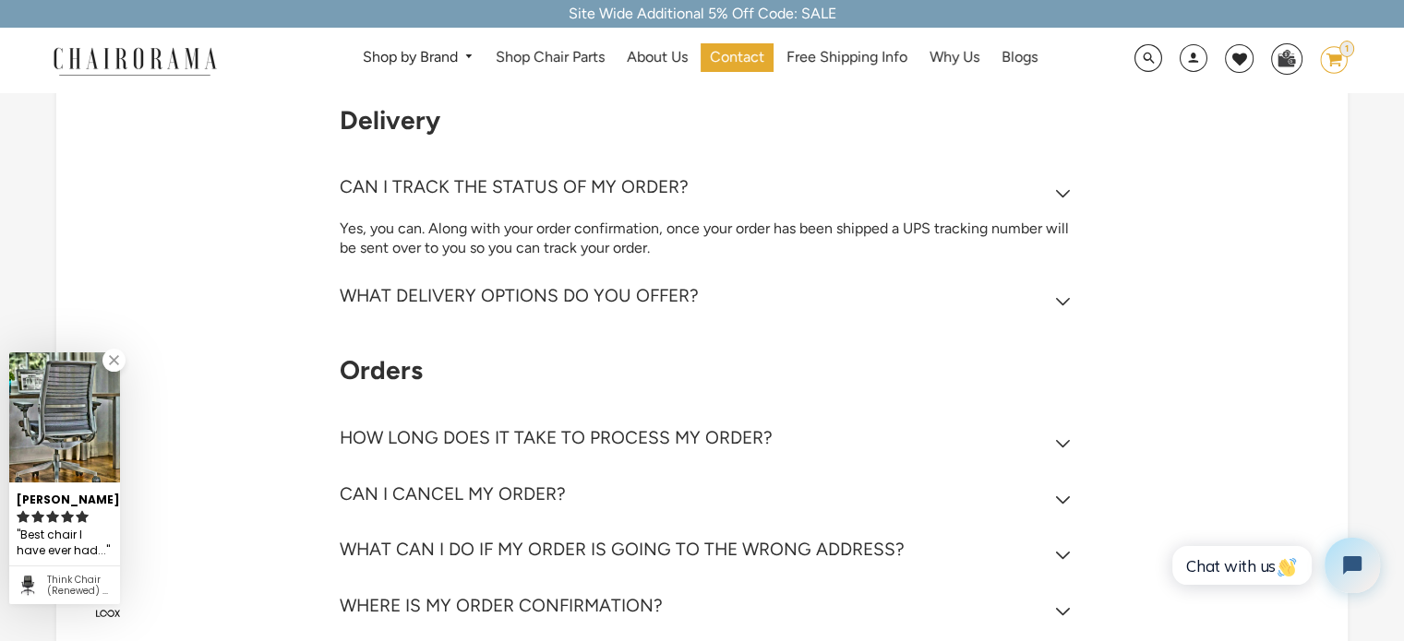
click at [1035, 189] on summary "CAN I TRACK THE STATUS OF MY ORDER?" at bounding box center [709, 191] width 738 height 56
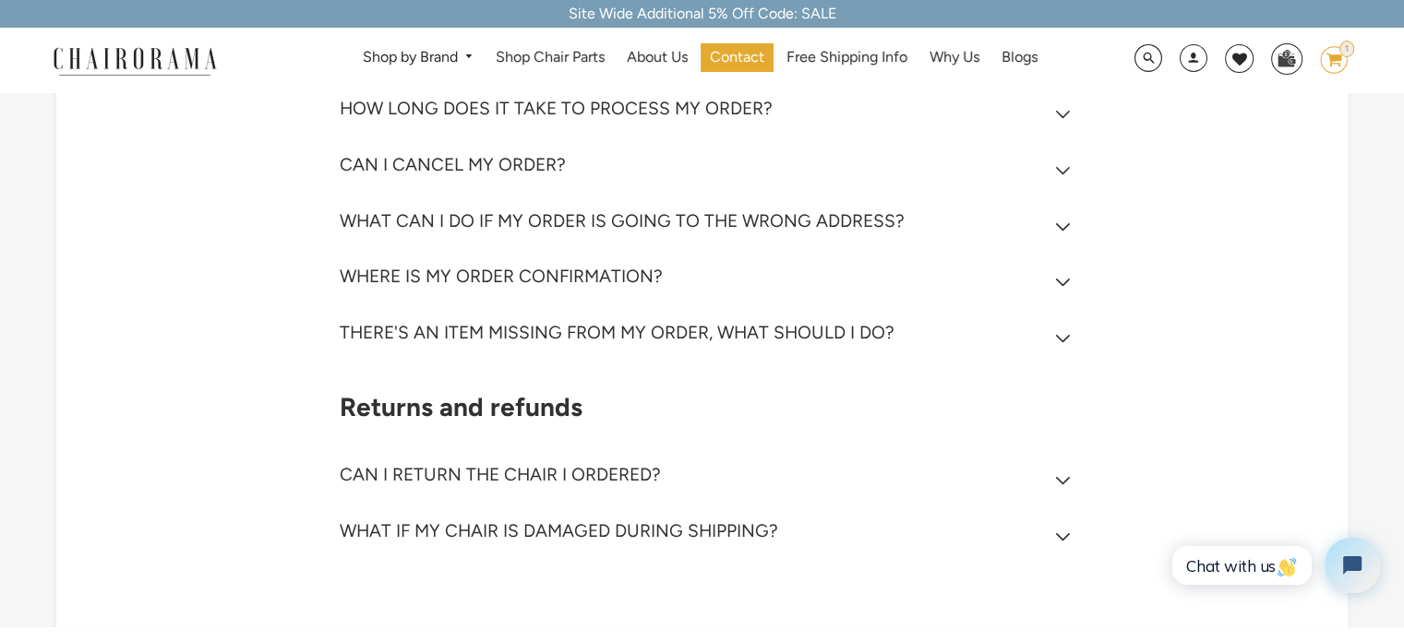
scroll to position [738, 0]
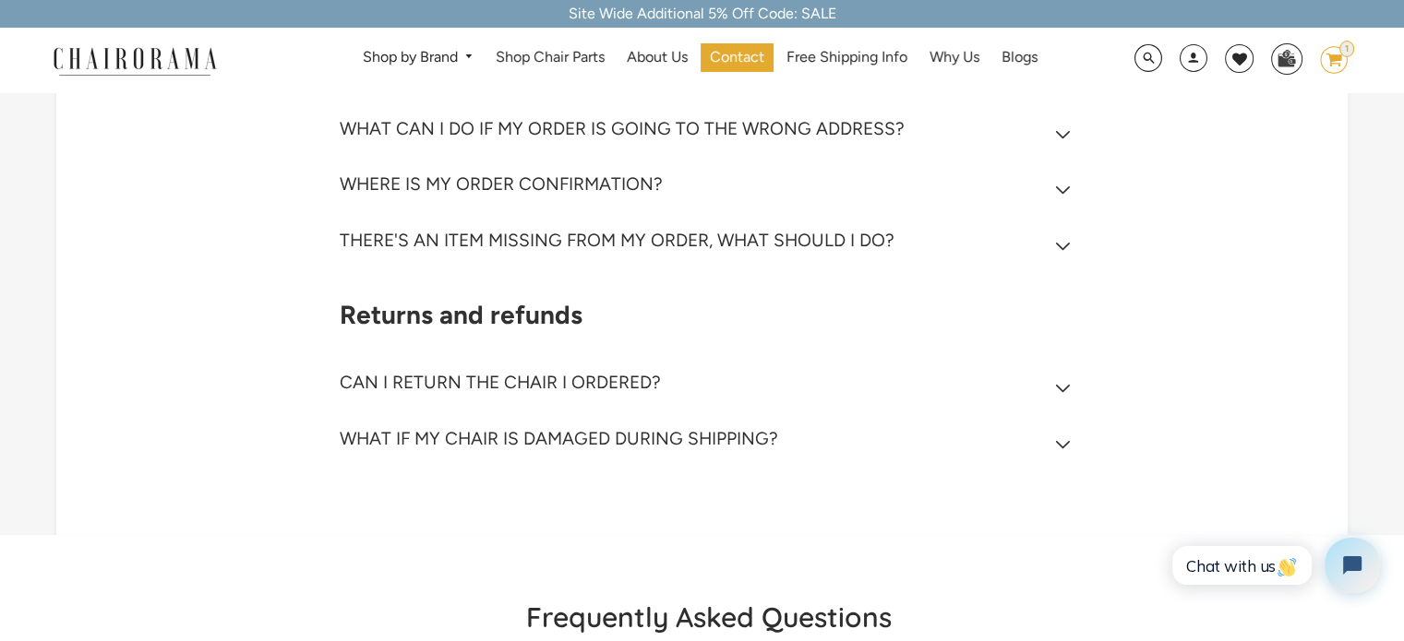
click at [978, 391] on summary "CAN I RETURN THE CHAIR I ORDERED?" at bounding box center [709, 387] width 738 height 56
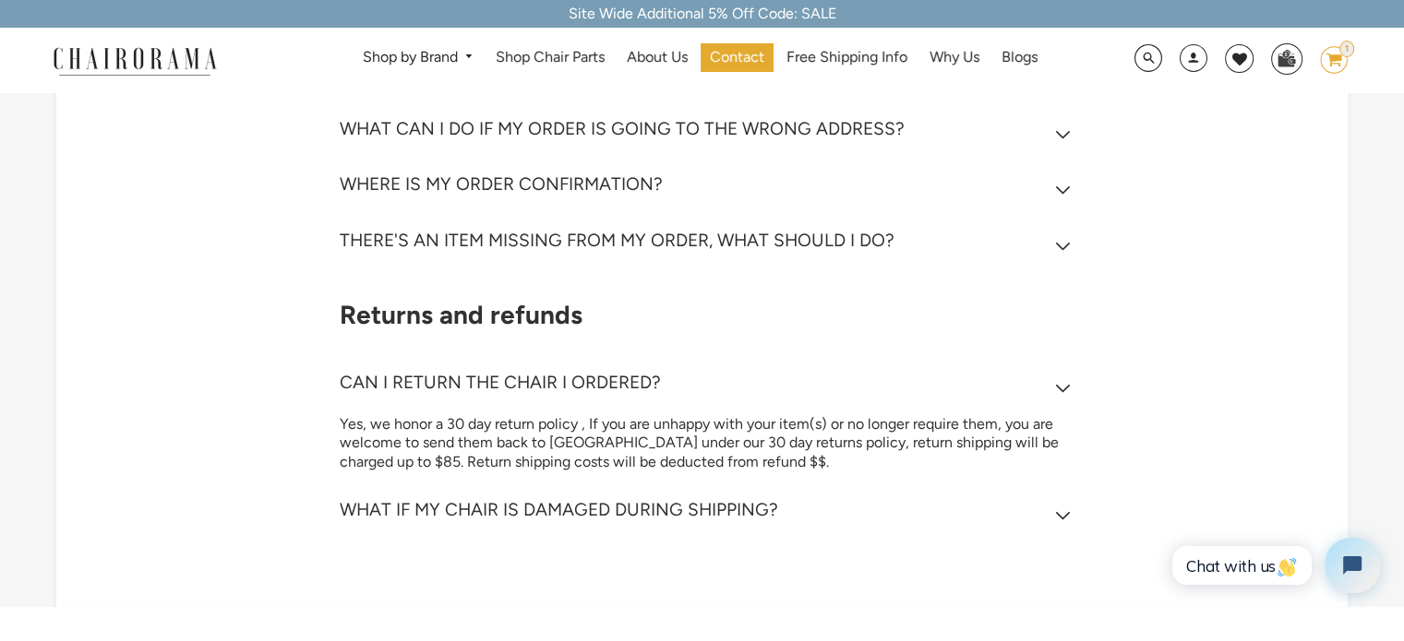
click at [974, 387] on summary "CAN I RETURN THE CHAIR I ORDERED?" at bounding box center [709, 387] width 738 height 56
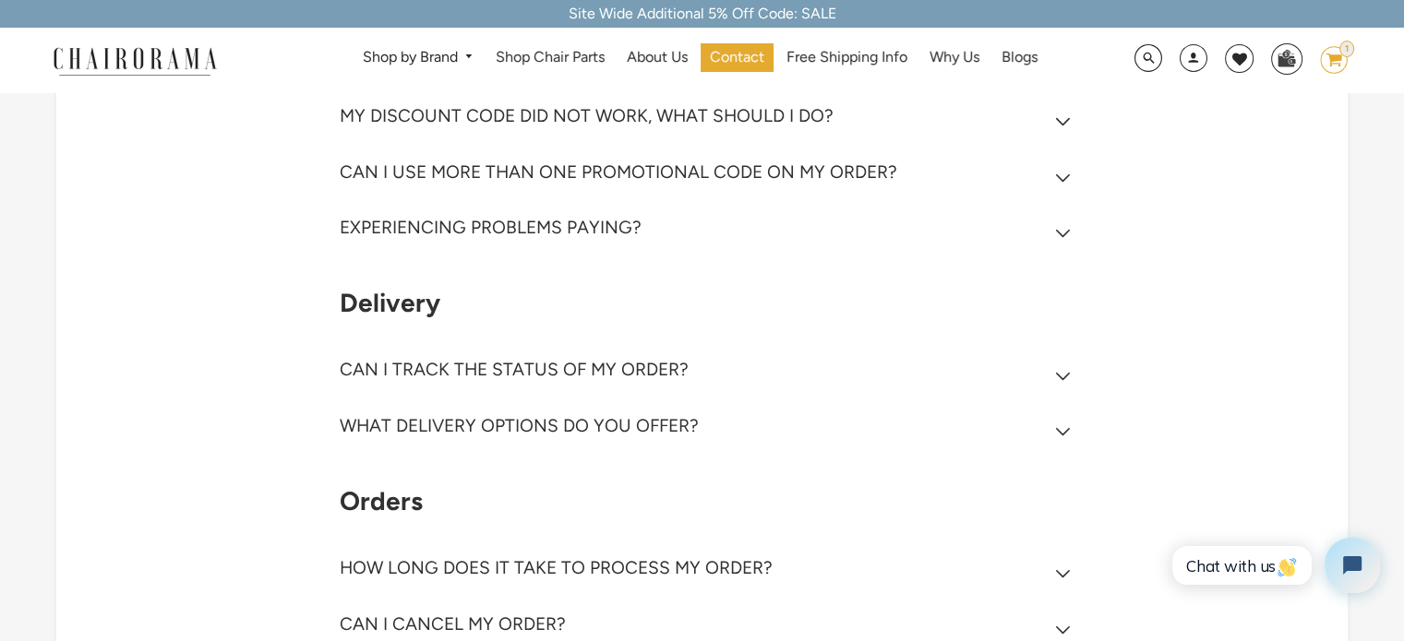
scroll to position [0, 0]
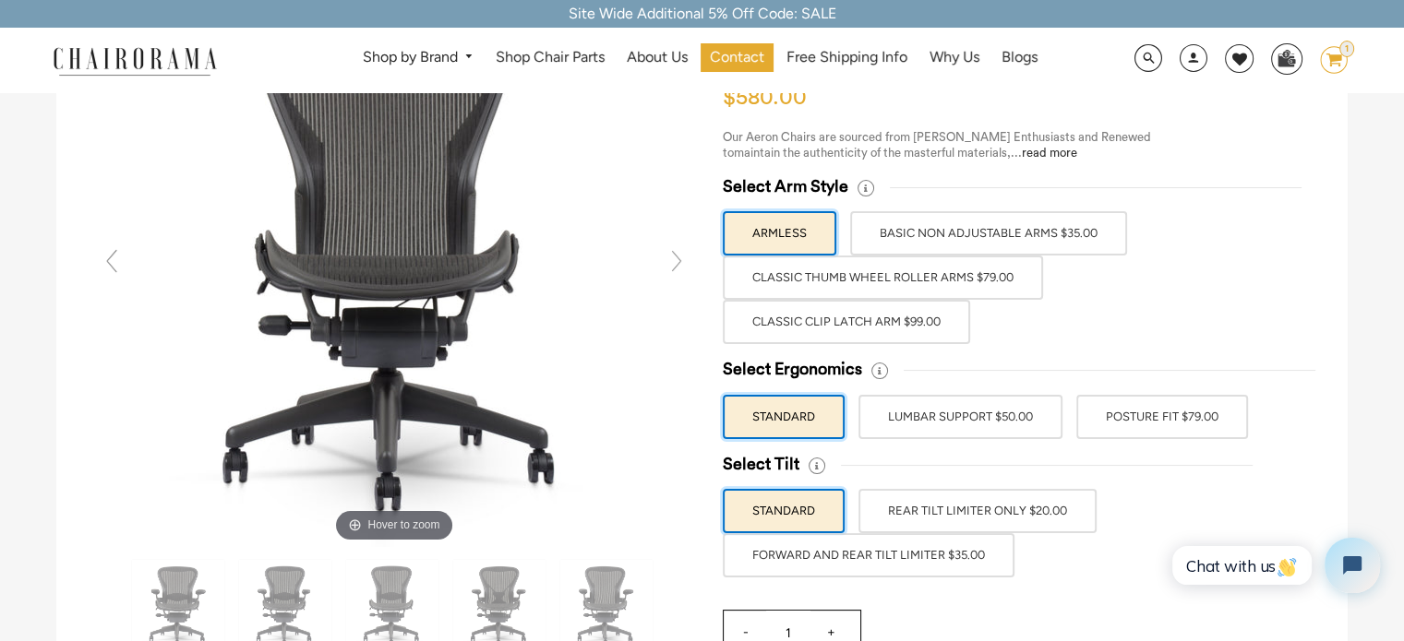
click at [1034, 221] on label "BASIC NON ADJUSTABLE ARMS $35.00" at bounding box center [988, 233] width 277 height 44
click at [0, 0] on input "BASIC NON ADJUSTABLE ARMS $35.00" at bounding box center [0, 0] width 0 height 0
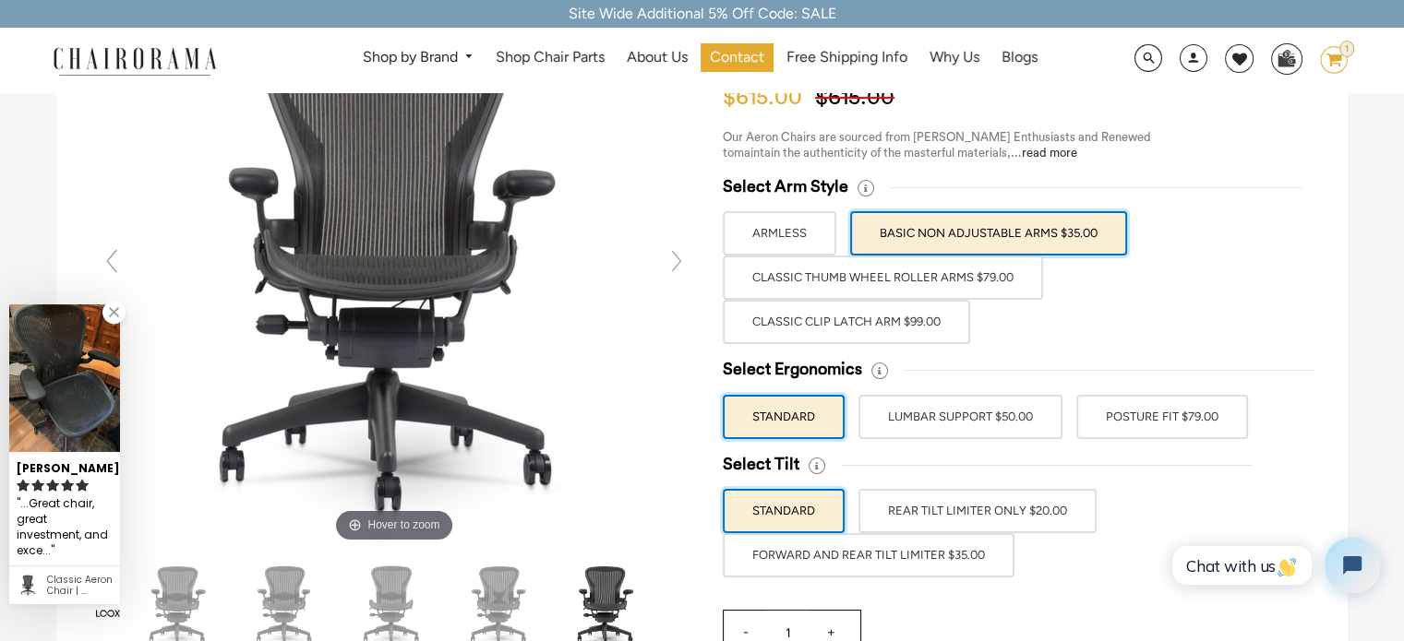
click at [998, 270] on label "Classic Thumb Wheel Roller Arms $79.00" at bounding box center [883, 278] width 320 height 44
click at [0, 0] on input "Classic Thumb Wheel Roller Arms $79.00" at bounding box center [0, 0] width 0 height 0
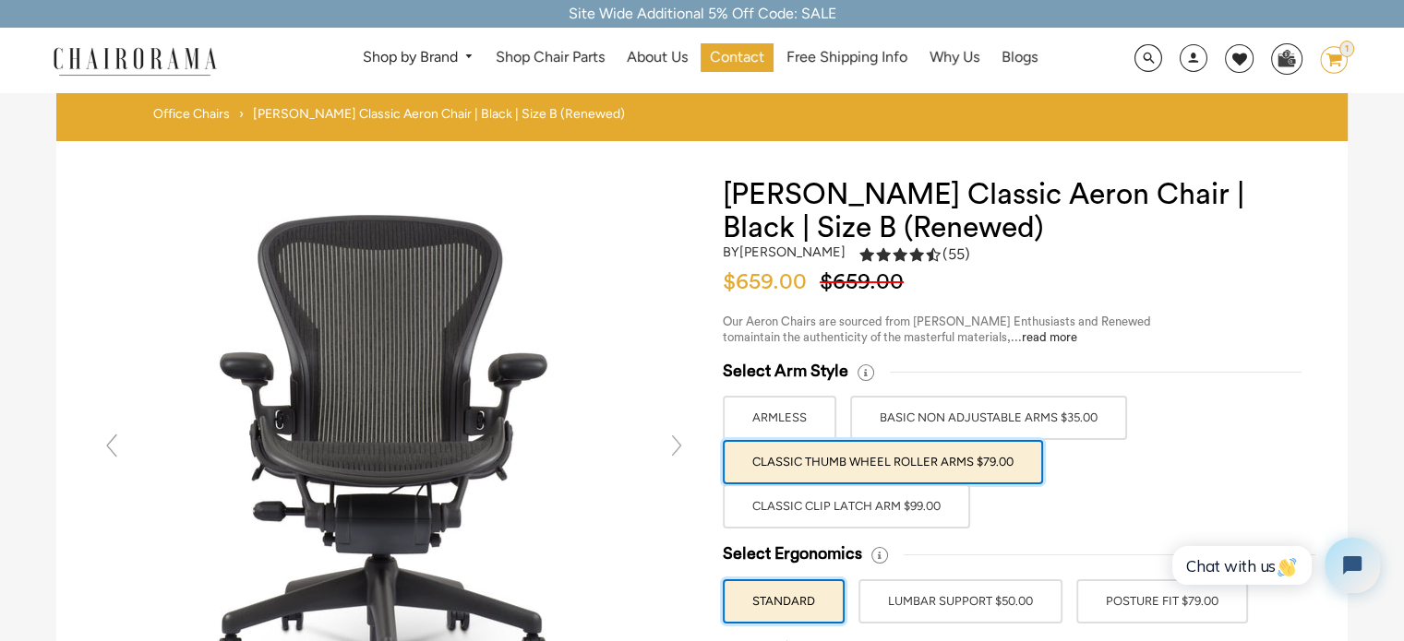
click at [817, 407] on label "ARMLESS" at bounding box center [780, 418] width 114 height 44
click at [0, 0] on input "ARMLESS" at bounding box center [0, 0] width 0 height 0
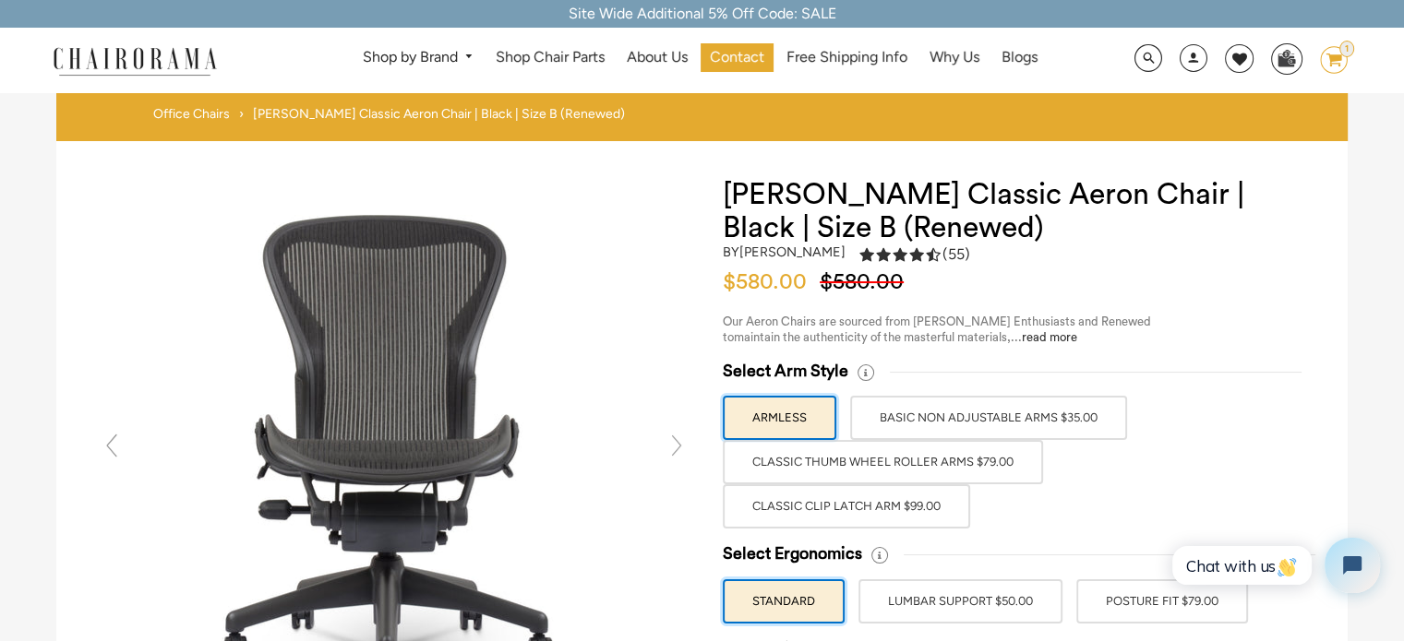
click at [856, 464] on label "Classic Thumb Wheel Roller Arms $79.00" at bounding box center [883, 462] width 320 height 44
click at [0, 0] on input "Classic Thumb Wheel Roller Arms $79.00" at bounding box center [0, 0] width 0 height 0
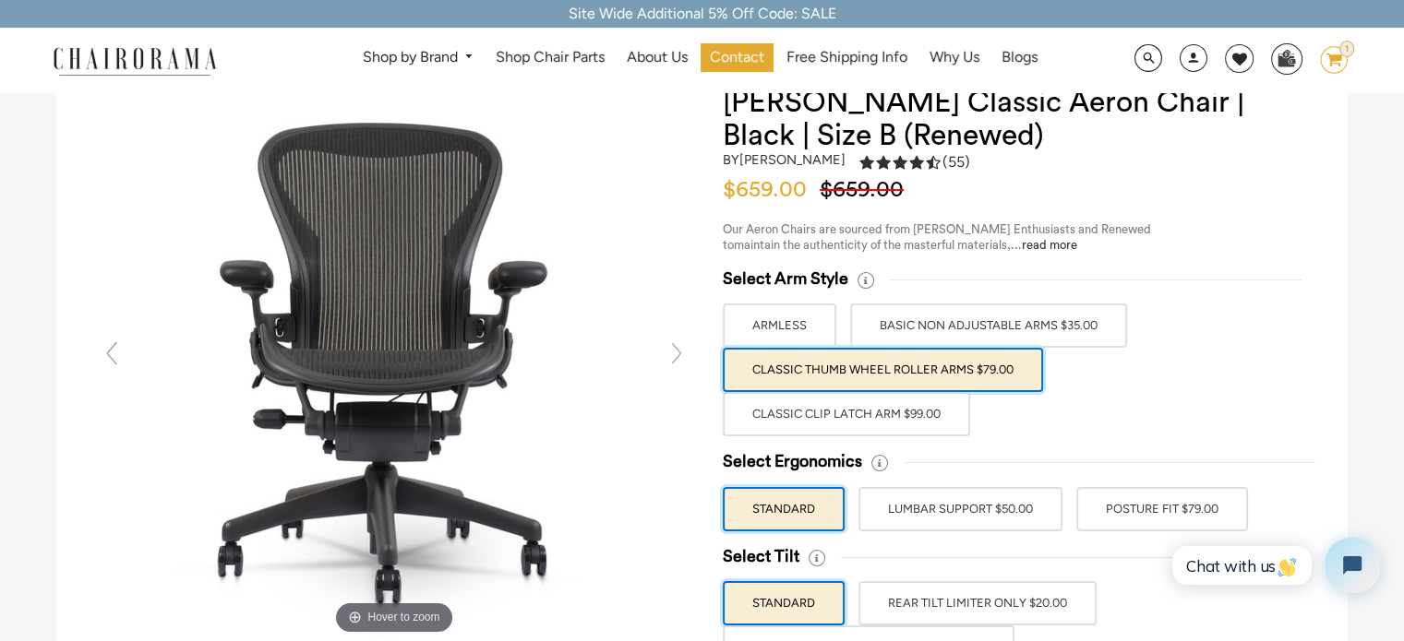
scroll to position [277, 0]
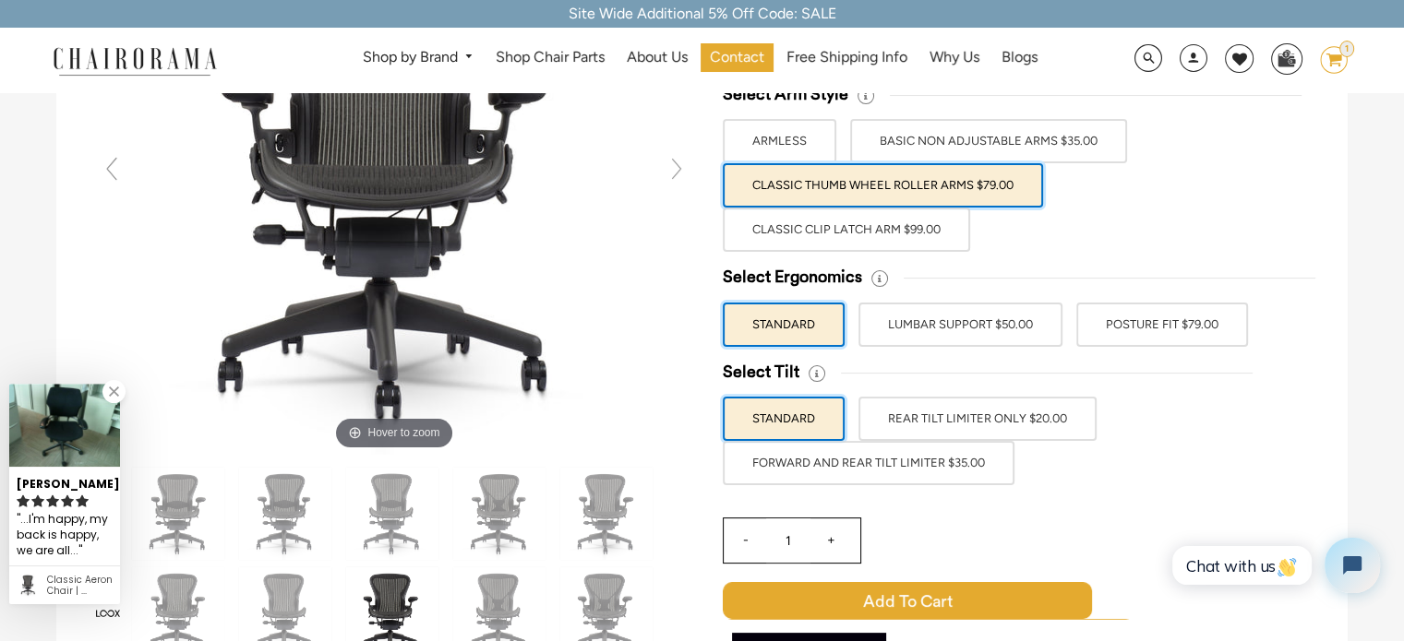
click at [1030, 309] on label "LUMBAR SUPPORT $50.00" at bounding box center [960, 325] width 204 height 44
click at [0, 0] on input "LUMBAR SUPPORT $50.00" at bounding box center [0, 0] width 0 height 0
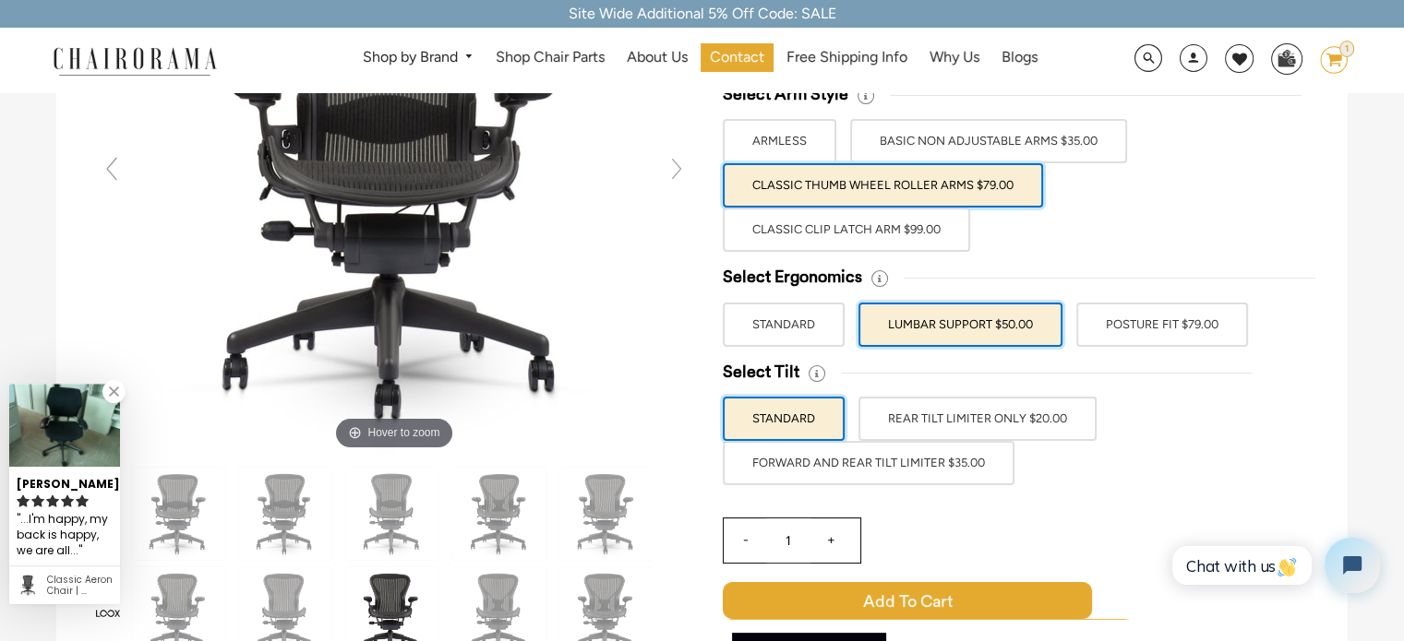
click at [1147, 315] on label "POSTURE FIT $79.00" at bounding box center [1162, 325] width 172 height 44
click at [0, 0] on input "POSTURE FIT $79.00" at bounding box center [0, 0] width 0 height 0
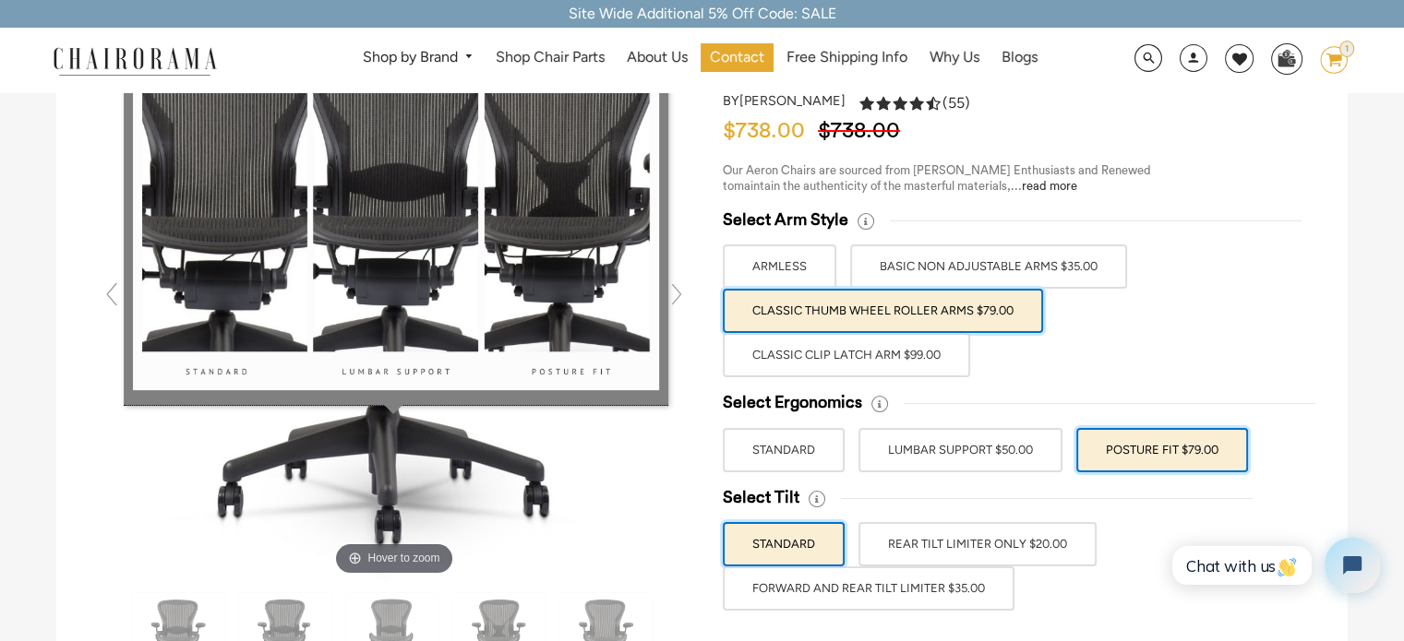
scroll to position [92, 0]
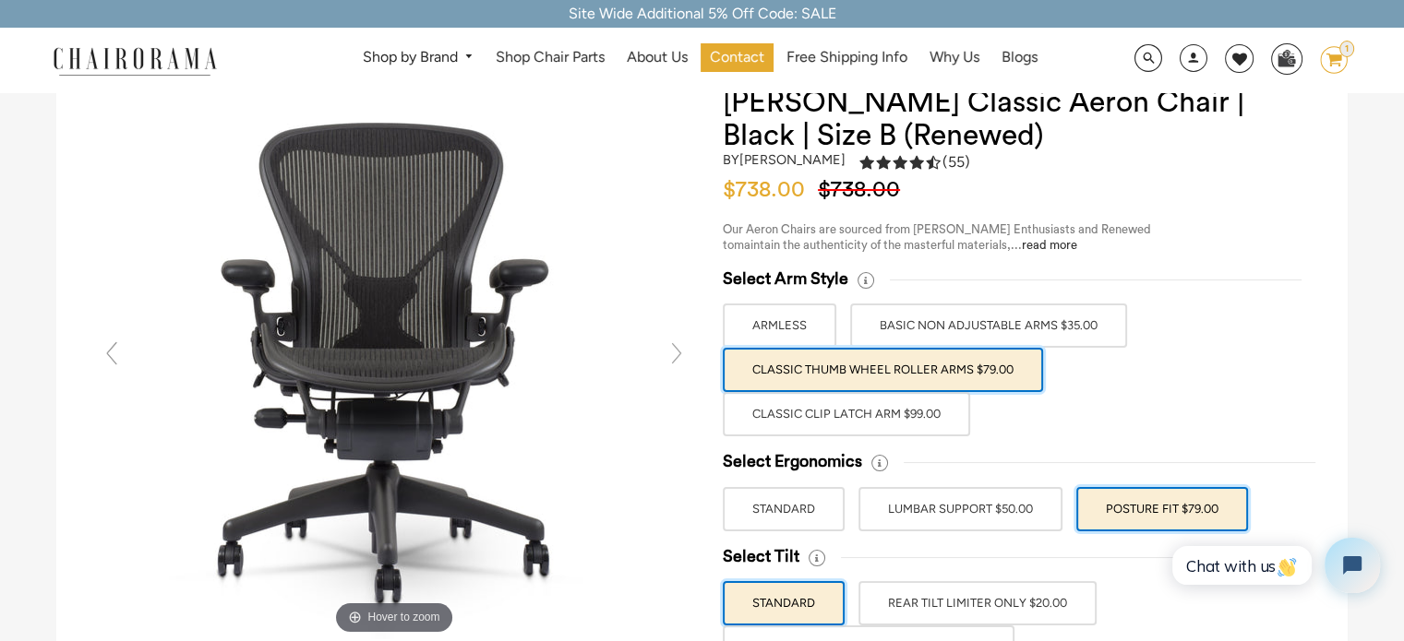
click at [1062, 607] on label "REAR TILT LIMITER ONLY $20.00" at bounding box center [977, 603] width 238 height 44
click at [1011, 593] on label "REAR TILT LIMITER ONLY $20.00" at bounding box center [977, 603] width 238 height 44
click at [0, 0] on input "REAR TILT LIMITER ONLY $20.00" at bounding box center [0, 0] width 0 height 0
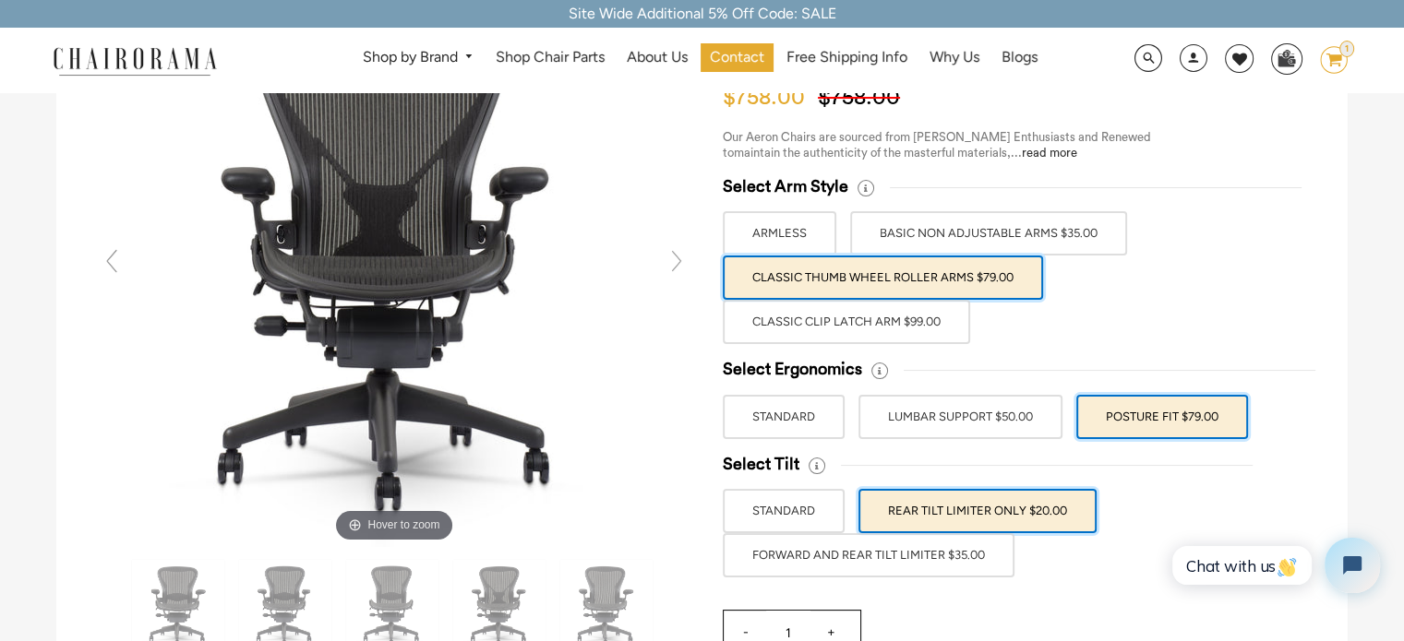
click at [941, 557] on label "FORWARD AND REAR TILT LIMITER $35.00" at bounding box center [869, 555] width 292 height 44
click at [0, 0] on input "FORWARD AND REAR TILT LIMITER $35.00" at bounding box center [0, 0] width 0 height 0
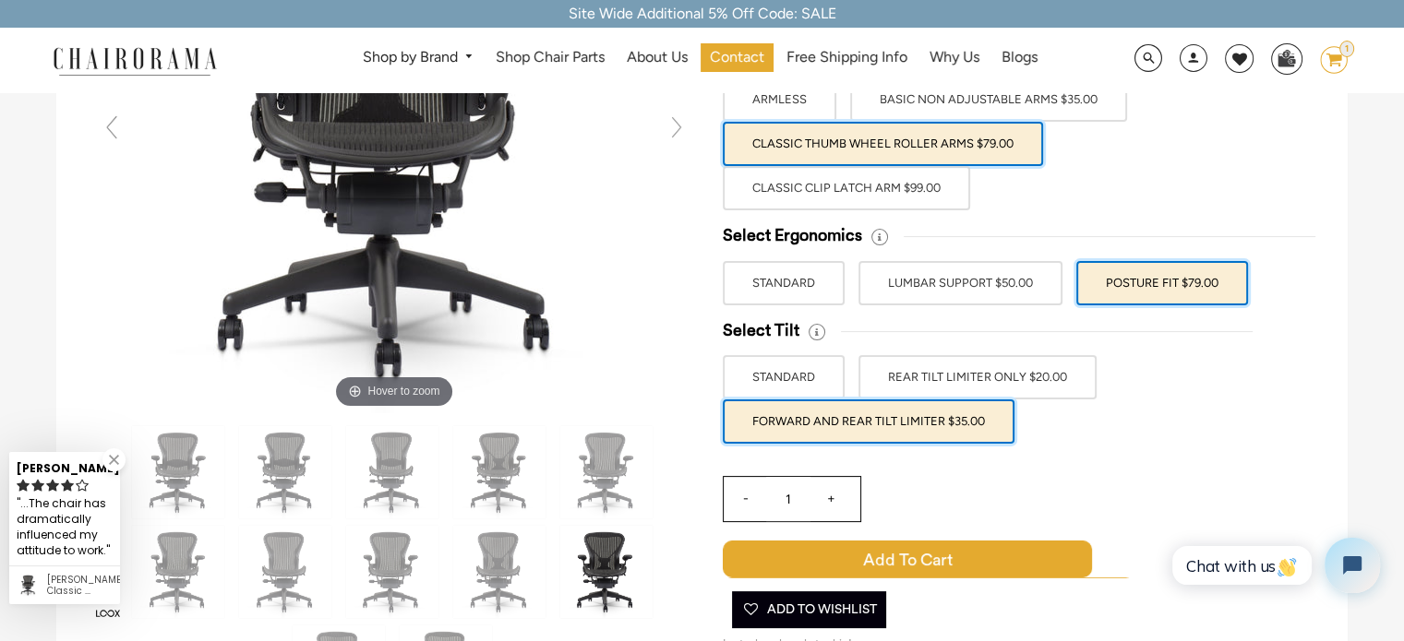
scroll to position [277, 0]
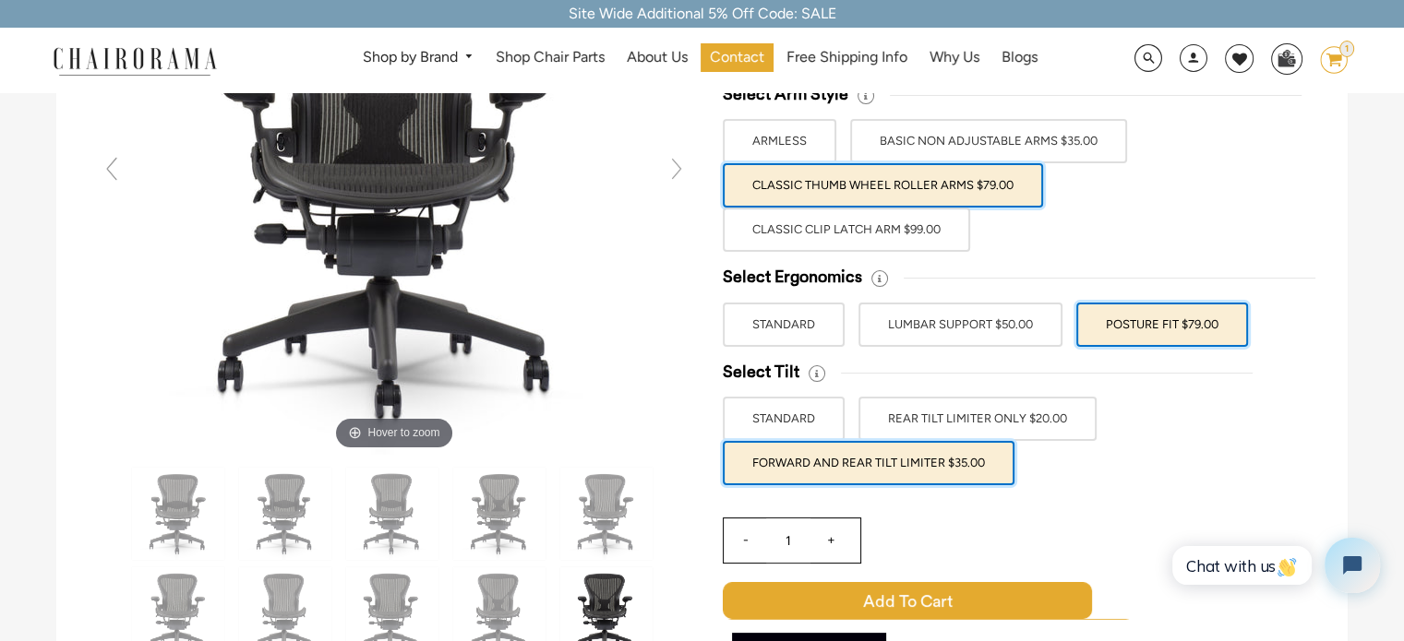
click at [1344, 352] on div "Hover to zoom" at bounding box center [701, 583] width 1291 height 1438
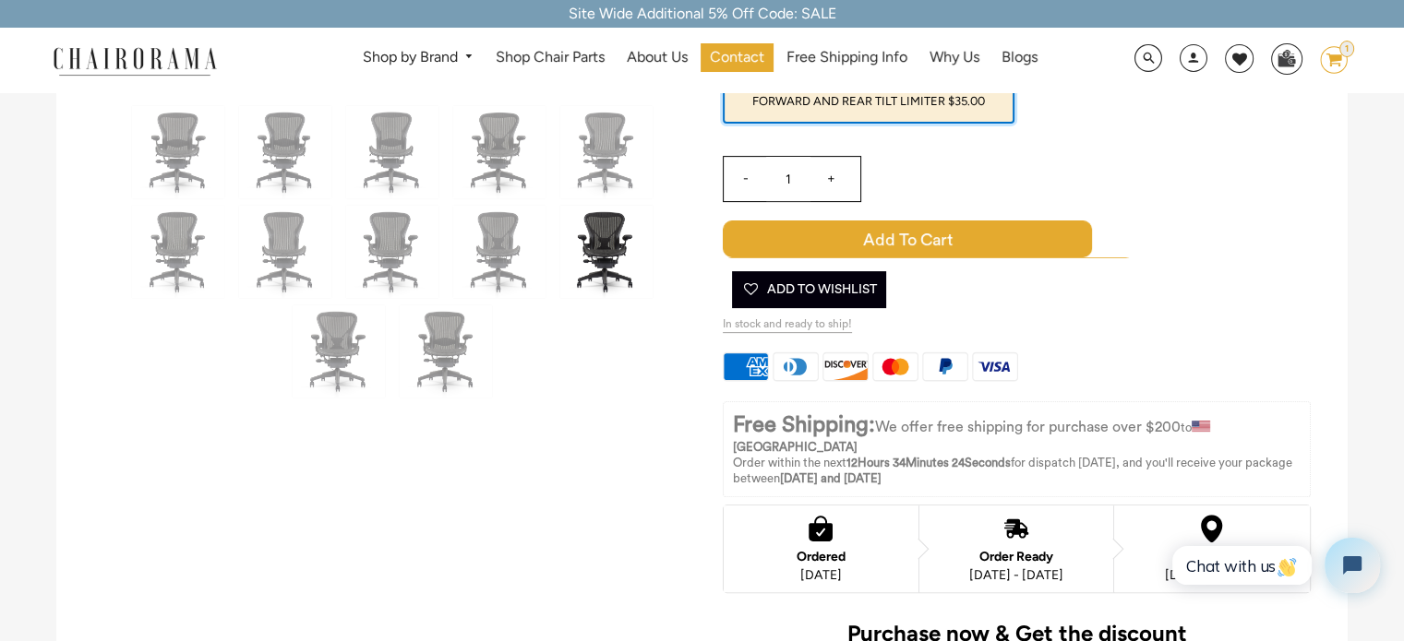
scroll to position [738, 0]
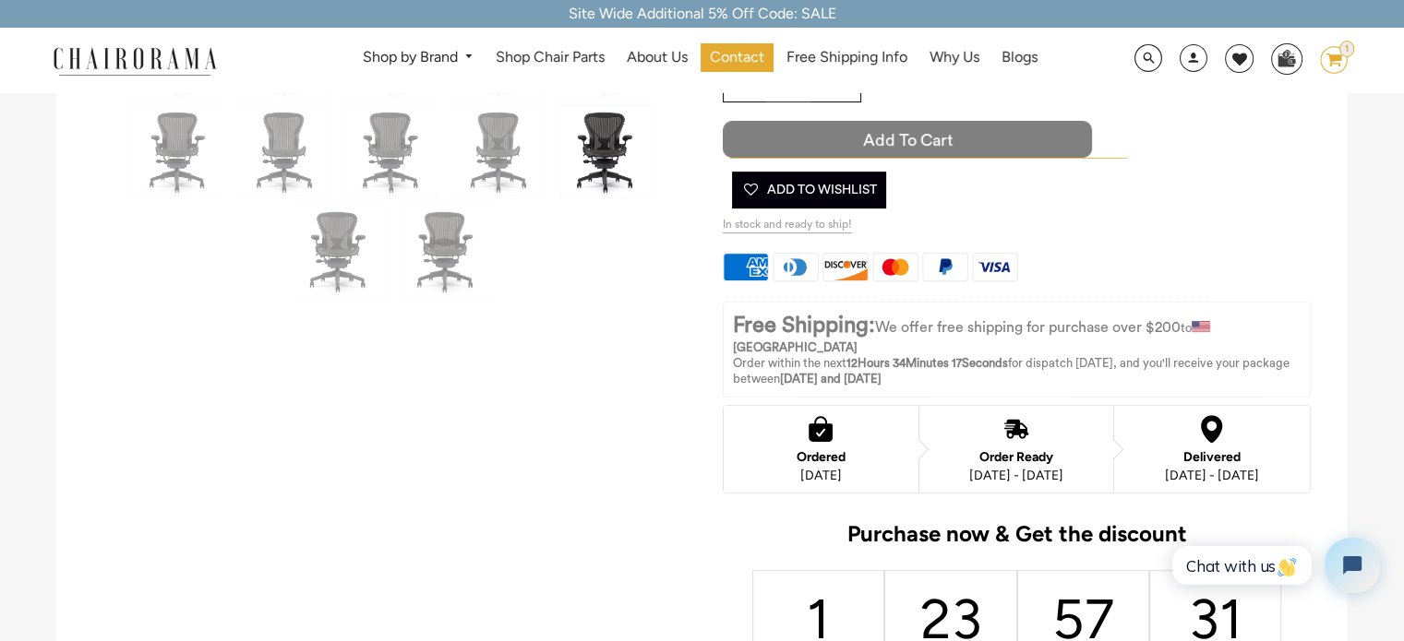
click at [985, 140] on span "Add to Cart" at bounding box center [907, 139] width 369 height 37
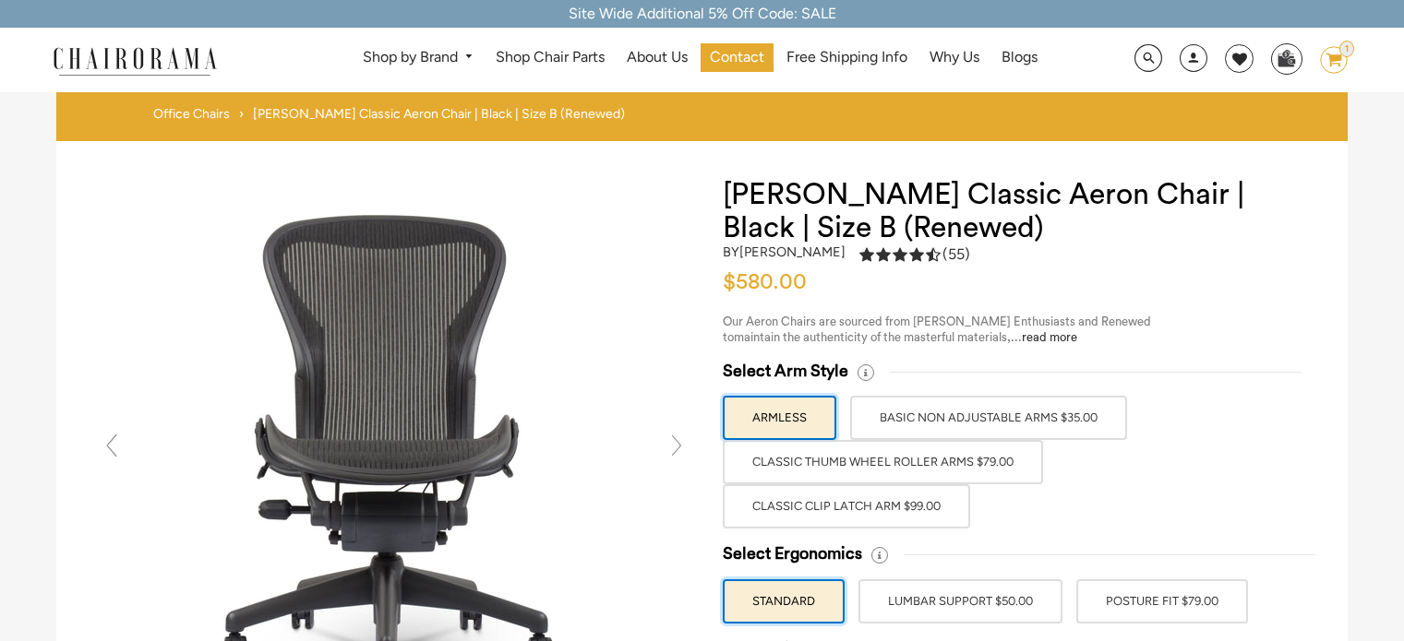
scroll to position [734, 0]
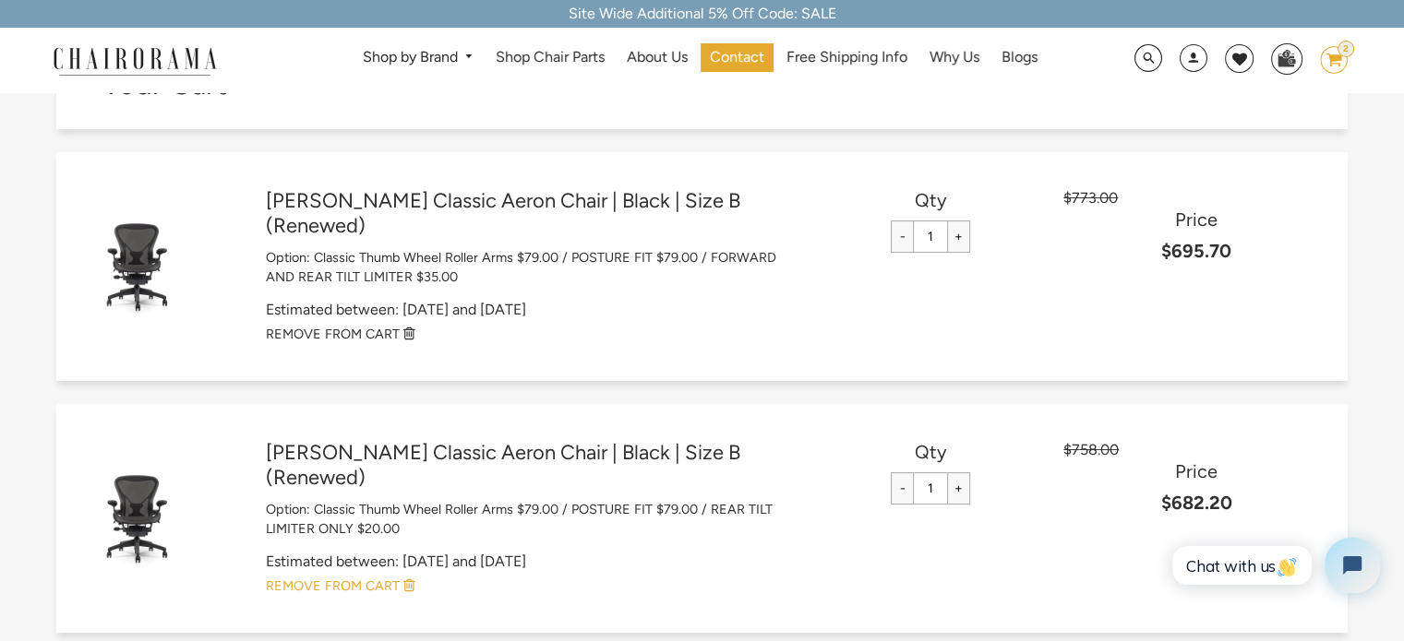
click at [373, 588] on small "REMOVE FROM CART" at bounding box center [333, 586] width 134 height 17
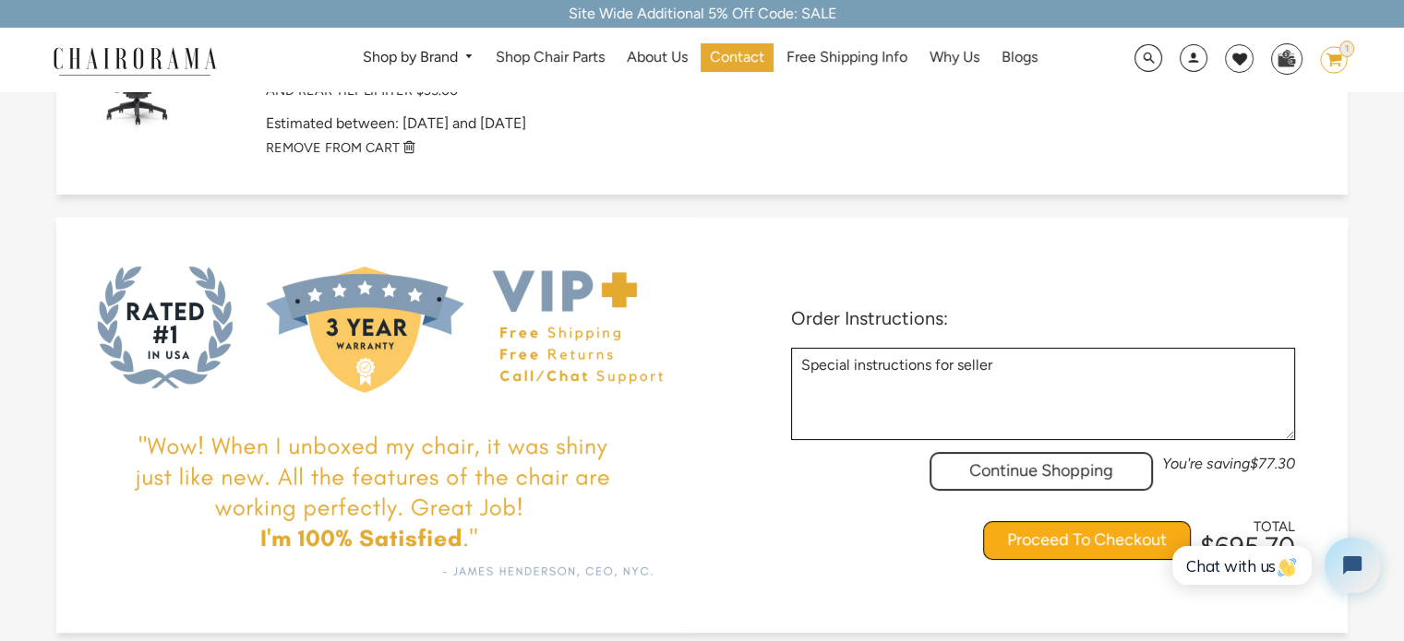
click at [1069, 521] on input "Proceed To Checkout" at bounding box center [1087, 540] width 208 height 39
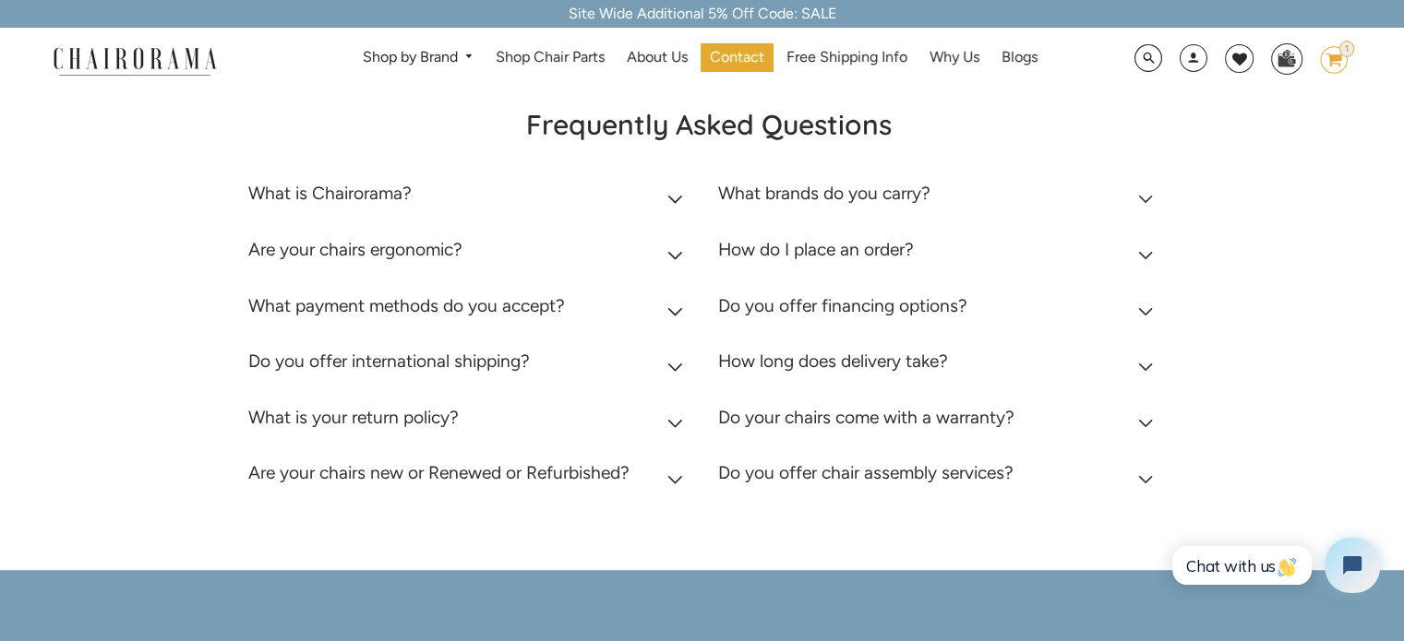
scroll to position [1200, 0]
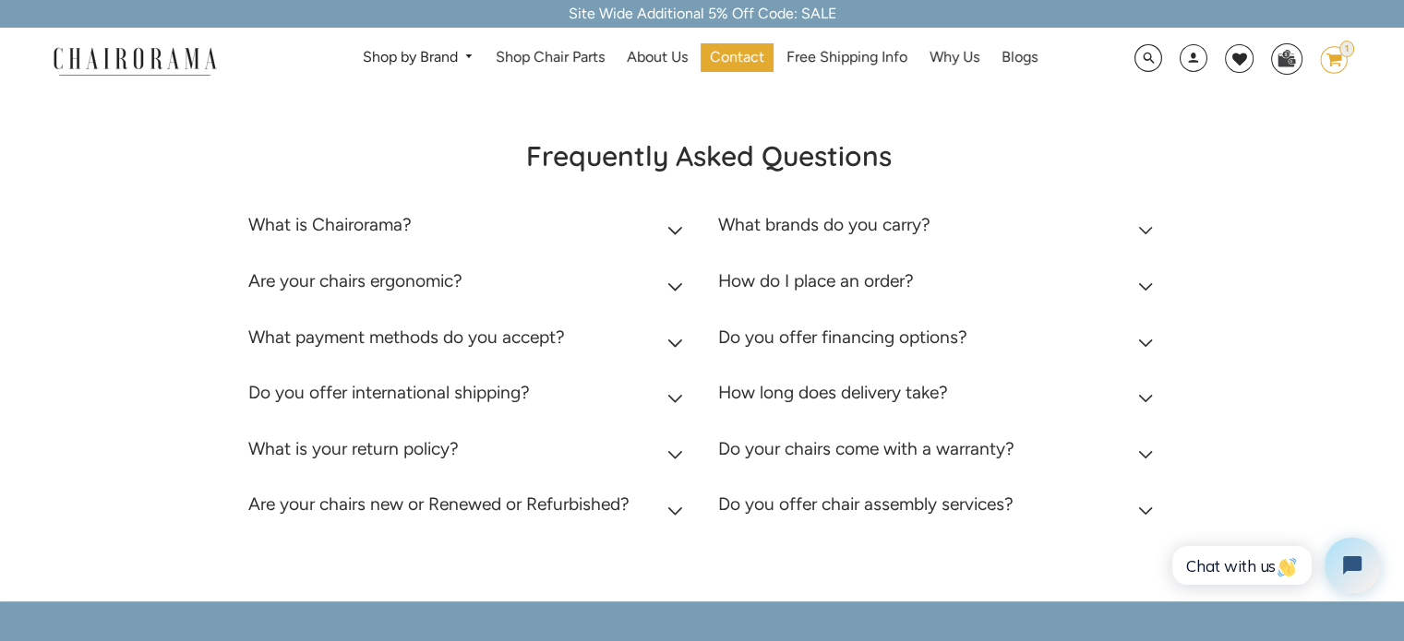
click at [1132, 502] on summary "Do you offer chair assembly services?" at bounding box center [939, 509] width 443 height 56
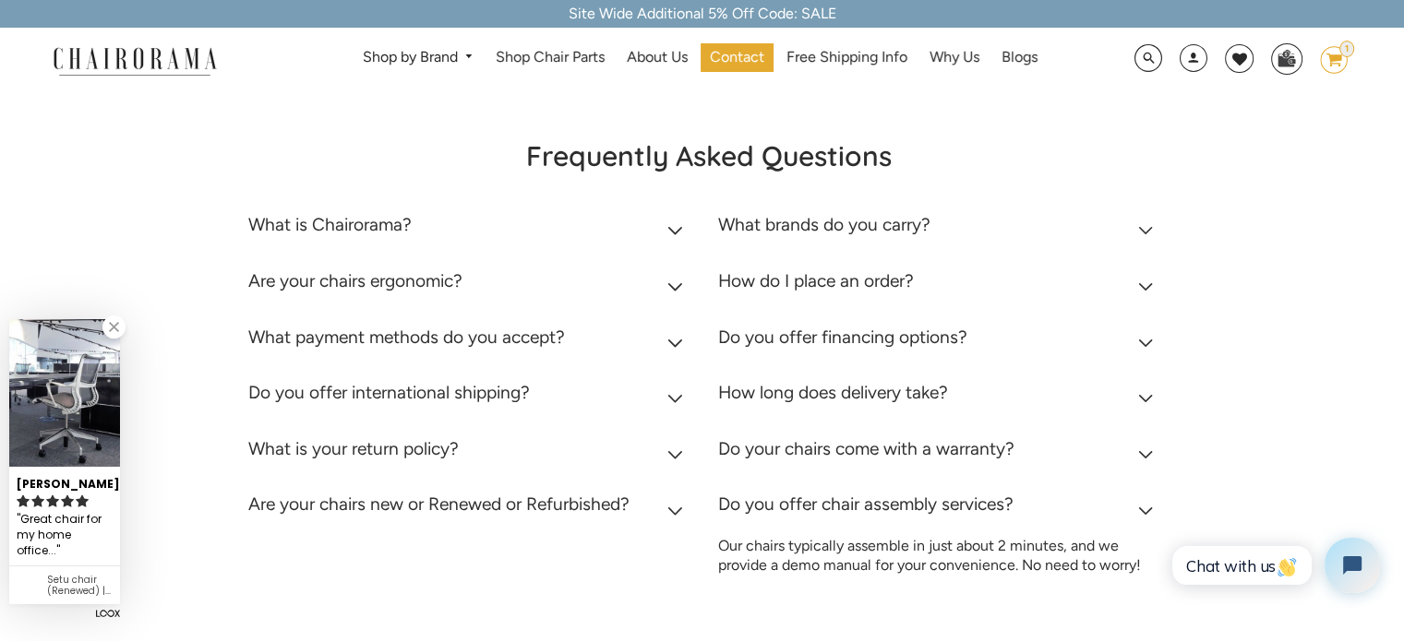
click at [1126, 507] on summary "Do you offer chair assembly services?" at bounding box center [939, 509] width 443 height 56
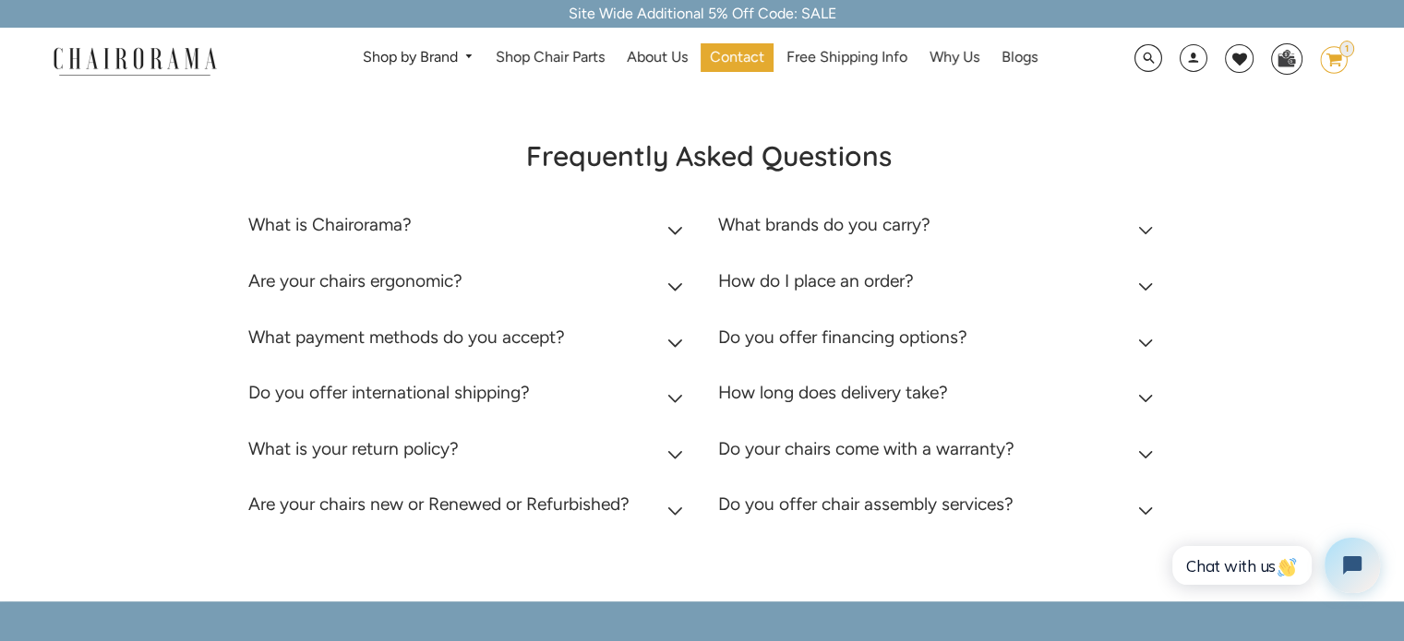
click at [1132, 455] on summary "Do your chairs come with a warranty?" at bounding box center [939, 453] width 443 height 56
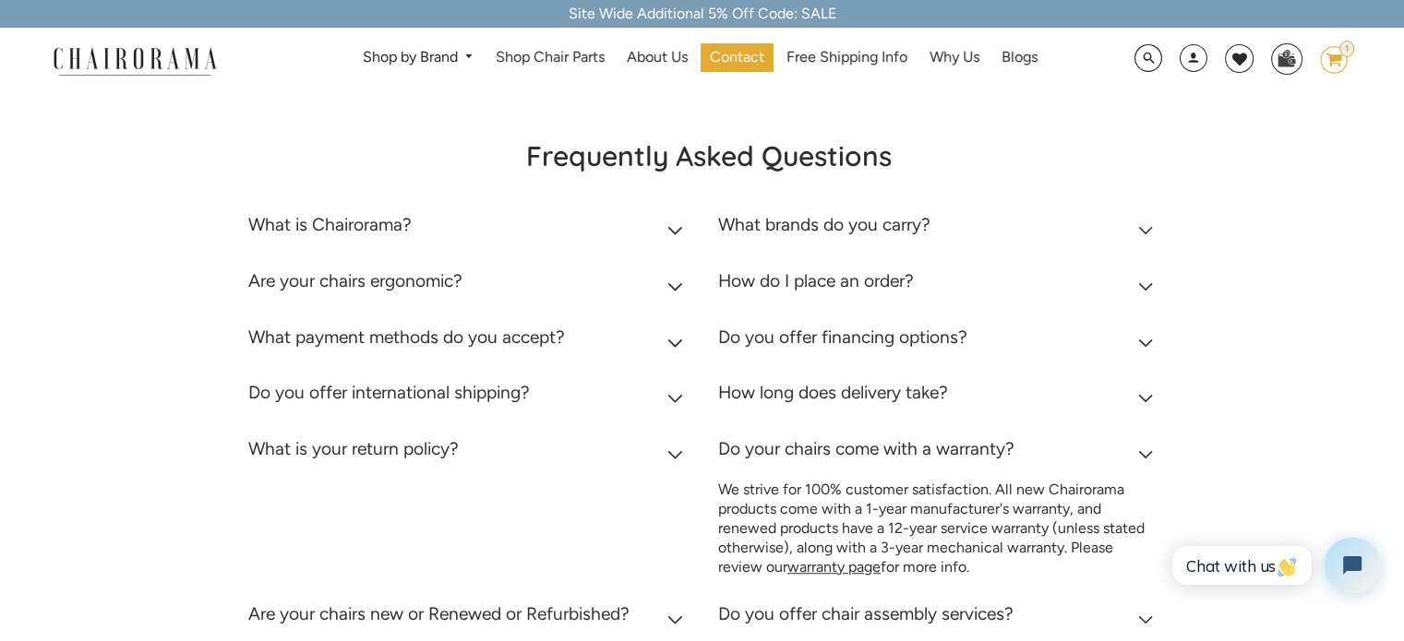
click at [1145, 455] on icon at bounding box center [1146, 454] width 16 height 9
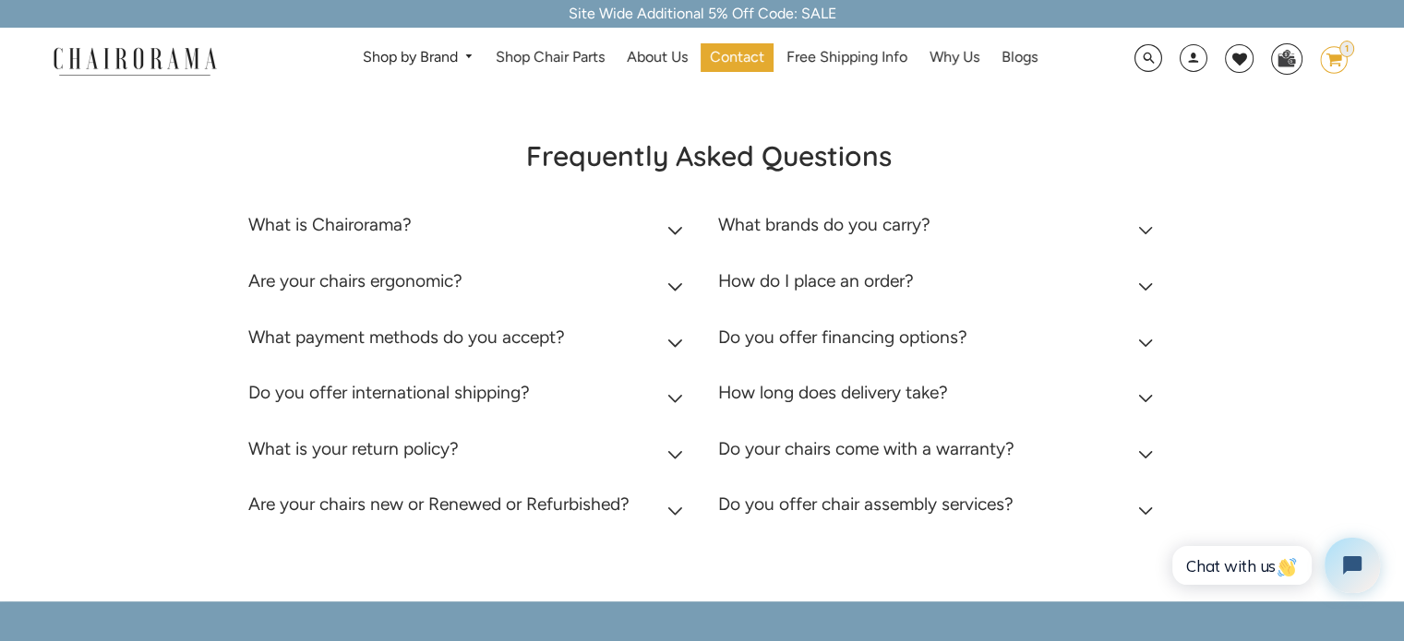
click at [1159, 400] on summary "How long does delivery take?" at bounding box center [939, 397] width 443 height 56
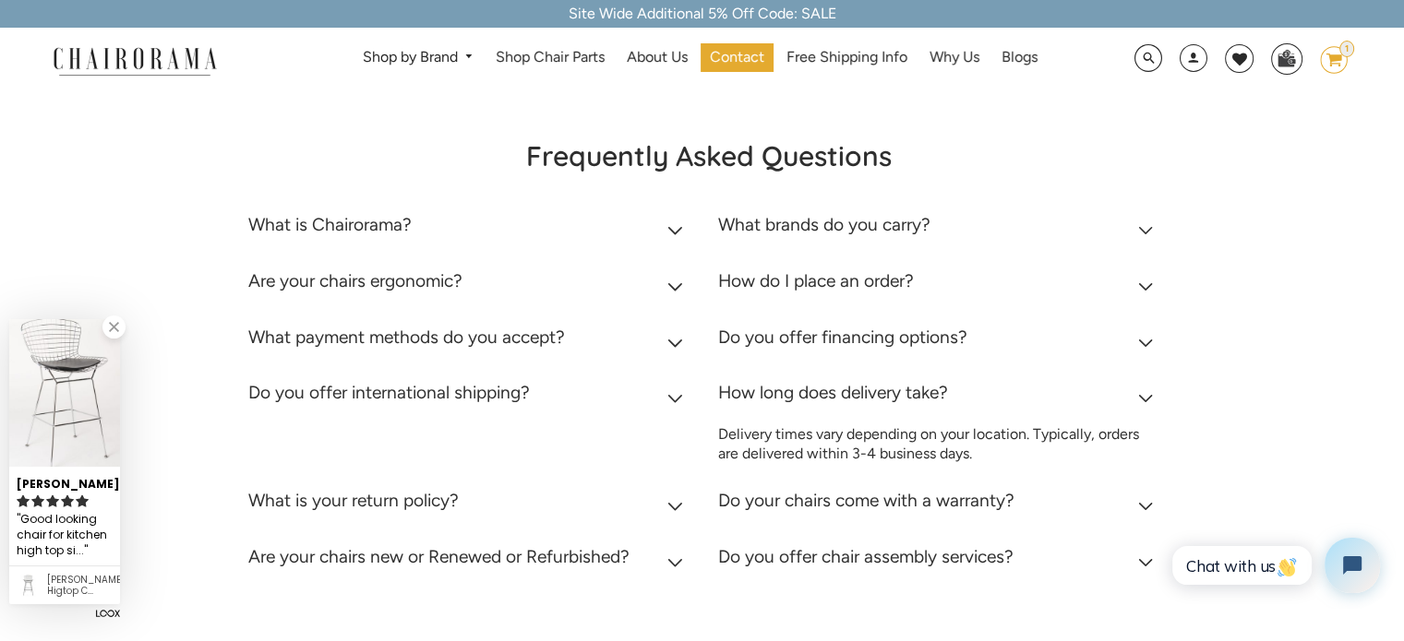
click at [1150, 394] on icon at bounding box center [1146, 398] width 16 height 9
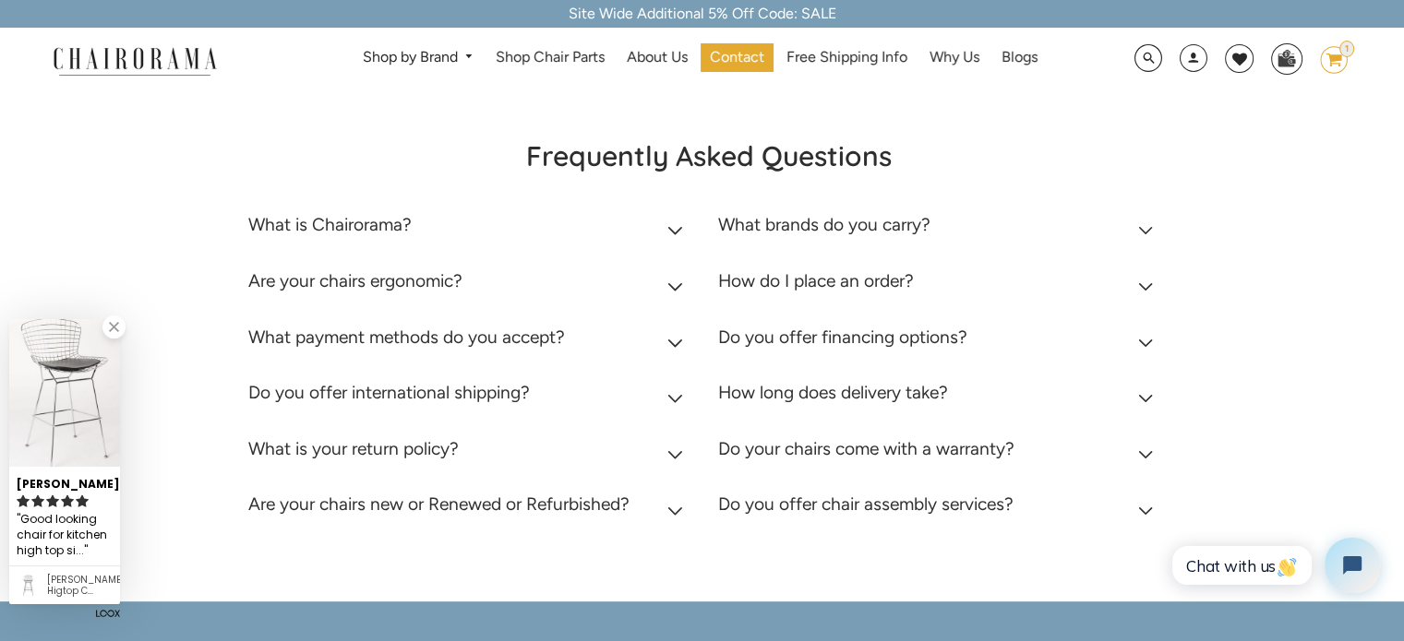
click at [1139, 342] on icon at bounding box center [1146, 343] width 16 height 9
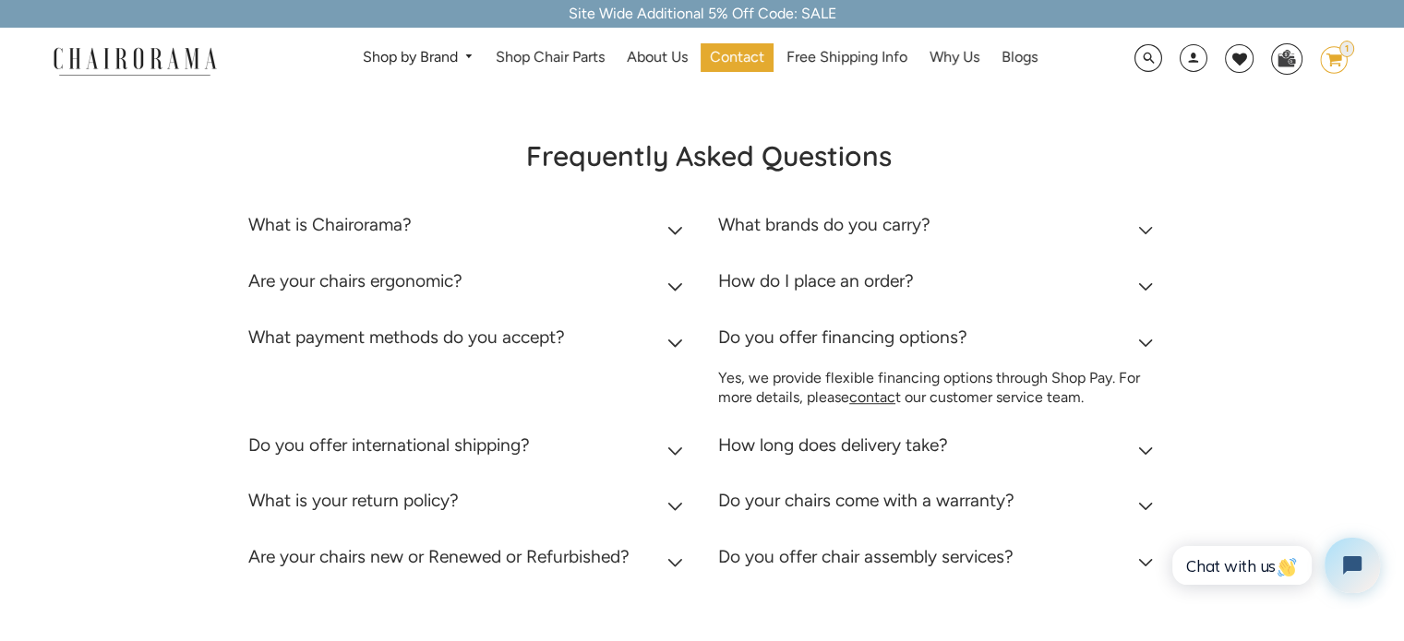
click at [1139, 342] on icon at bounding box center [1146, 343] width 16 height 9
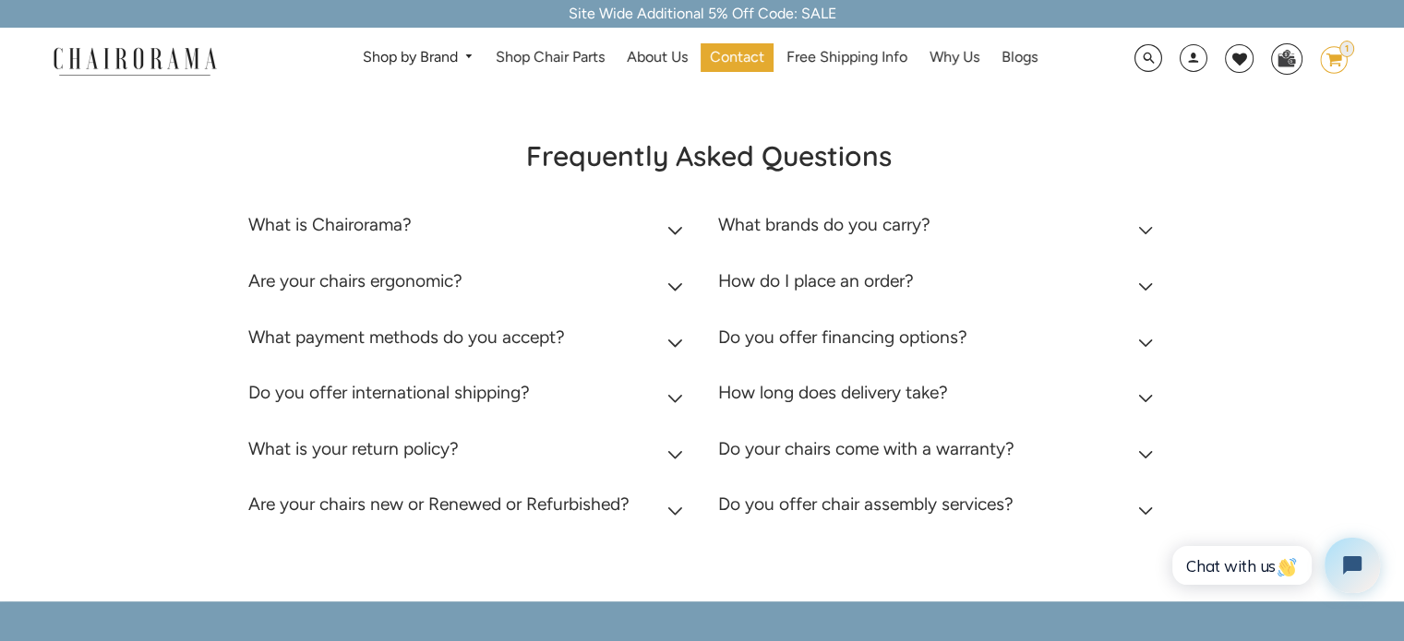
click at [1141, 298] on summary "How do I place an order?" at bounding box center [939, 286] width 443 height 56
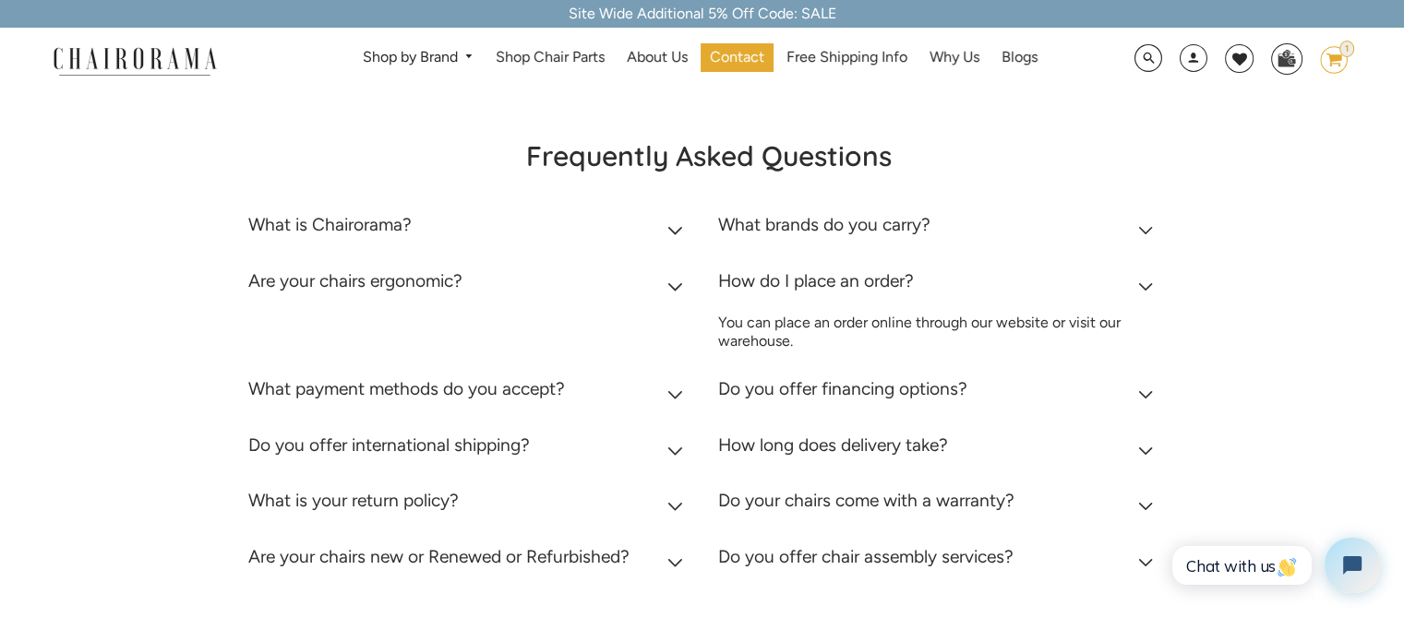
click at [1144, 288] on icon at bounding box center [1146, 286] width 14 height 7
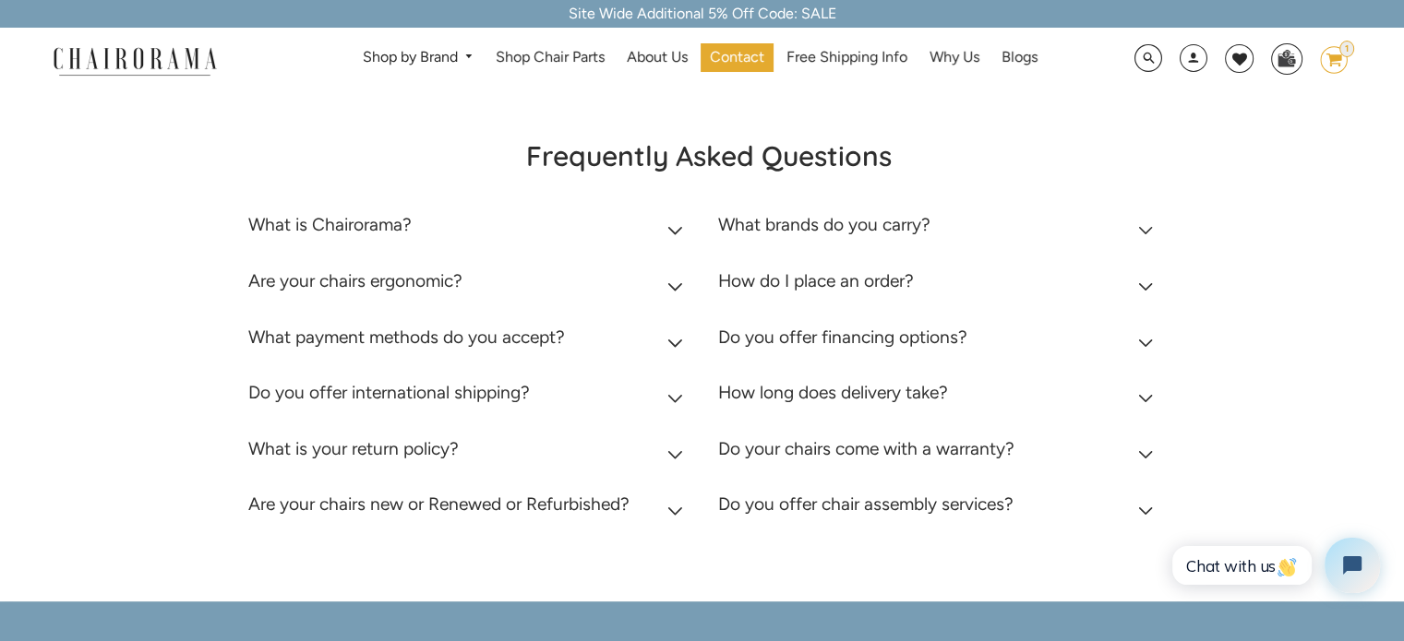
click at [1136, 224] on summary "What brands do you carry?" at bounding box center [939, 229] width 443 height 56
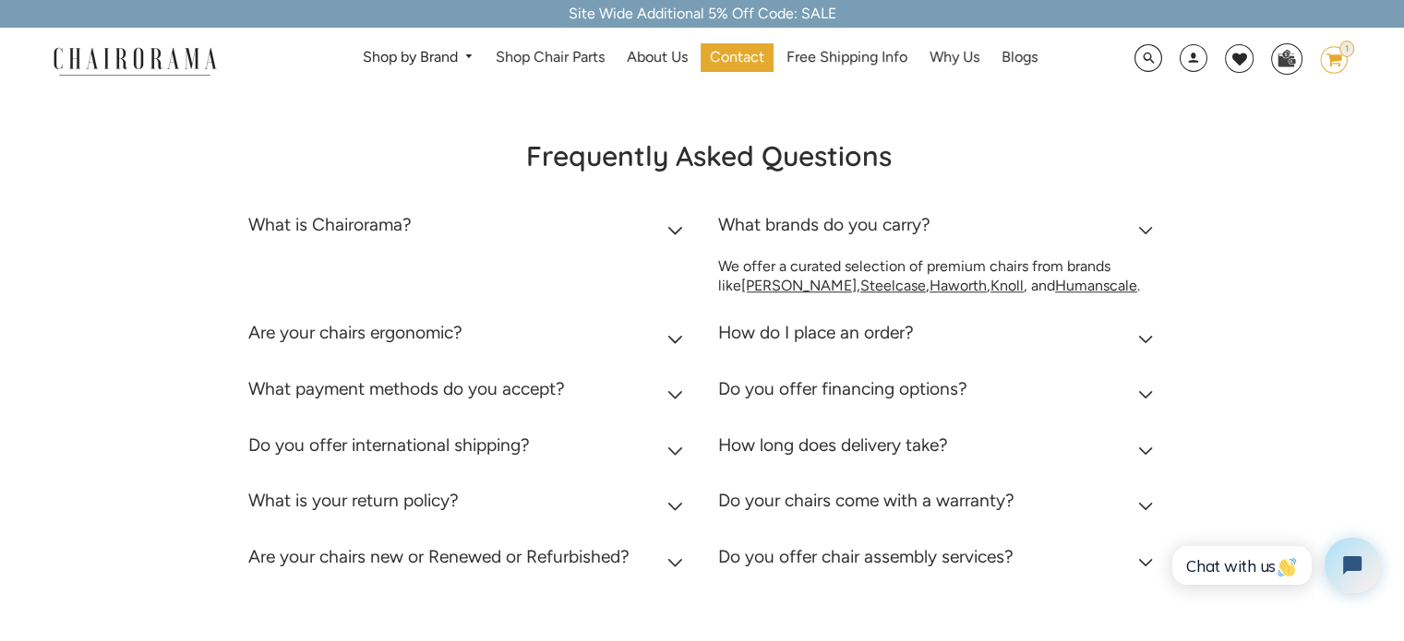
click at [1136, 224] on summary "What brands do you carry?" at bounding box center [939, 229] width 443 height 56
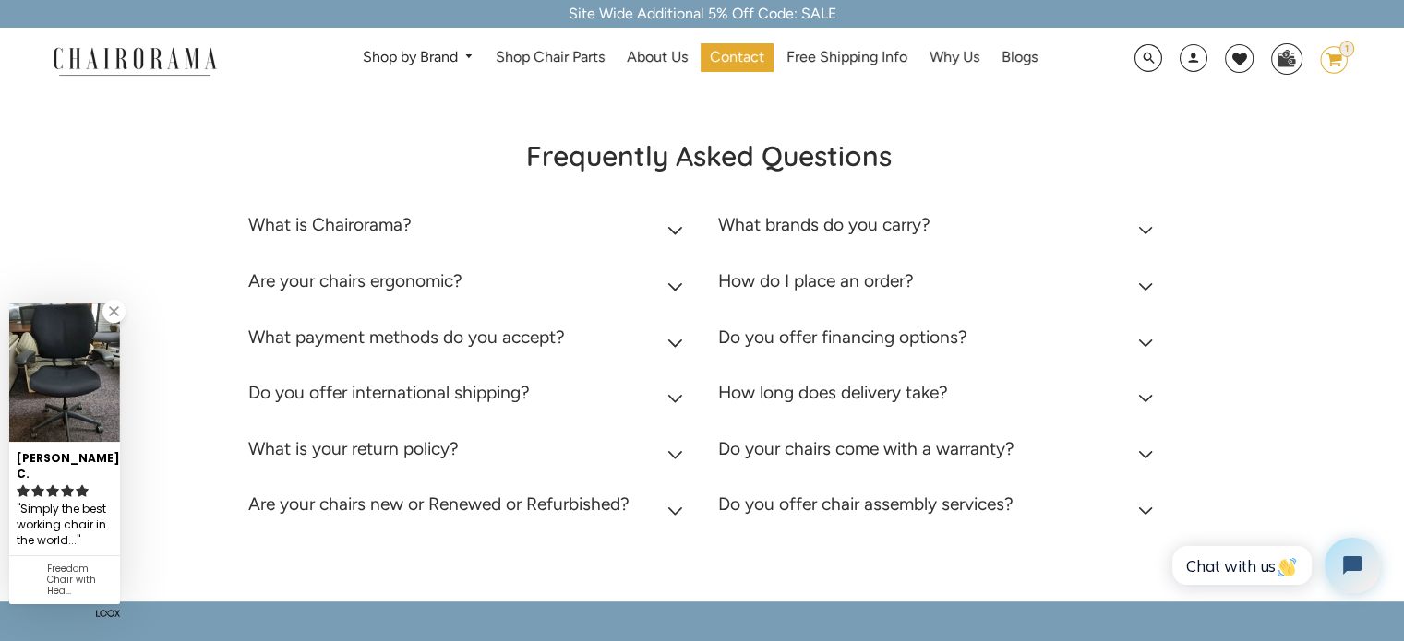
click at [679, 502] on summary "Are your chairs new or Renewed or Refurbished?" at bounding box center [468, 509] width 443 height 56
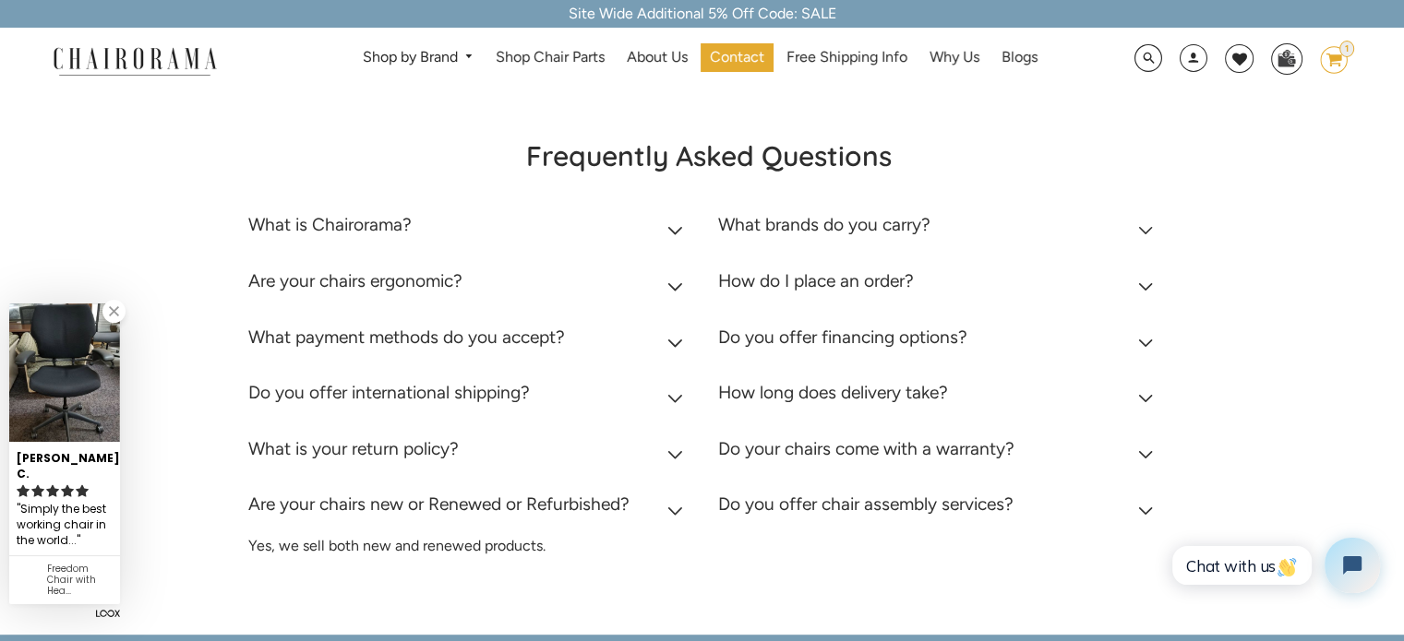
click at [679, 502] on summary "Are your chairs new or Renewed or Refurbished?" at bounding box center [468, 509] width 443 height 56
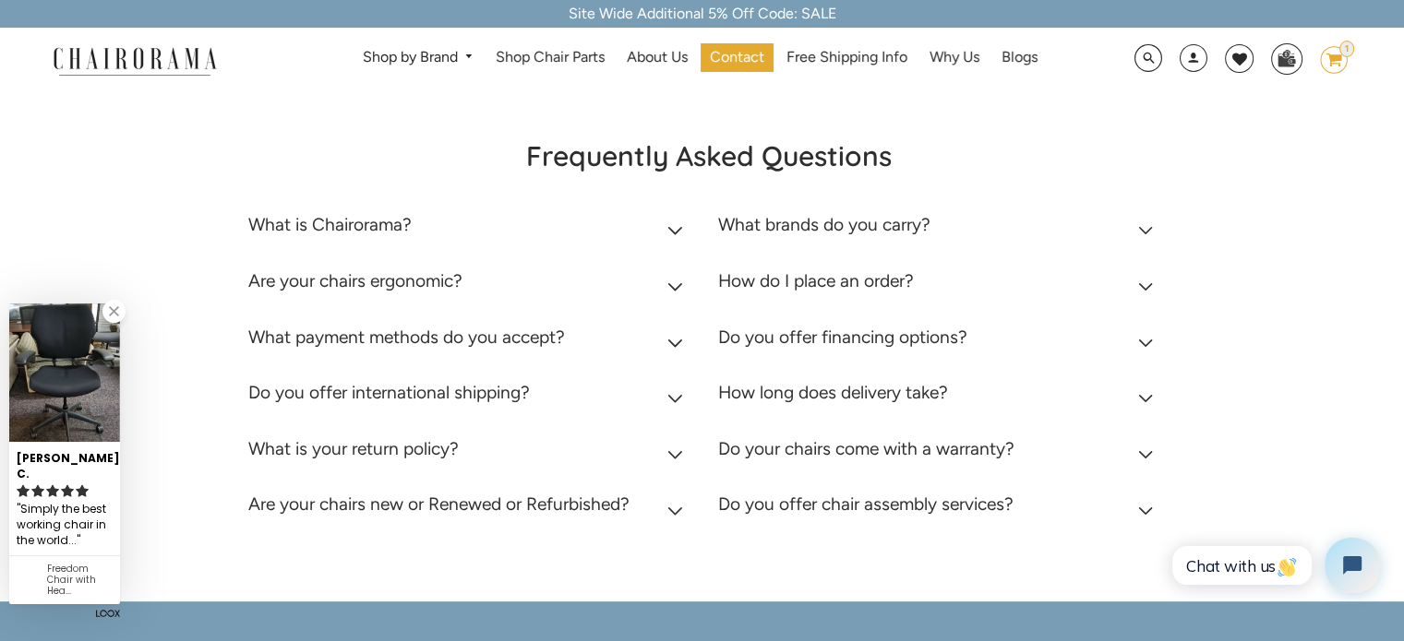
click at [669, 453] on icon at bounding box center [675, 454] width 16 height 9
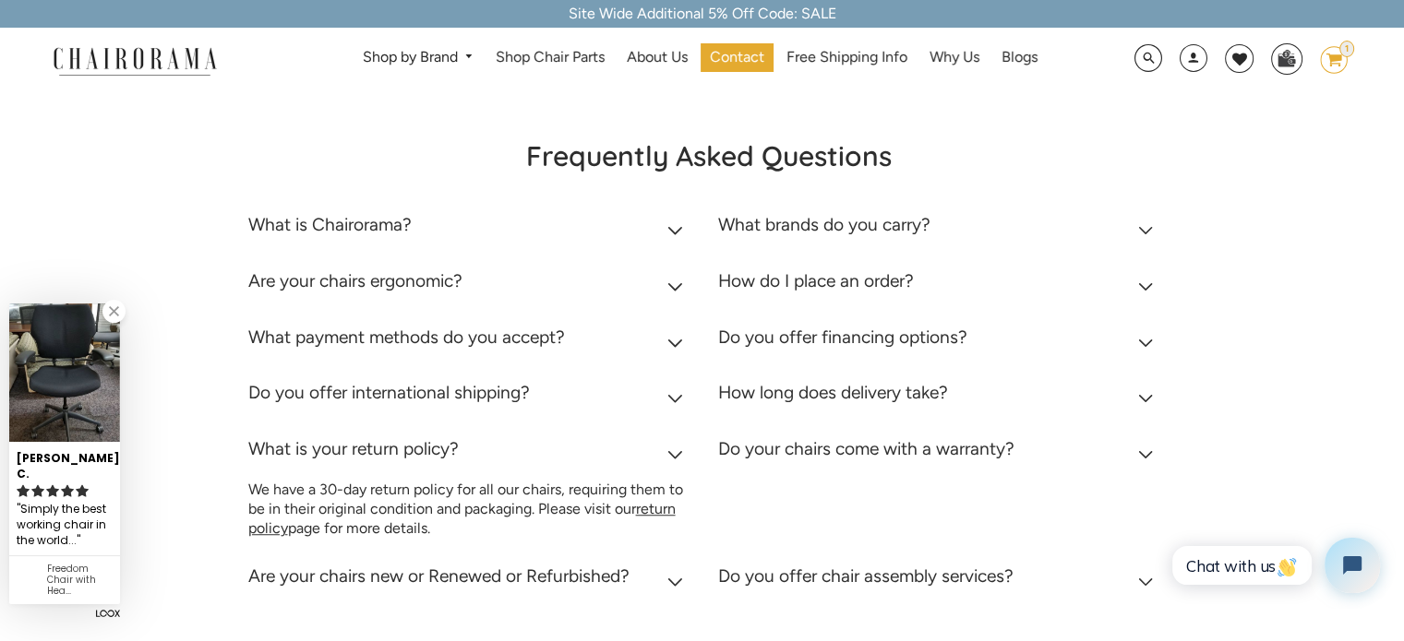
click at [671, 447] on summary "What is your return policy?" at bounding box center [468, 453] width 443 height 56
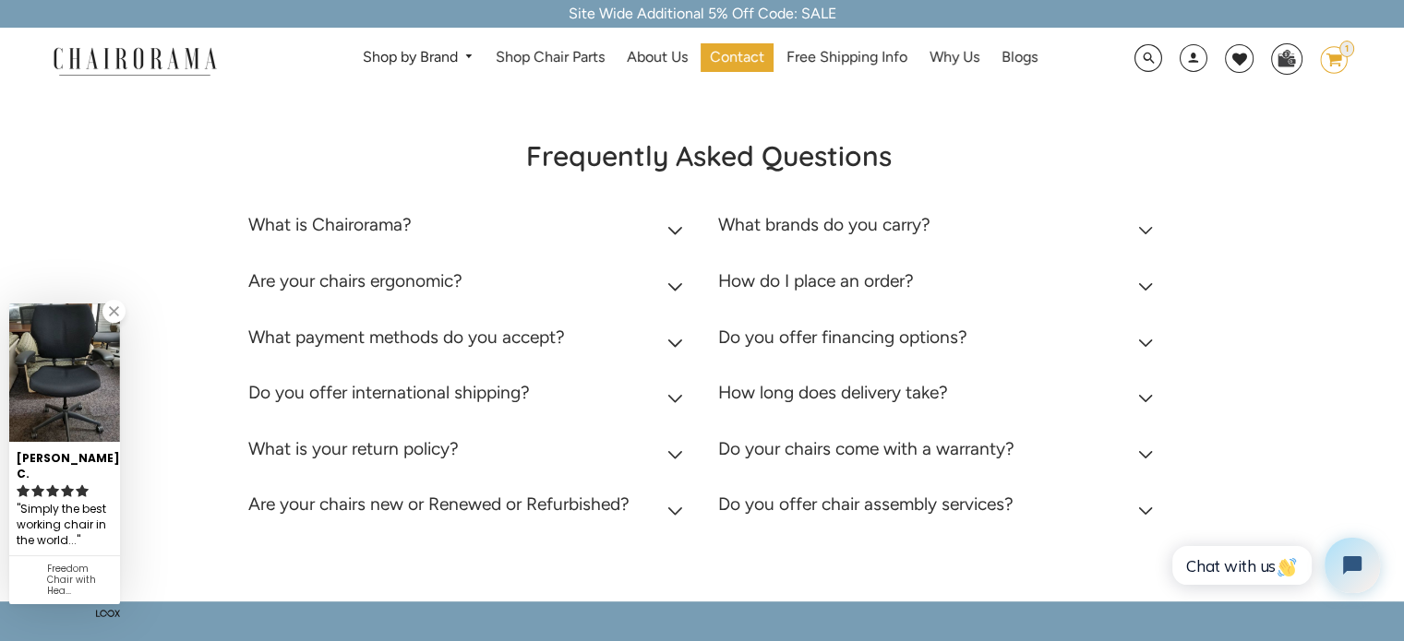
click at [668, 394] on icon at bounding box center [675, 398] width 16 height 9
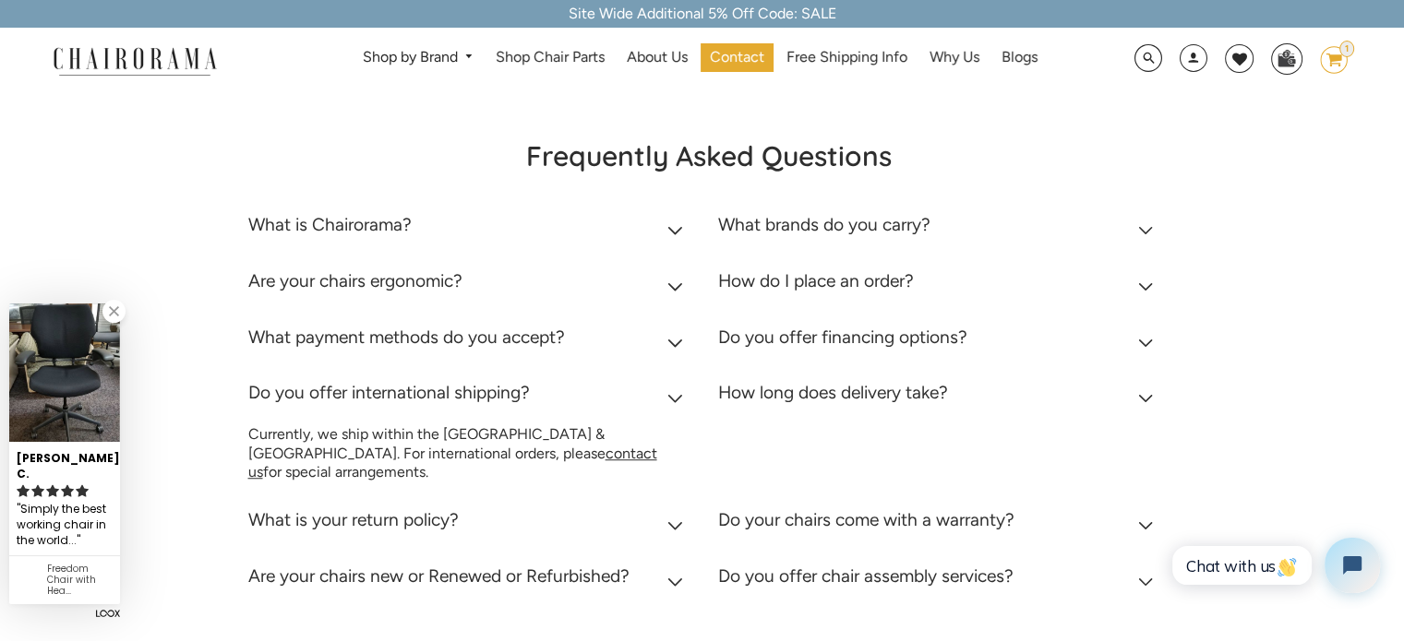
click at [668, 390] on summary "Do you offer international shipping?" at bounding box center [468, 397] width 443 height 56
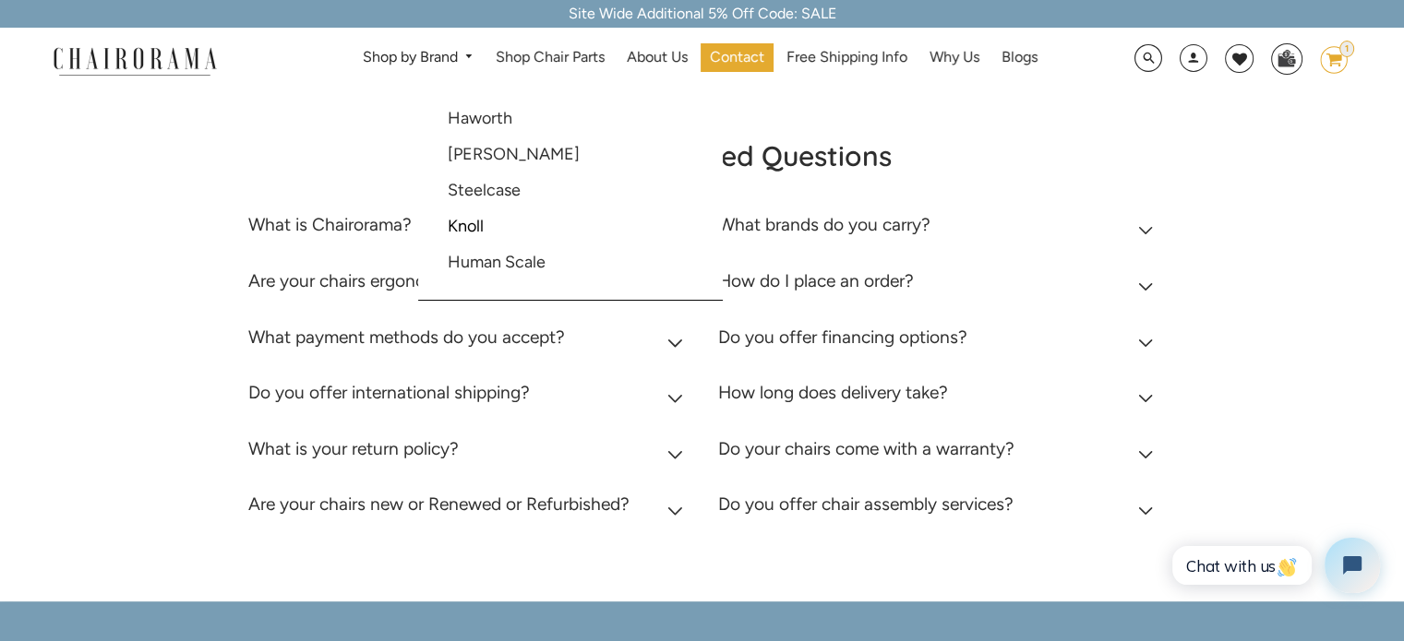
click at [403, 53] on link "Shop by Brand" at bounding box center [419, 57] width 130 height 29
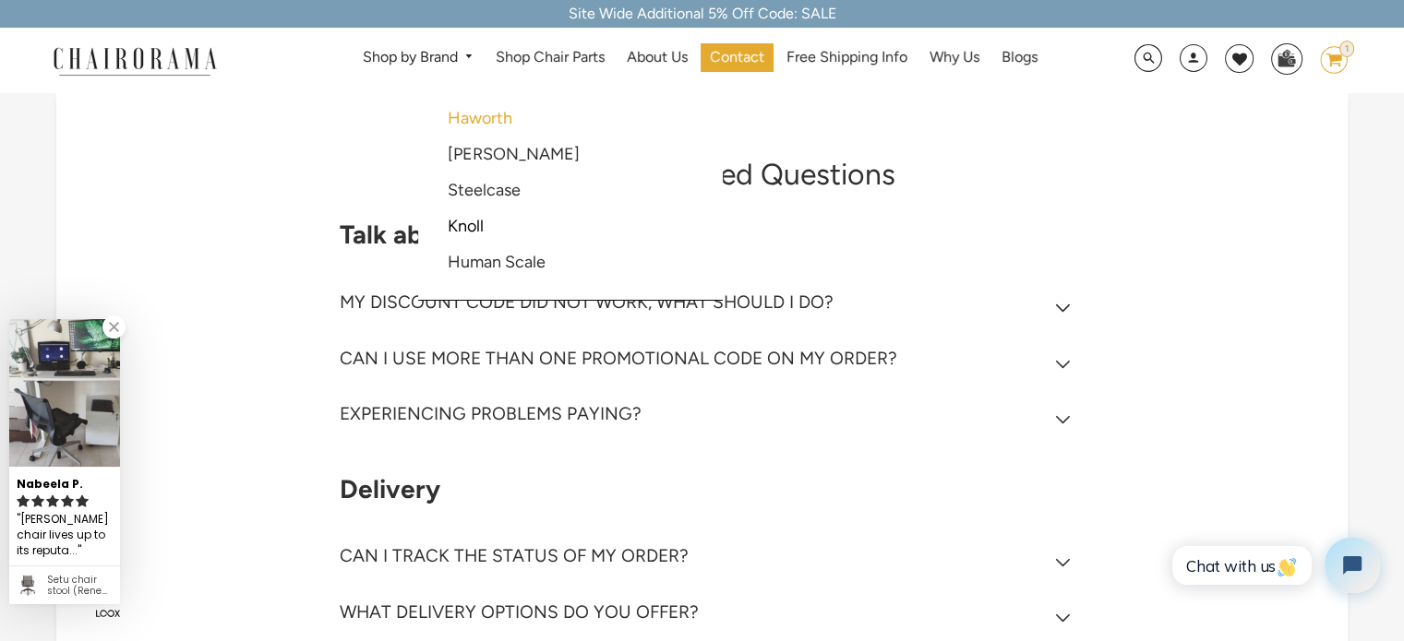
click at [489, 121] on link "Haworth" at bounding box center [480, 118] width 65 height 20
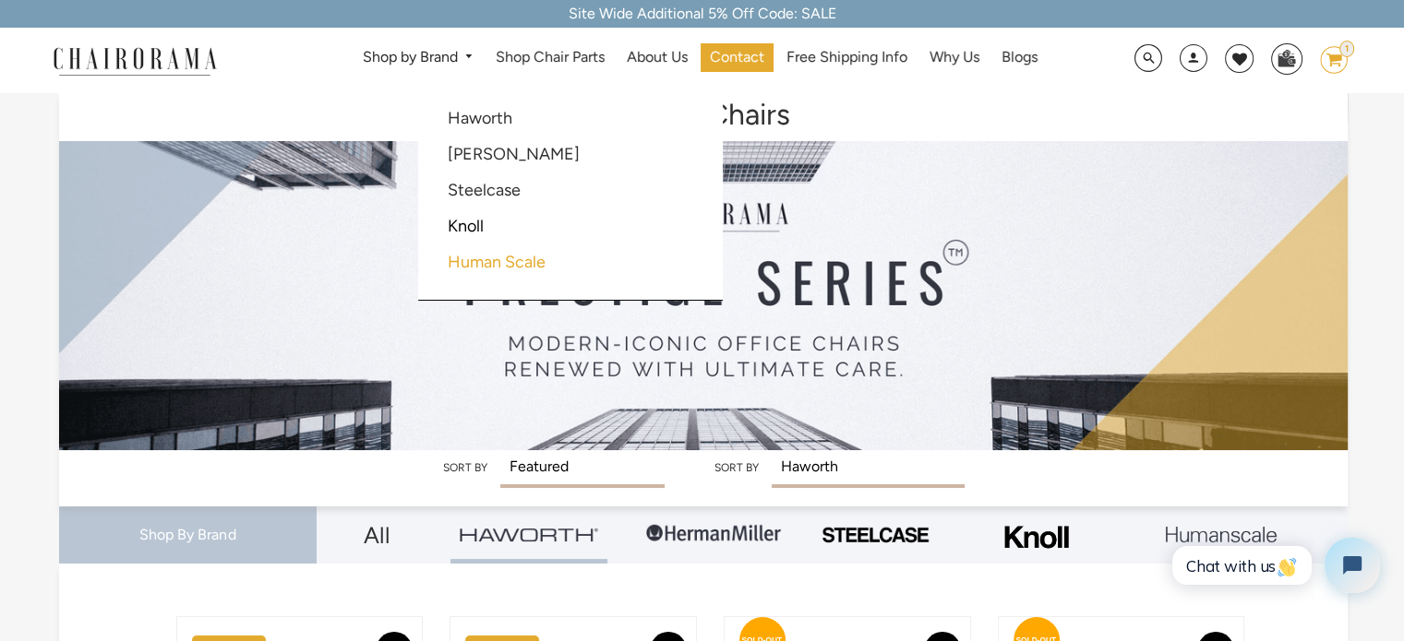
click at [515, 265] on link "Human Scale" at bounding box center [497, 262] width 98 height 20
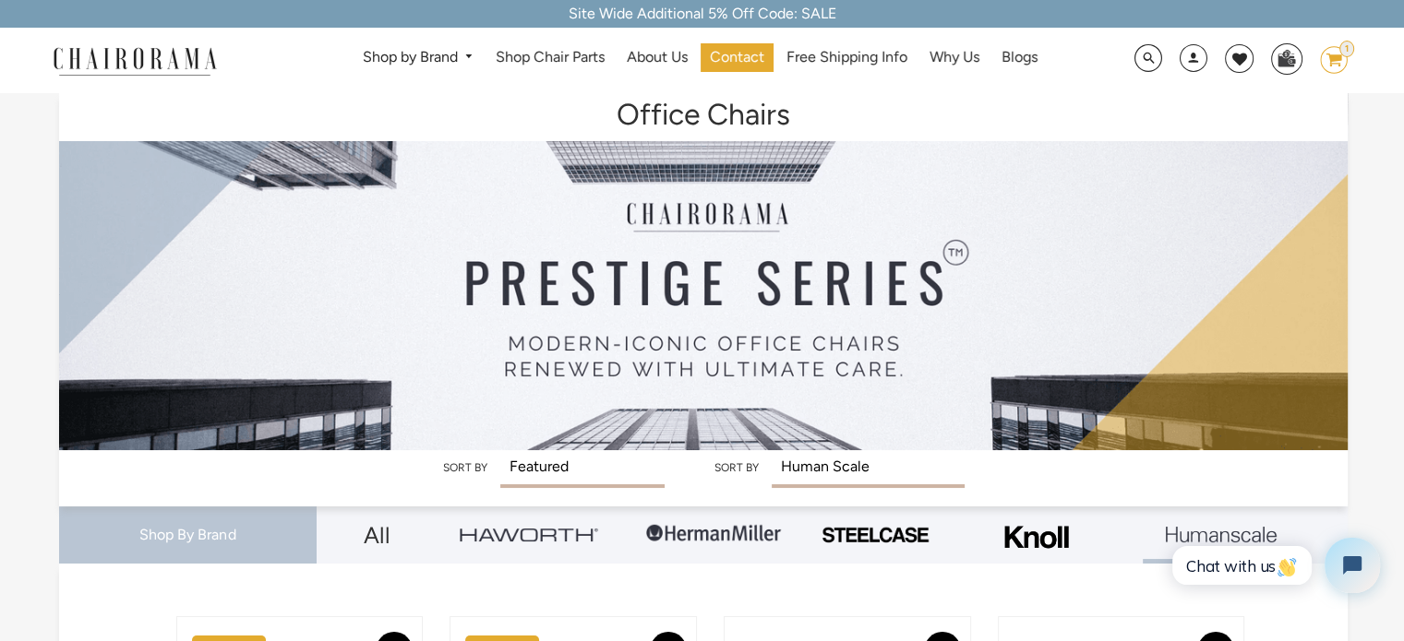
click at [1050, 527] on img at bounding box center [1037, 537] width 74 height 47
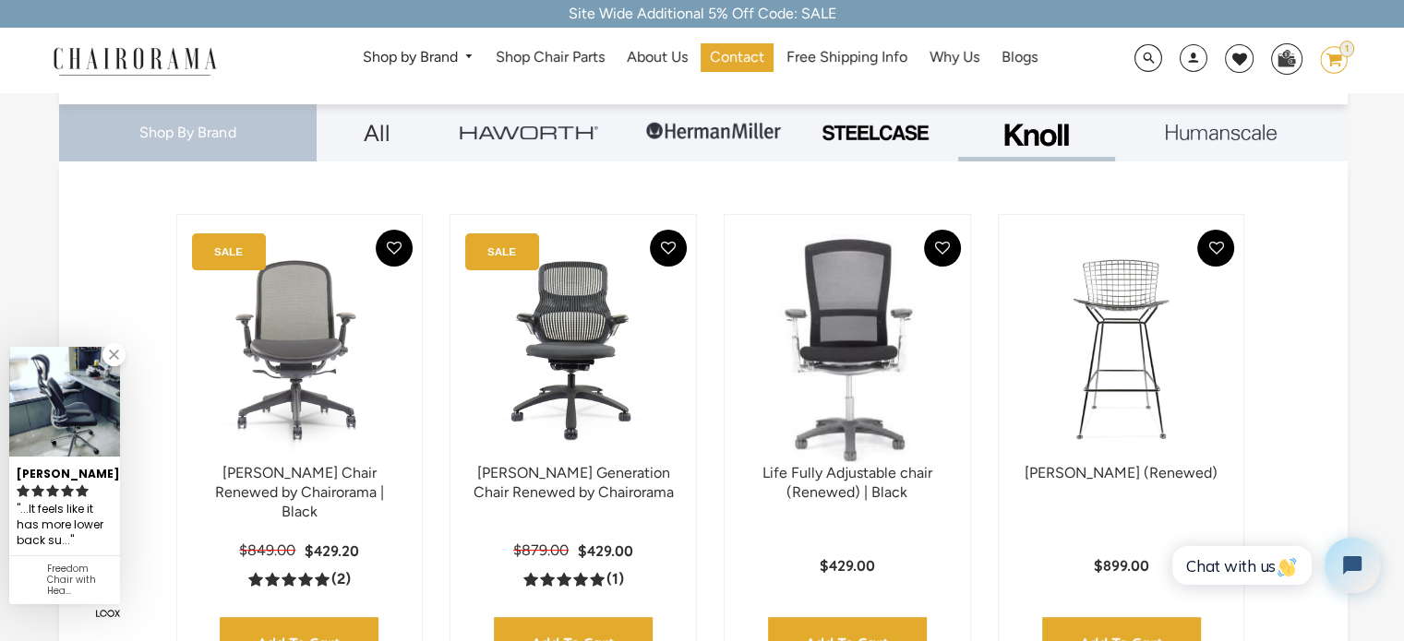
scroll to position [369, 0]
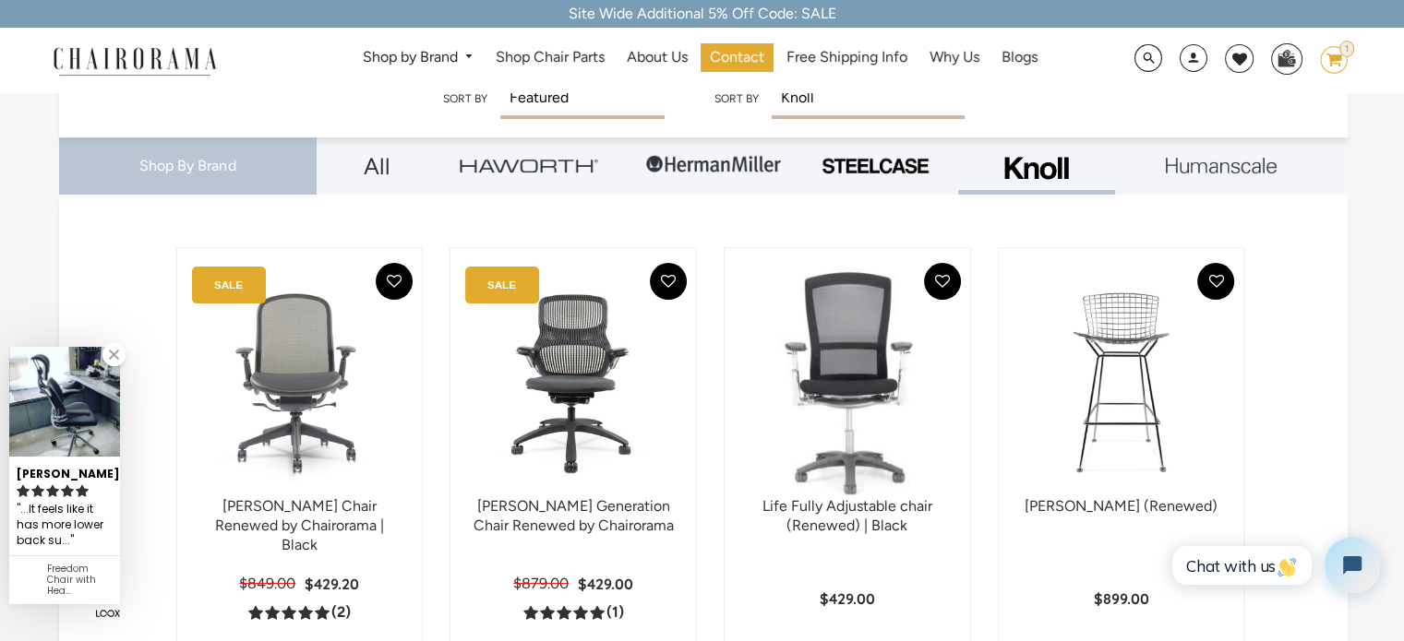
click at [869, 172] on img at bounding box center [875, 166] width 111 height 20
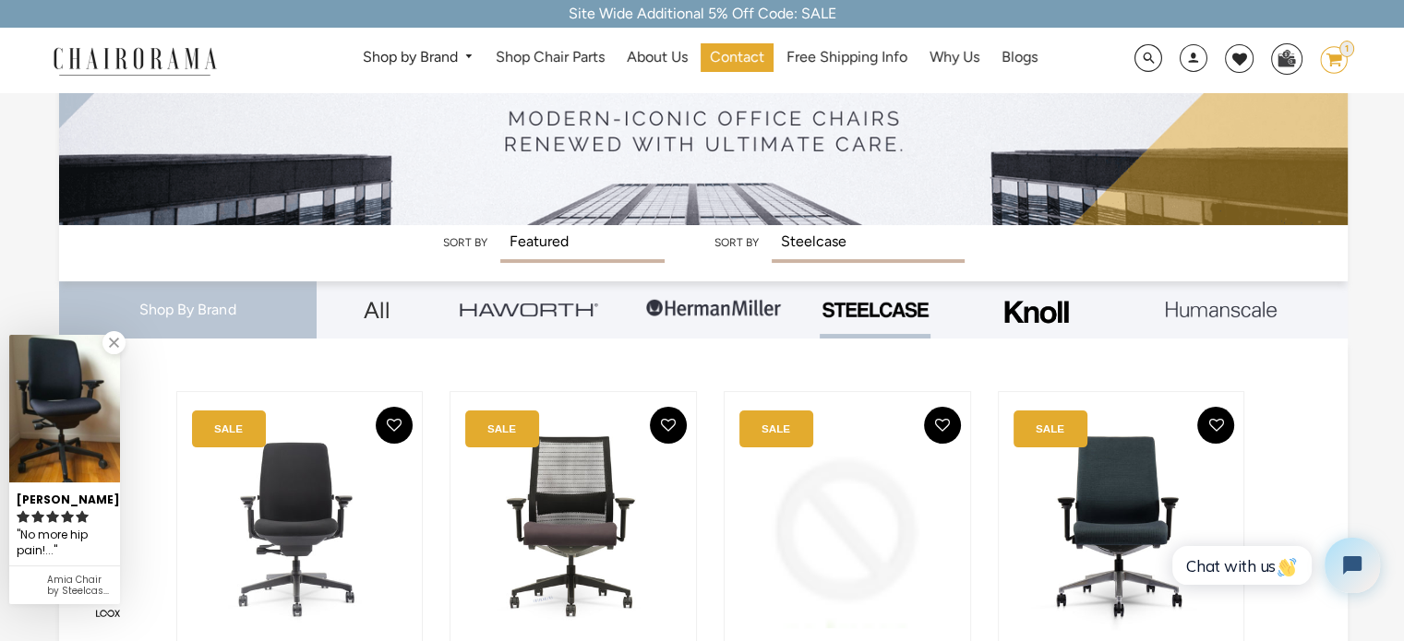
scroll to position [185, 0]
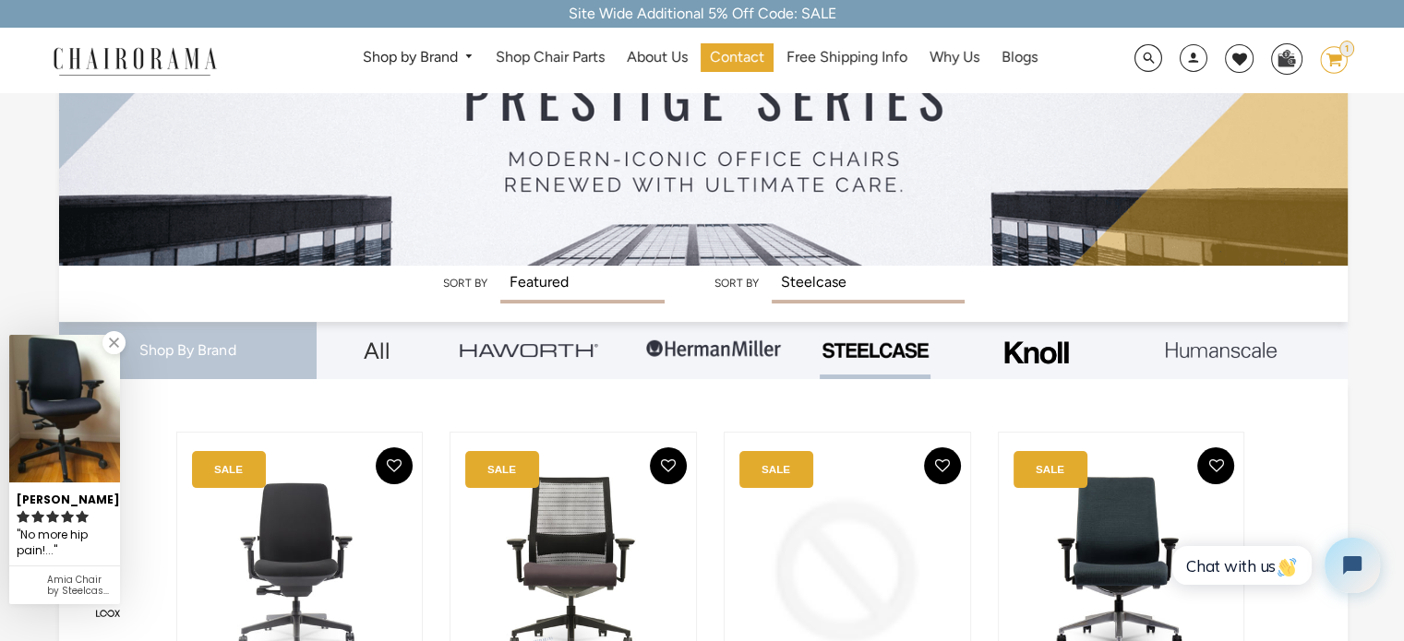
click at [528, 362] on link at bounding box center [528, 350] width 157 height 57
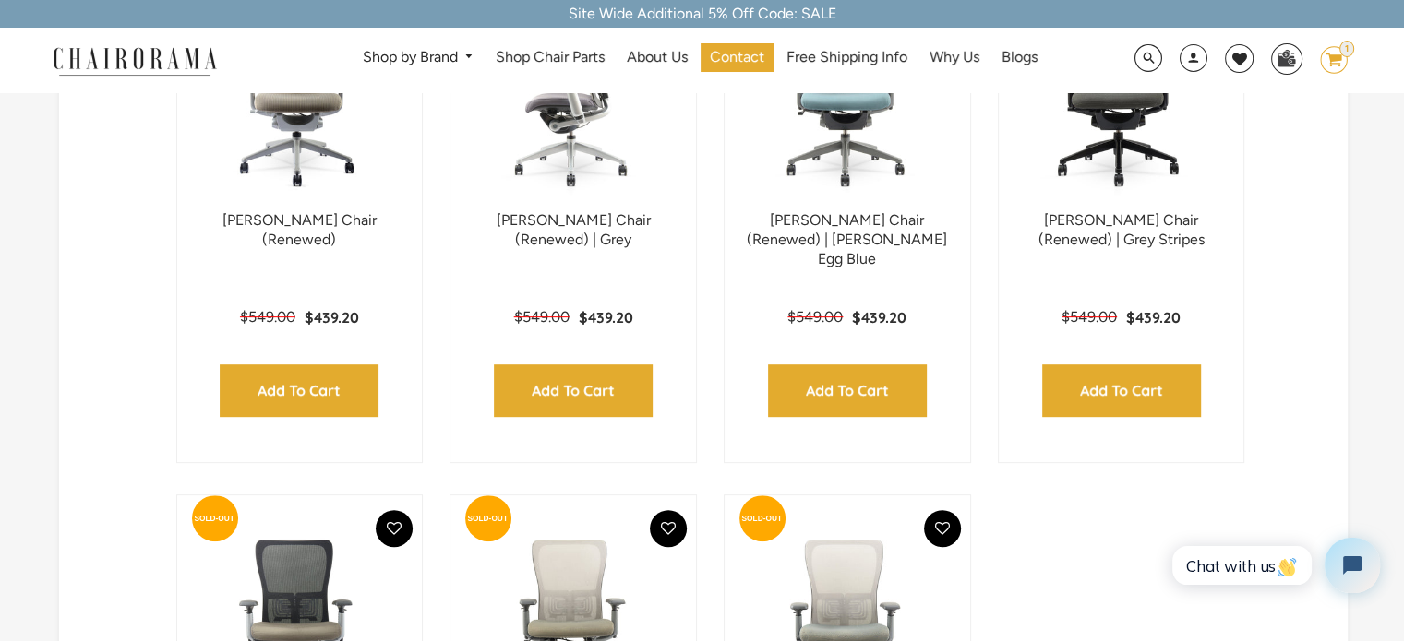
scroll to position [646, 0]
